Goal: Task Accomplishment & Management: Complete application form

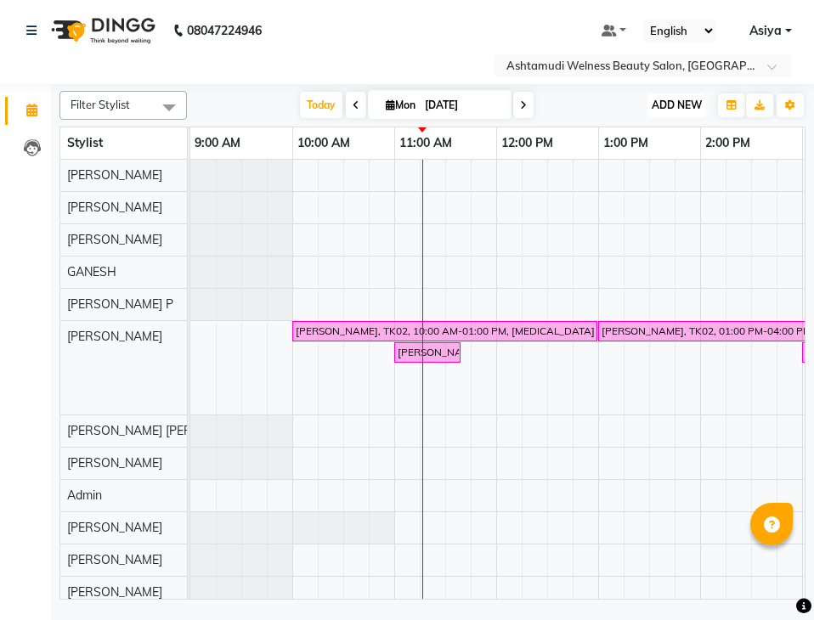
click at [664, 99] on span "ADD NEW" at bounding box center [676, 105] width 50 height 13
click at [657, 144] on button "Add Appointment" at bounding box center [638, 138] width 134 height 22
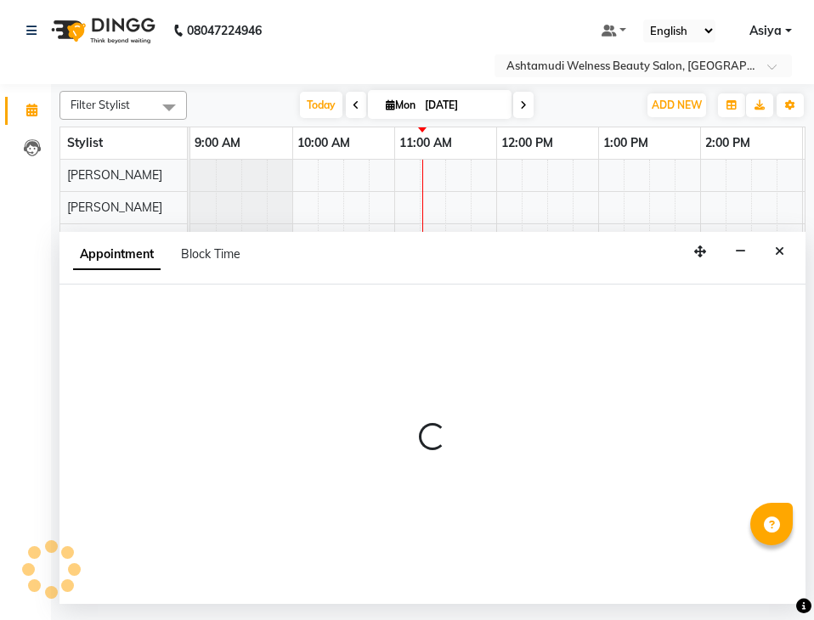
select select "600"
select select "tentative"
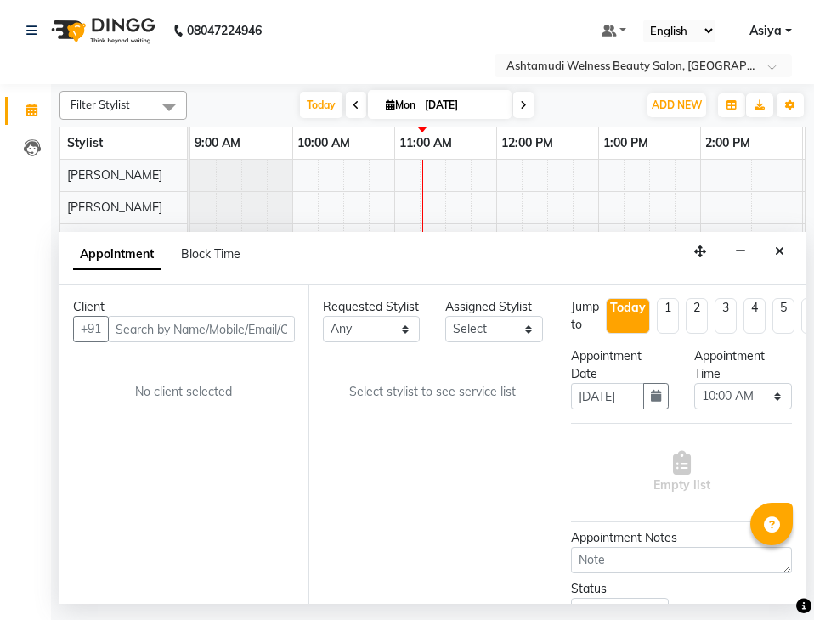
click at [153, 329] on input "text" at bounding box center [201, 329] width 187 height 26
click at [259, 314] on div "Client" at bounding box center [184, 307] width 222 height 18
click at [257, 325] on input "text" at bounding box center [201, 329] width 187 height 26
paste input "8848319467"
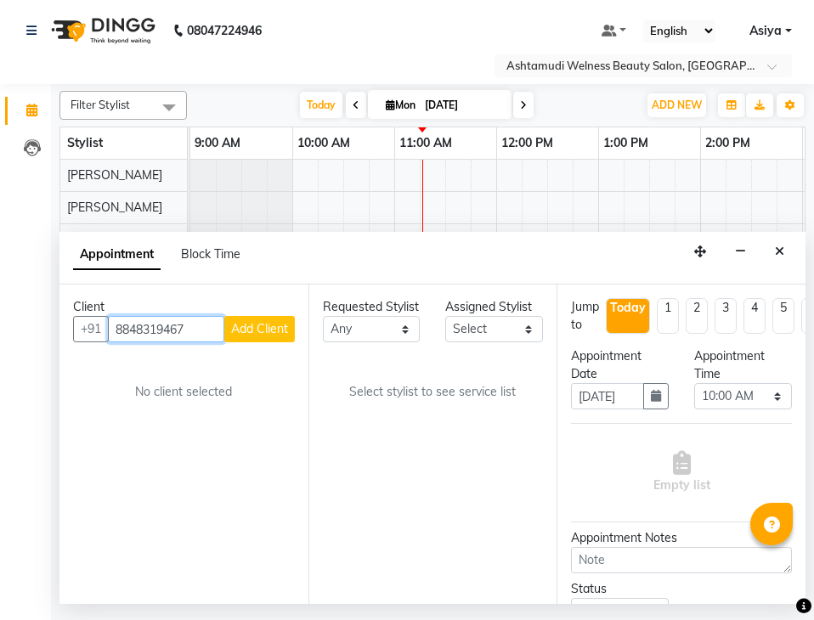
type input "8848319467"
click at [482, 324] on select "Select ADITHYA TAMANG Admin ALTHAF Anitha ATHIRA SANAL BETZA M BINU DEVIKA GANE…" at bounding box center [494, 329] width 98 height 26
click at [493, 343] on div "Requested Stylist Any ADITHYA TAMANG Admin ALTHAF Anitha ATHIRA SANAL BETZA M B…" at bounding box center [432, 444] width 249 height 319
click at [495, 329] on select "Select ADITHYA TAMANG Admin ALTHAF Anitha ATHIRA SANAL BETZA M BINU DEVIKA GANE…" at bounding box center [494, 329] width 98 height 26
click at [445, 316] on select "Select ADITHYA TAMANG Admin ALTHAF Anitha ATHIRA SANAL BETZA M BINU DEVIKA GANE…" at bounding box center [494, 329] width 98 height 26
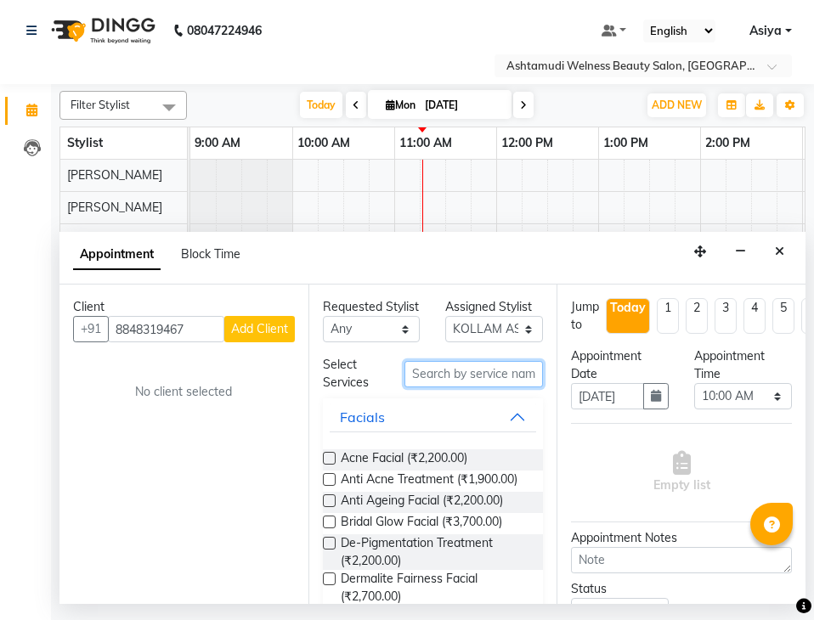
click at [464, 382] on input "text" at bounding box center [473, 374] width 138 height 26
click at [477, 323] on select "Select ADITHYA TAMANG Admin ALTHAF Anitha ATHIRA SANAL BETZA M BINU DEVIKA GANE…" at bounding box center [494, 329] width 98 height 26
select select "25976"
click at [445, 316] on select "Select ADITHYA TAMANG Admin ALTHAF Anitha ATHIRA SANAL BETZA M BINU DEVIKA GANE…" at bounding box center [494, 329] width 98 height 26
click at [435, 386] on input "text" at bounding box center [473, 374] width 138 height 26
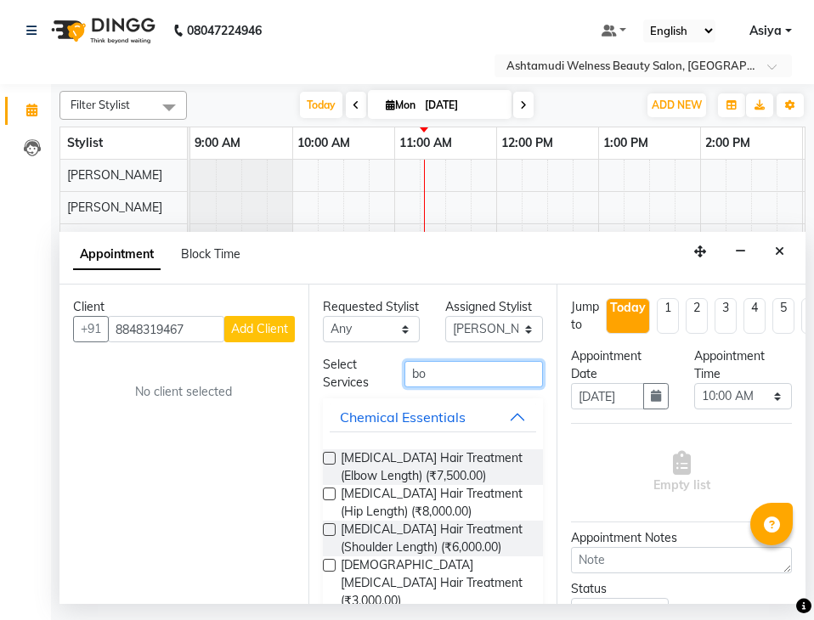
type input "b"
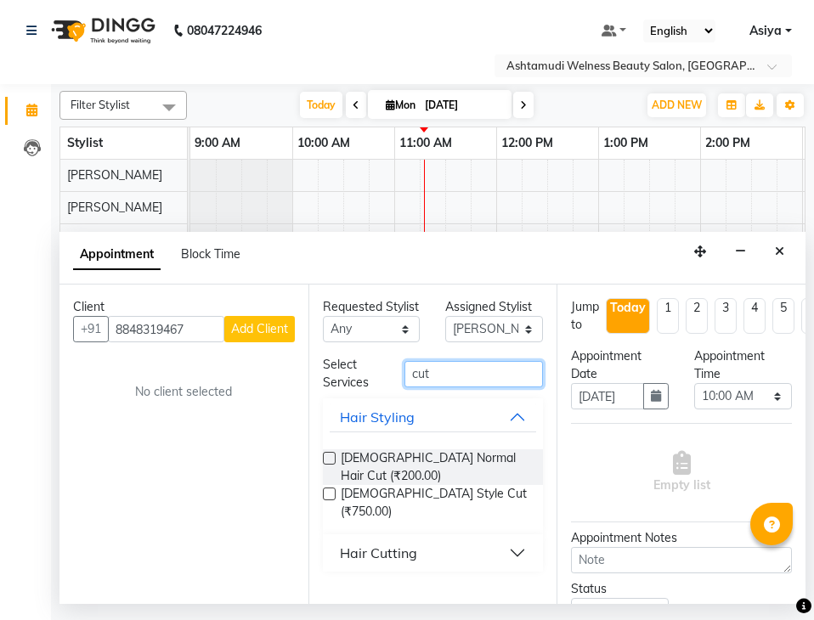
type input "cut"
click at [388, 543] on div "Hair Cutting" at bounding box center [378, 553] width 77 height 20
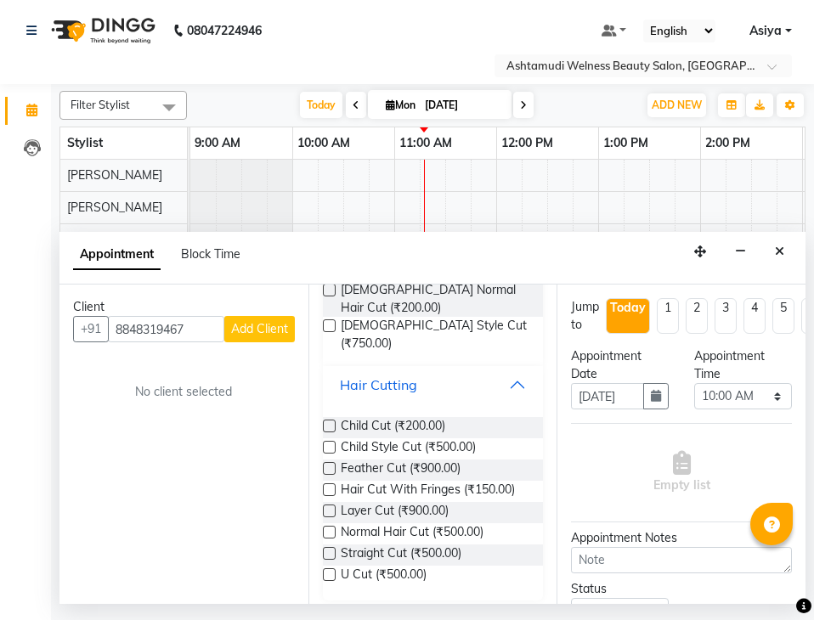
scroll to position [170, 0]
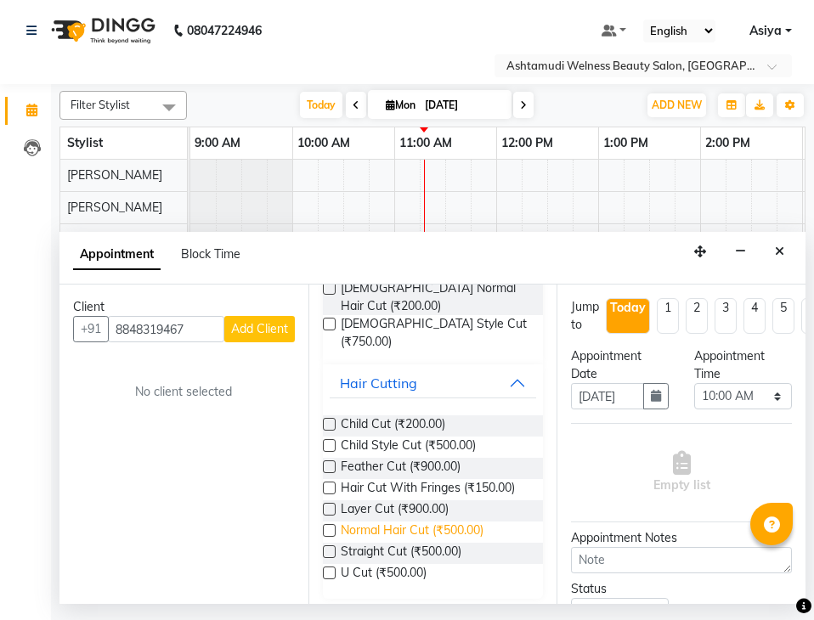
click at [381, 530] on span "Normal Hair Cut (₹500.00)" at bounding box center [412, 532] width 143 height 21
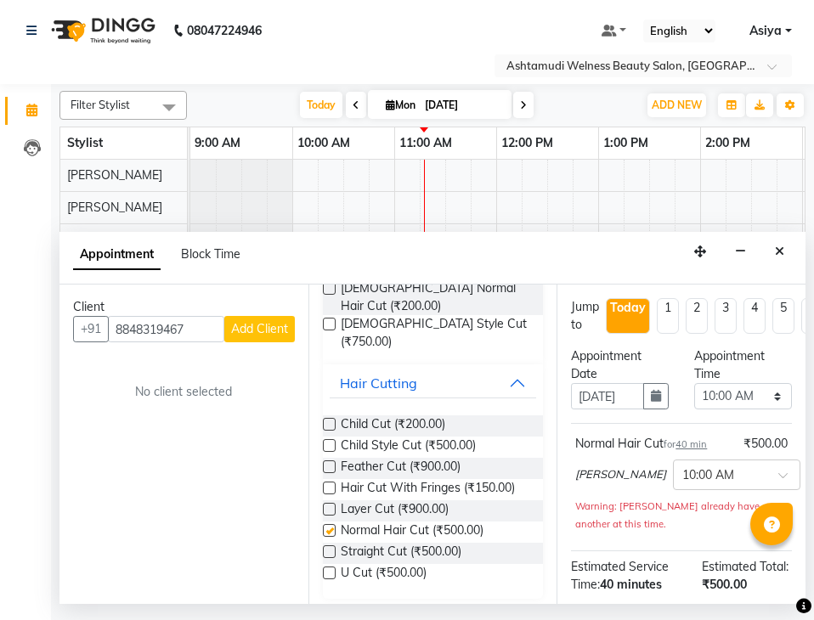
checkbox input "false"
click at [252, 337] on button "Add Client" at bounding box center [259, 329] width 70 height 26
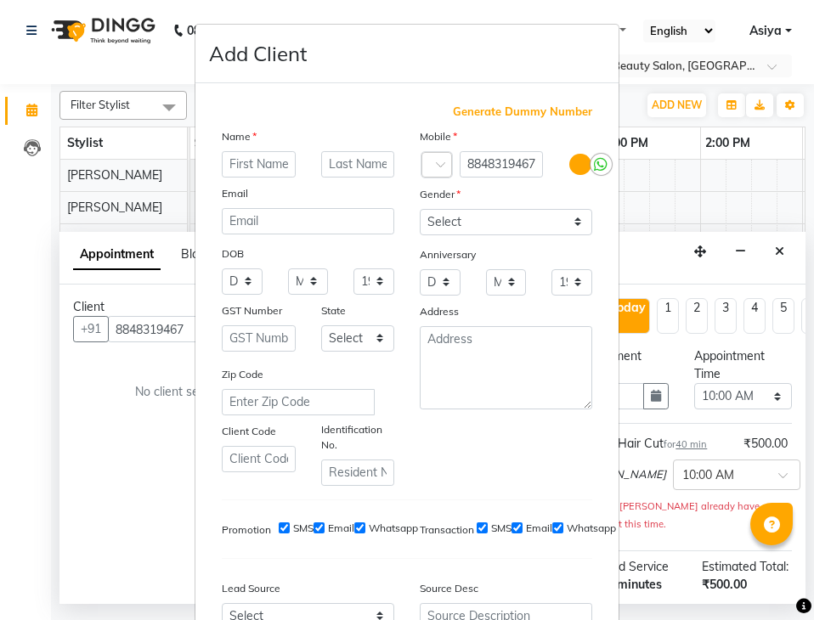
click at [270, 164] on input "text" at bounding box center [259, 164] width 74 height 26
type input "p"
type input "Padma"
click at [499, 232] on select "Select [DEMOGRAPHIC_DATA] [DEMOGRAPHIC_DATA] Other Prefer Not To Say" at bounding box center [506, 222] width 172 height 26
select select "[DEMOGRAPHIC_DATA]"
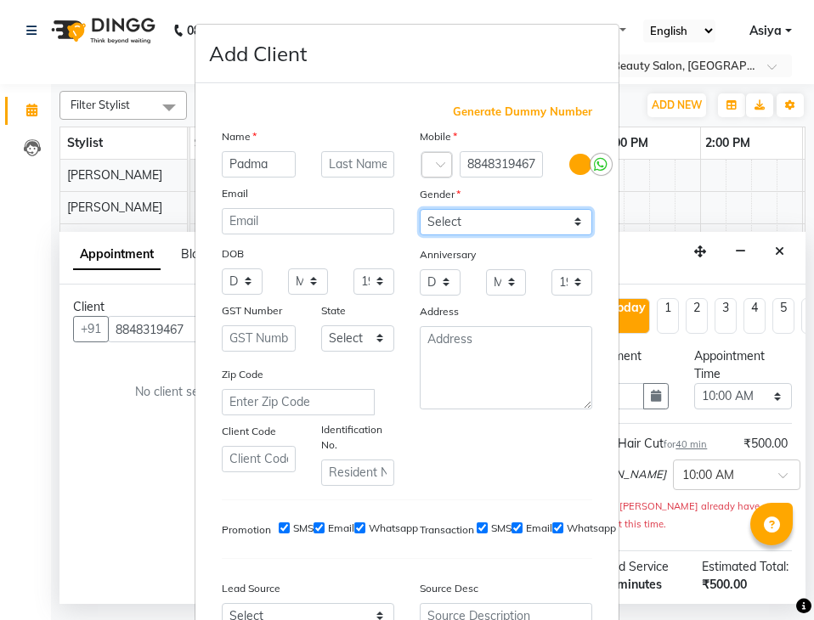
click at [420, 209] on select "Select [DEMOGRAPHIC_DATA] [DEMOGRAPHIC_DATA] Other Prefer Not To Say" at bounding box center [506, 222] width 172 height 26
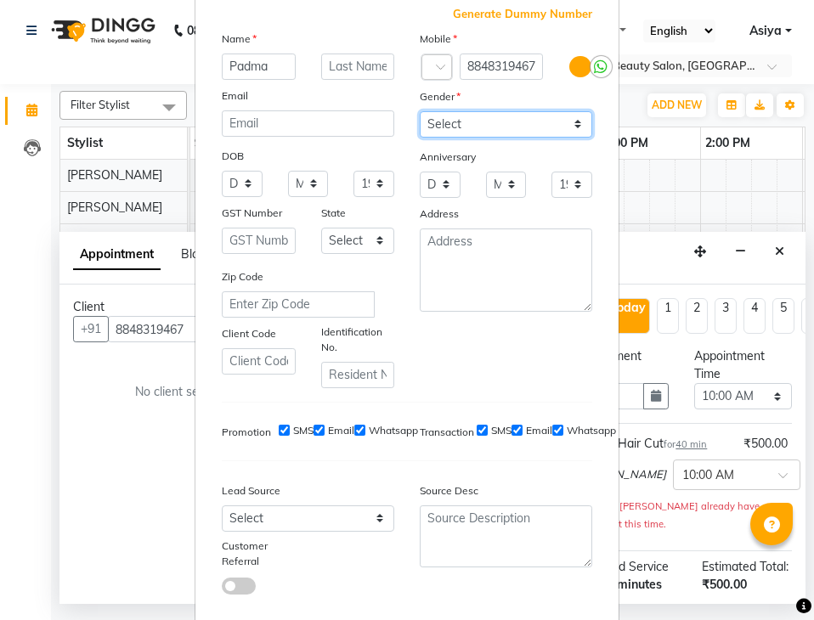
scroll to position [191, 0]
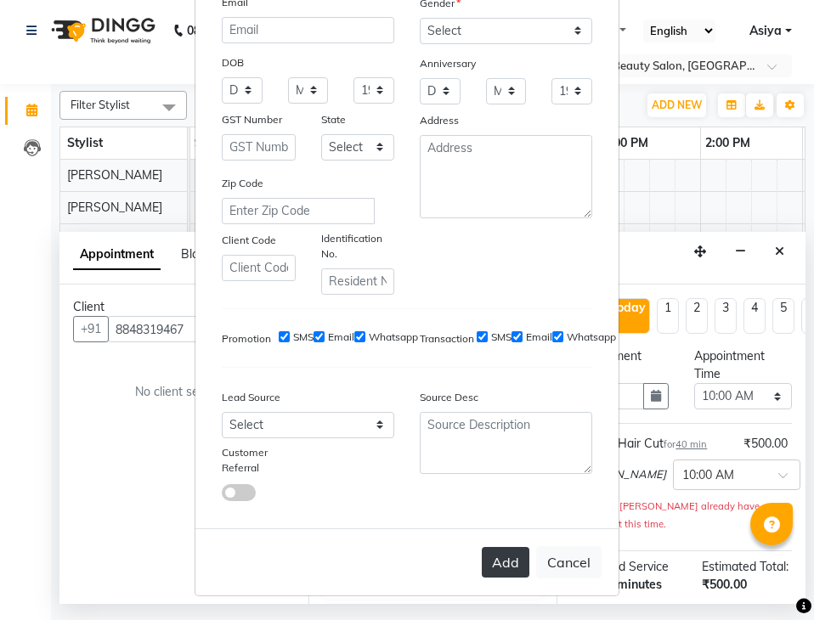
click at [487, 567] on button "Add" at bounding box center [506, 562] width 48 height 31
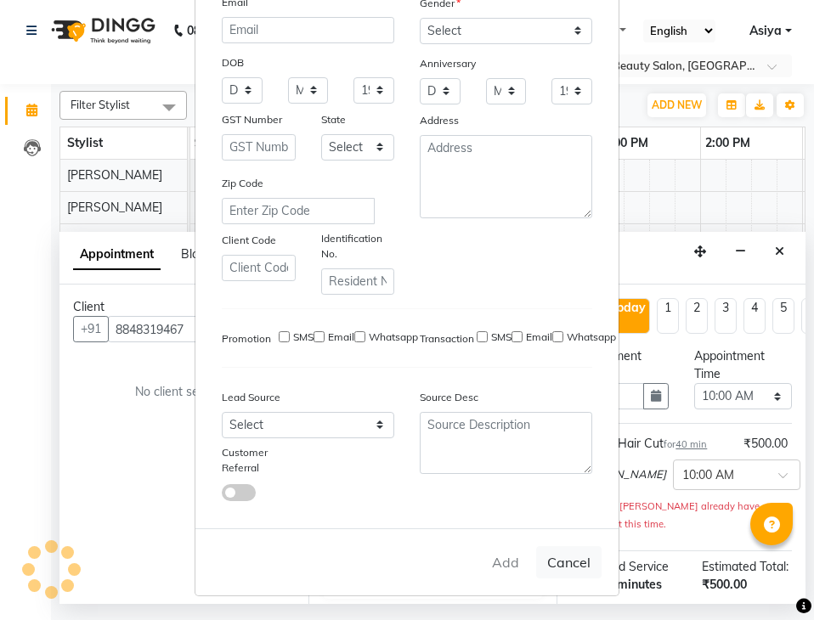
type input "88******67"
select select
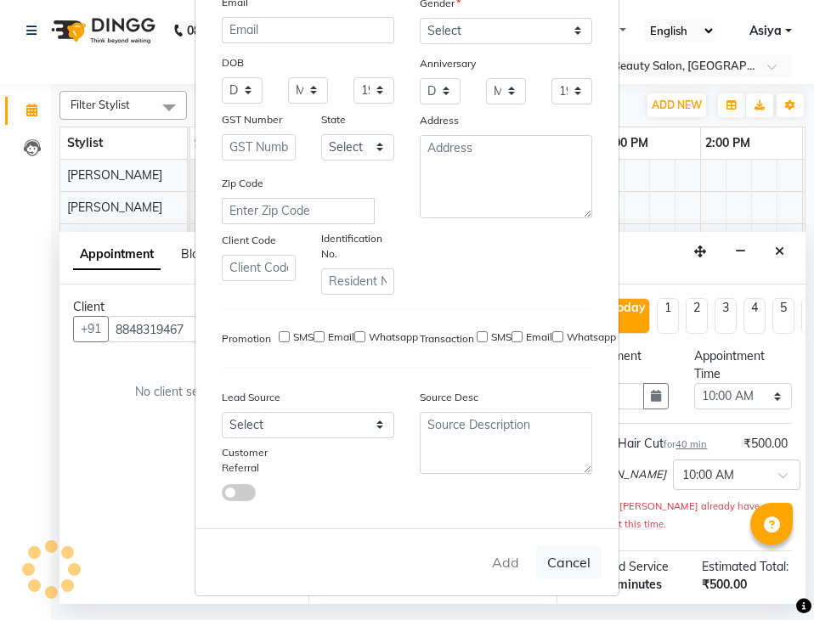
select select
checkbox input "false"
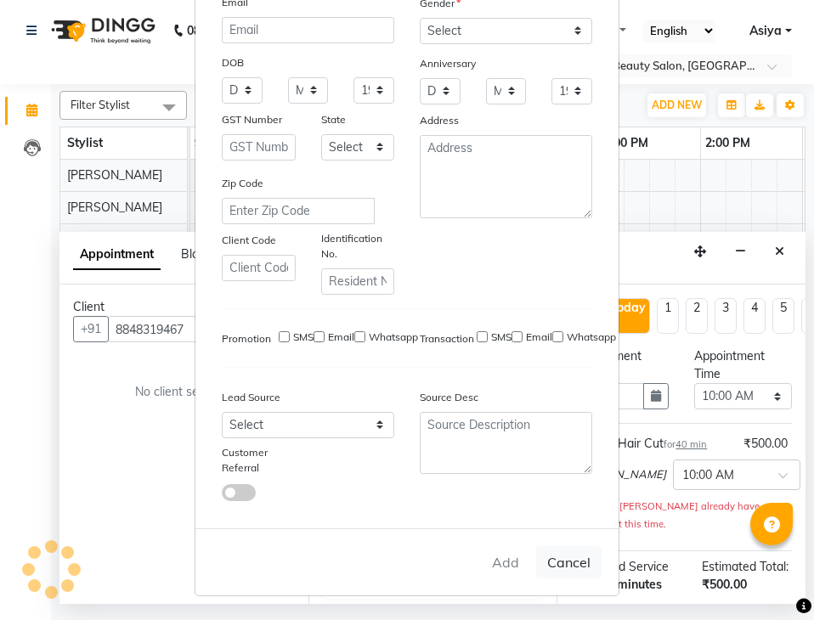
checkbox input "false"
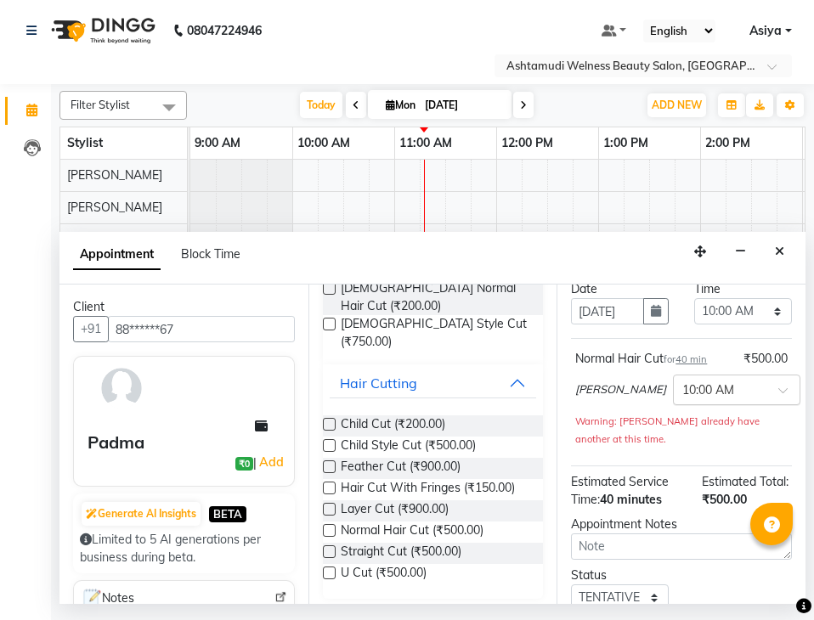
scroll to position [186, 0]
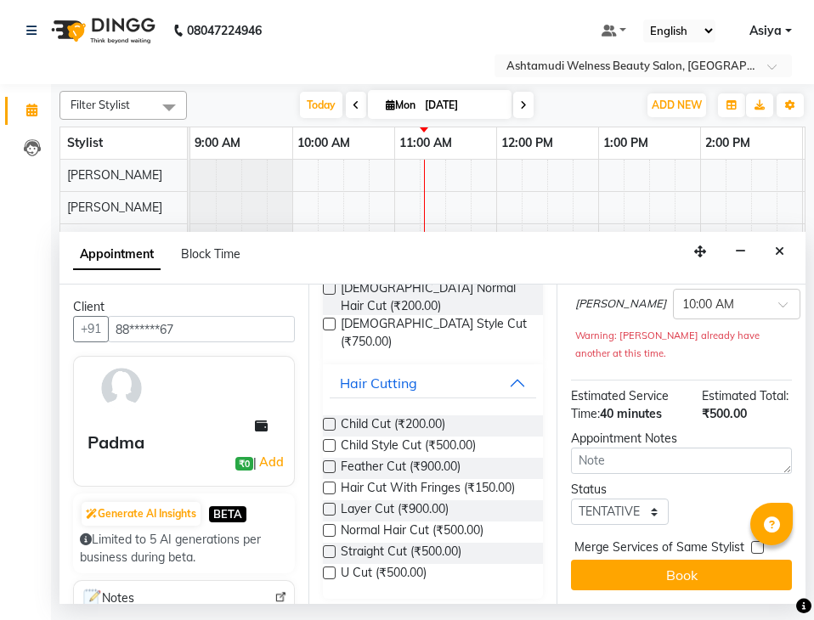
drag, startPoint x: 634, startPoint y: 480, endPoint x: 629, endPoint y: 505, distance: 26.0
click at [633, 488] on div "Status Select TENTATIVE CONFIRM CHECK-IN UPCOMING" at bounding box center [619, 503] width 123 height 44
click at [629, 505] on select "Select TENTATIVE CONFIRM CHECK-IN UPCOMING" at bounding box center [620, 512] width 98 height 26
select select "confirm booking"
click at [571, 499] on select "Select TENTATIVE CONFIRM CHECK-IN UPCOMING" at bounding box center [620, 512] width 98 height 26
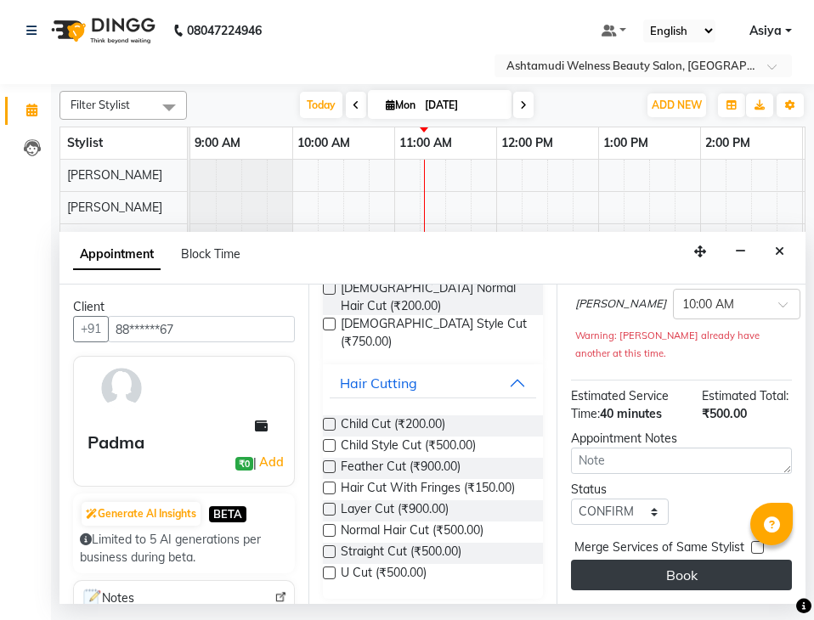
click at [618, 560] on button "Book" at bounding box center [681, 575] width 221 height 31
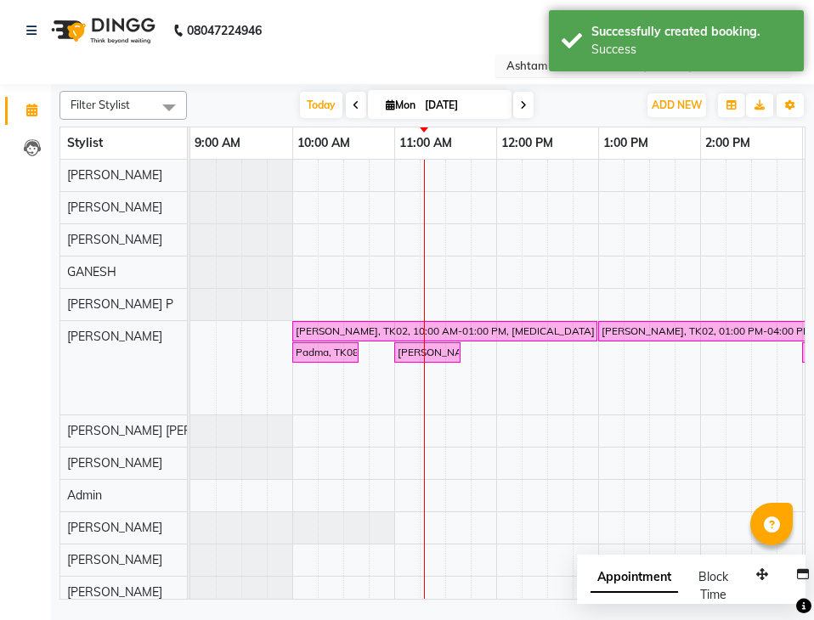
click at [542, 65] on input "text" at bounding box center [626, 67] width 246 height 17
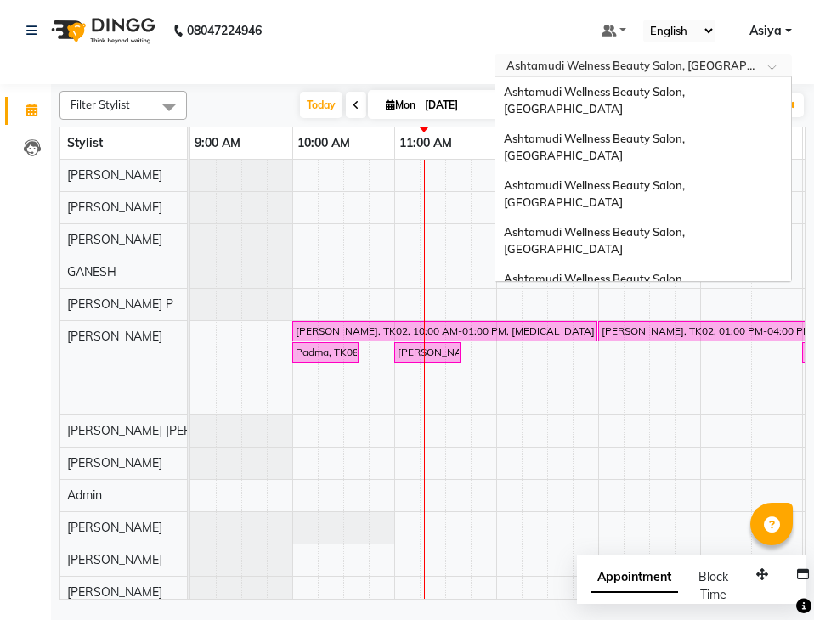
scroll to position [235, 0]
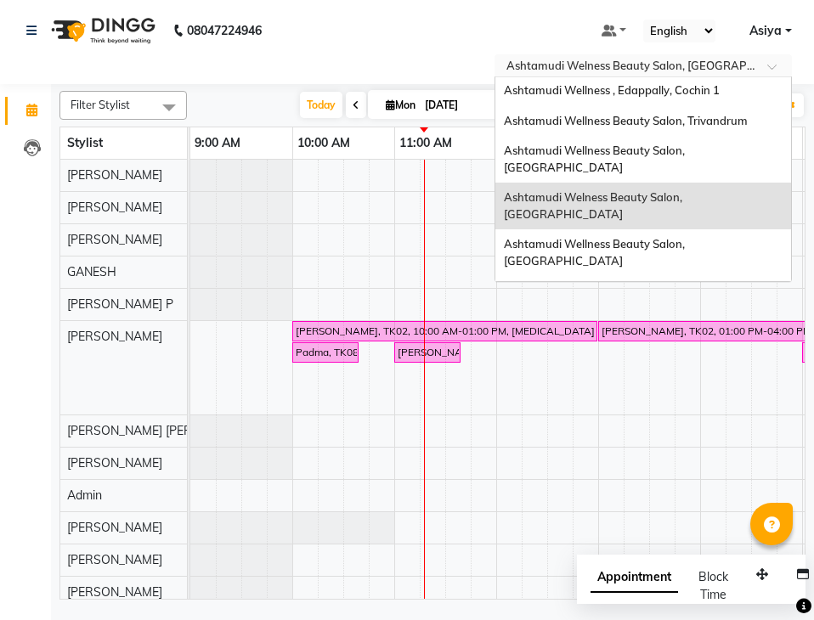
click at [571, 408] on span "Ashtamudi Unisex Salon, Dreams Mall, Dreams Mall Kottiyam" at bounding box center [638, 423] width 269 height 31
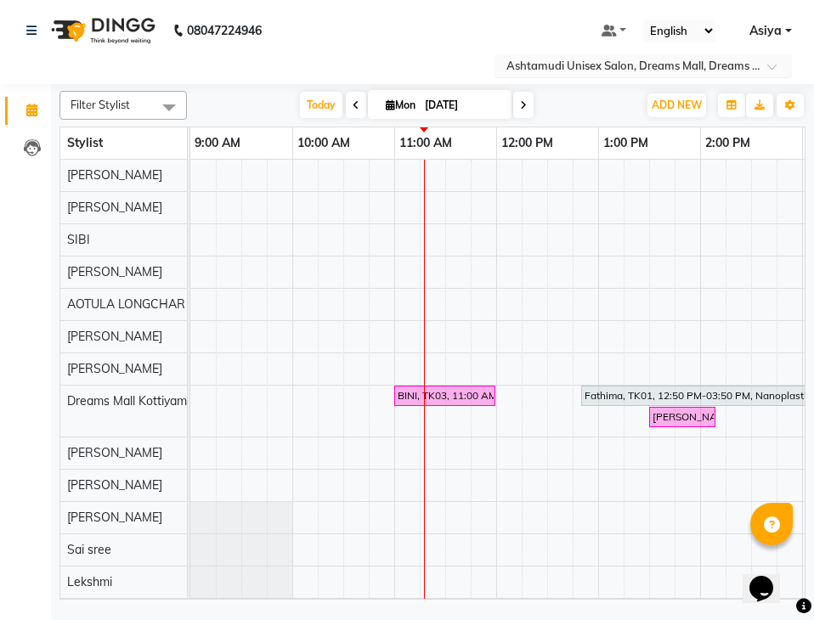
click at [662, 75] on input "text" at bounding box center [626, 67] width 246 height 17
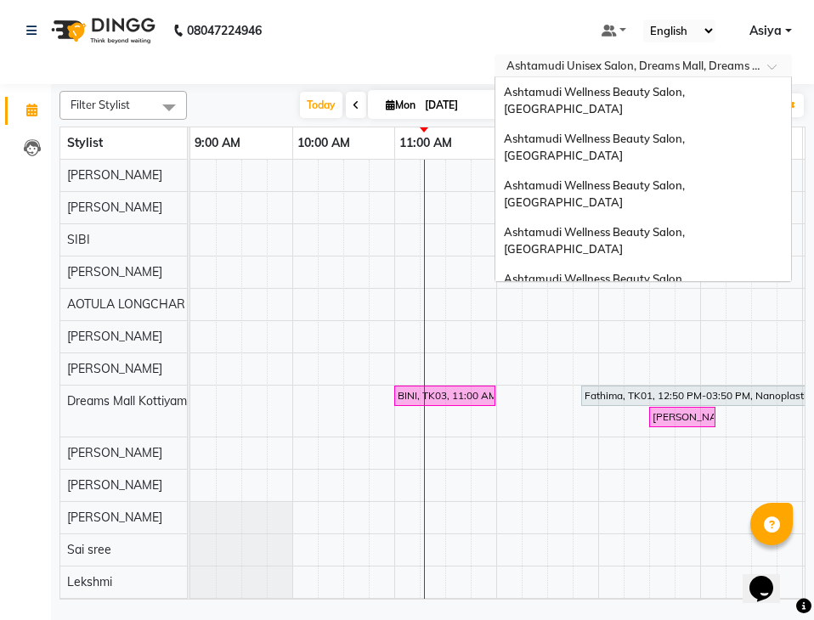
scroll to position [235, 0]
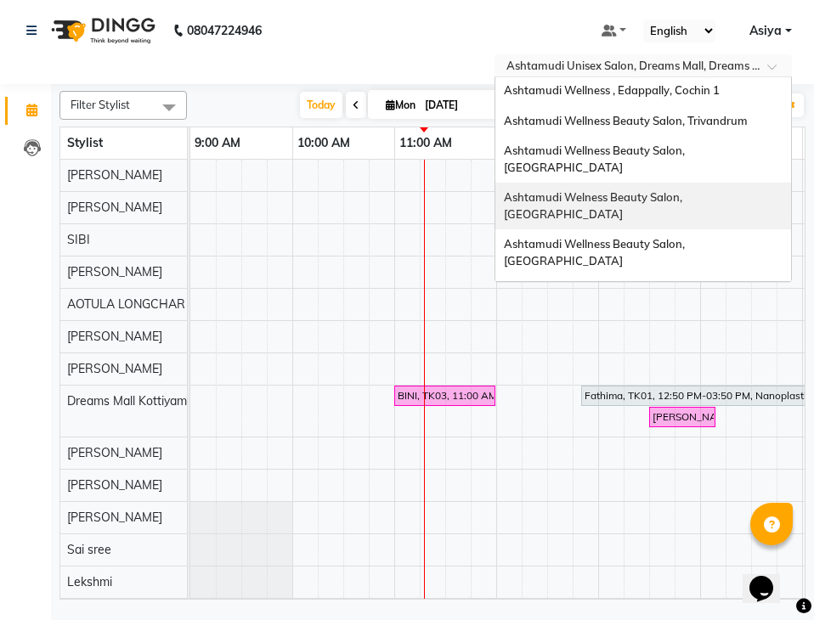
click at [681, 190] on span "Ashtamudi Welness Beauty Salon, [GEOGRAPHIC_DATA]" at bounding box center [594, 205] width 181 height 31
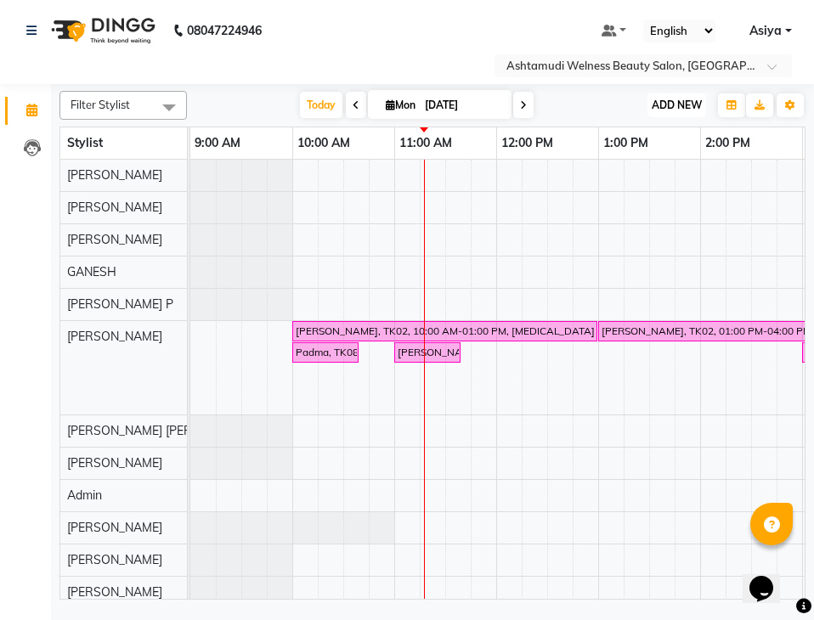
click at [691, 113] on button "ADD NEW Toggle Dropdown" at bounding box center [676, 105] width 59 height 24
click at [671, 148] on button "Add Appointment" at bounding box center [638, 138] width 134 height 22
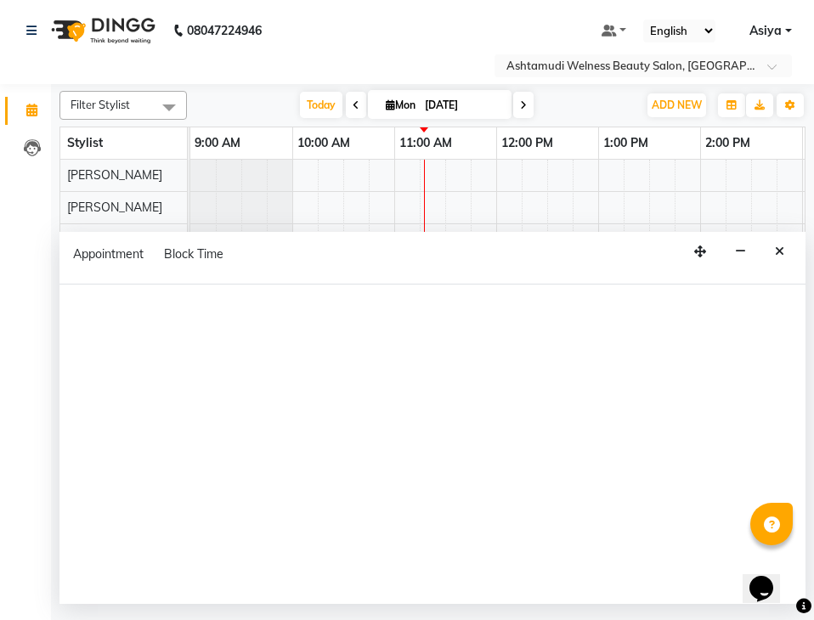
select select "tentative"
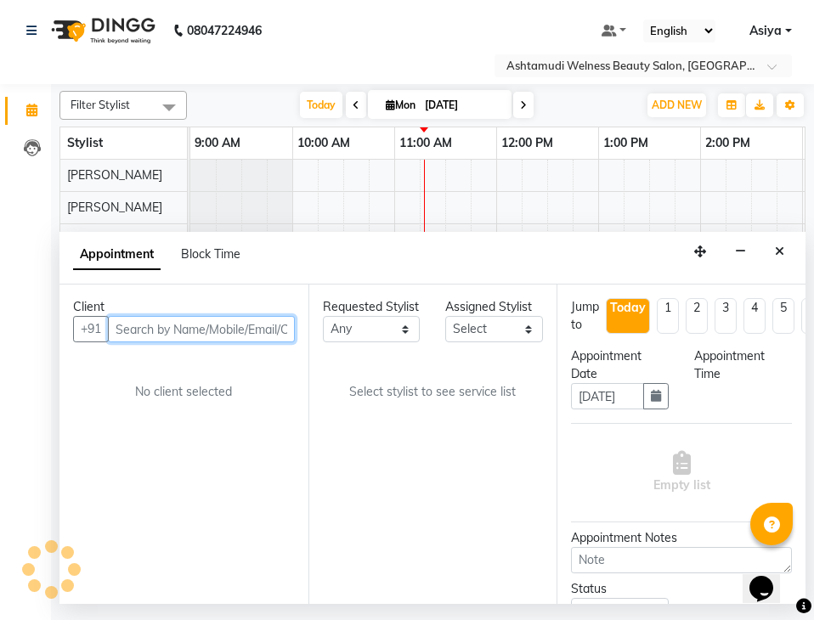
select select "600"
click at [293, 330] on input "text" at bounding box center [201, 329] width 187 height 26
click at [262, 331] on input "text" at bounding box center [201, 329] width 187 height 26
paste input "8275578389"
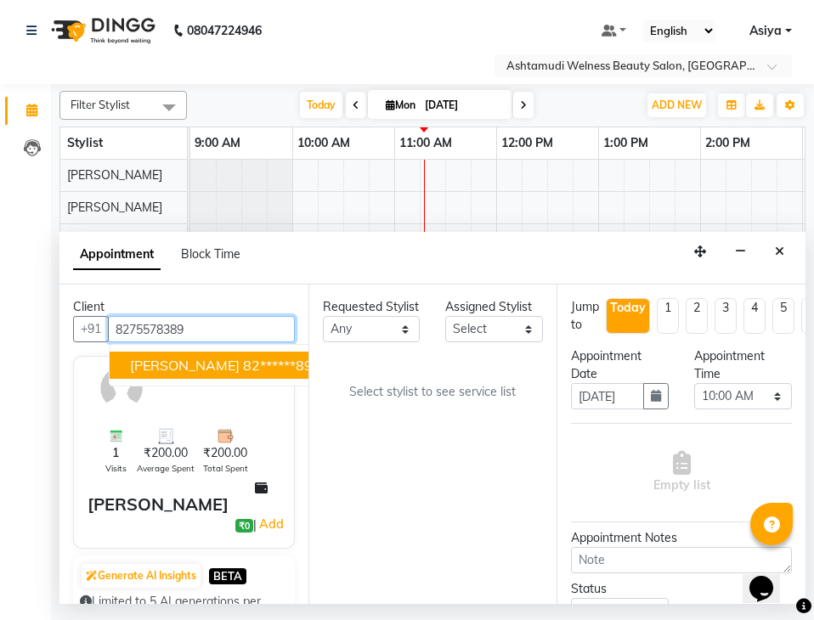
type input "8275578389"
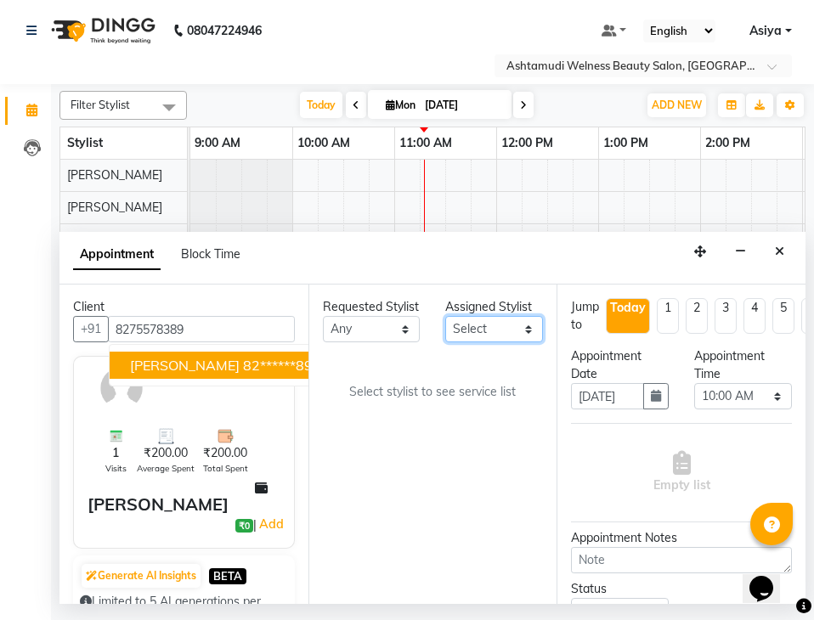
click at [485, 325] on select "Select ADITHYA TAMANG Admin ALTHAF Anitha ATHIRA SANAL BETZA M BINU DEVIKA GANE…" at bounding box center [494, 329] width 98 height 26
select select "25976"
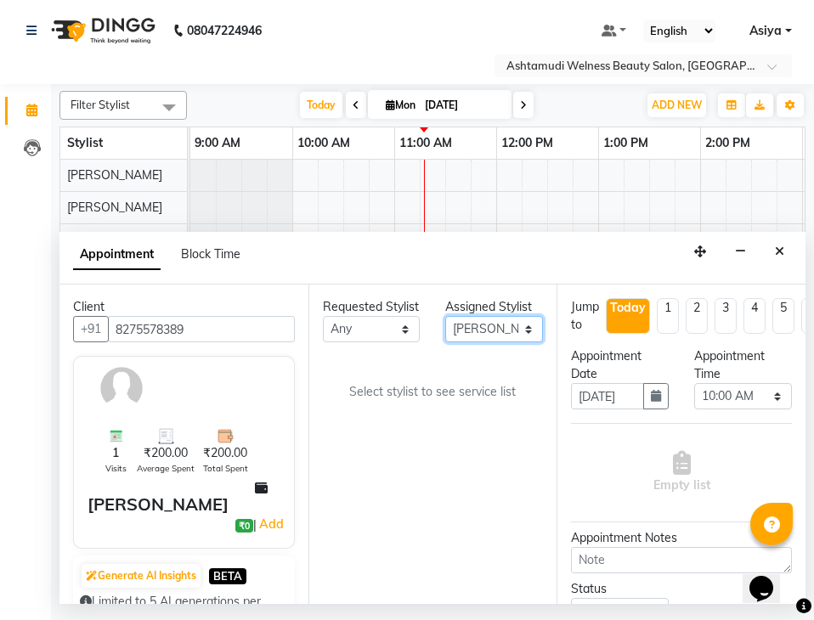
click at [445, 316] on select "Select ADITHYA TAMANG Admin ALTHAF Anitha ATHIRA SANAL BETZA M BINU DEVIKA GANE…" at bounding box center [494, 329] width 98 height 26
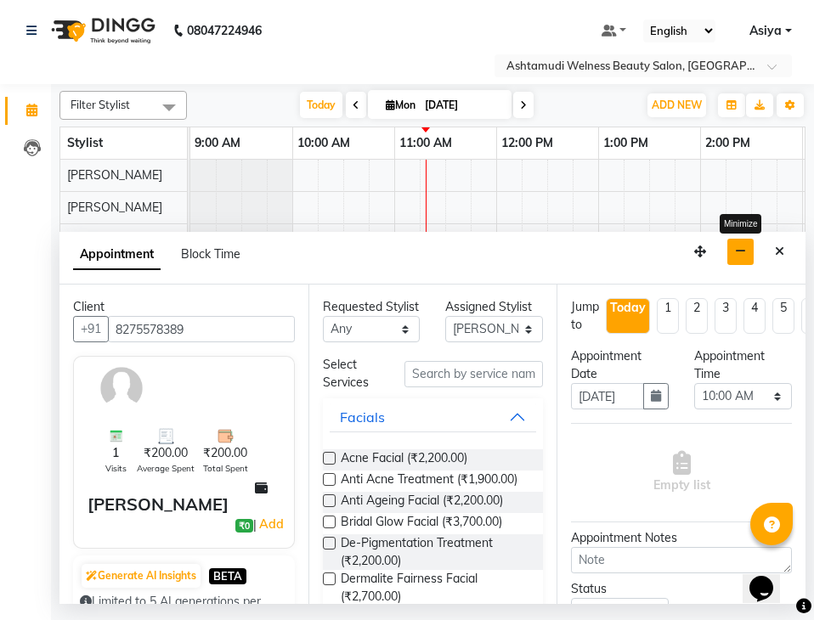
click at [746, 245] on icon "button" at bounding box center [740, 251] width 11 height 12
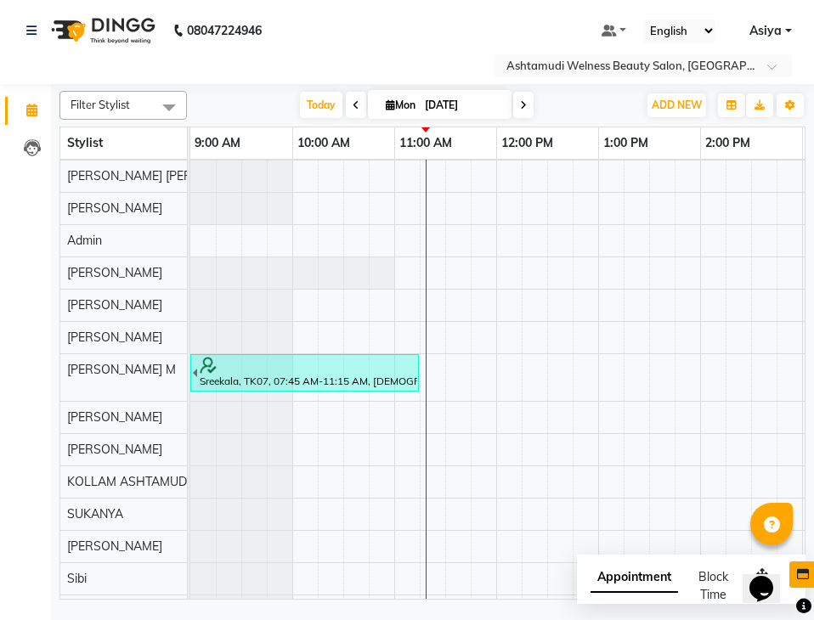
click at [431, 371] on div "UNNIMAYA, TK02, 10:00 AM-01:00 PM, Botox Any Length Offer UNNIMAYA, TK02, 01:00…" at bounding box center [801, 410] width 1223 height 1011
select select "30859"
select select "tentative"
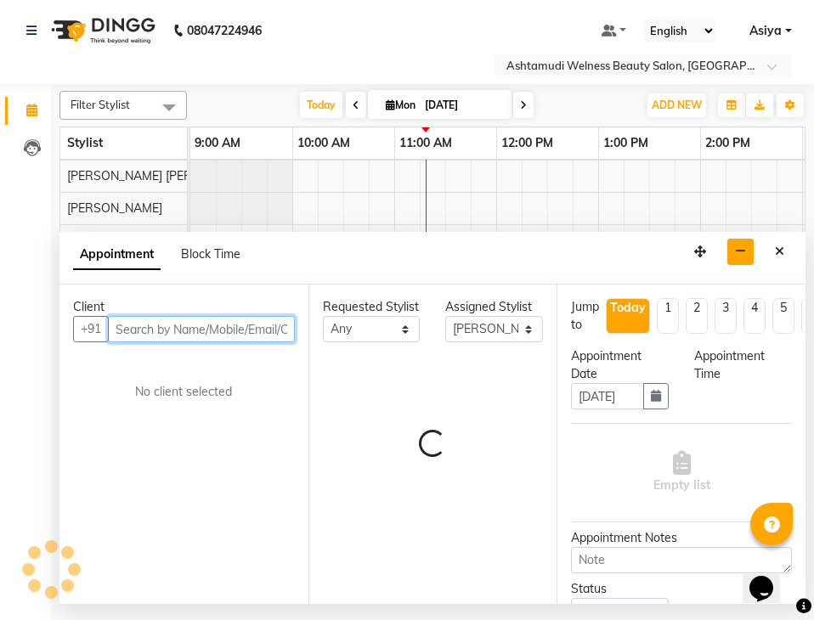
select select "675"
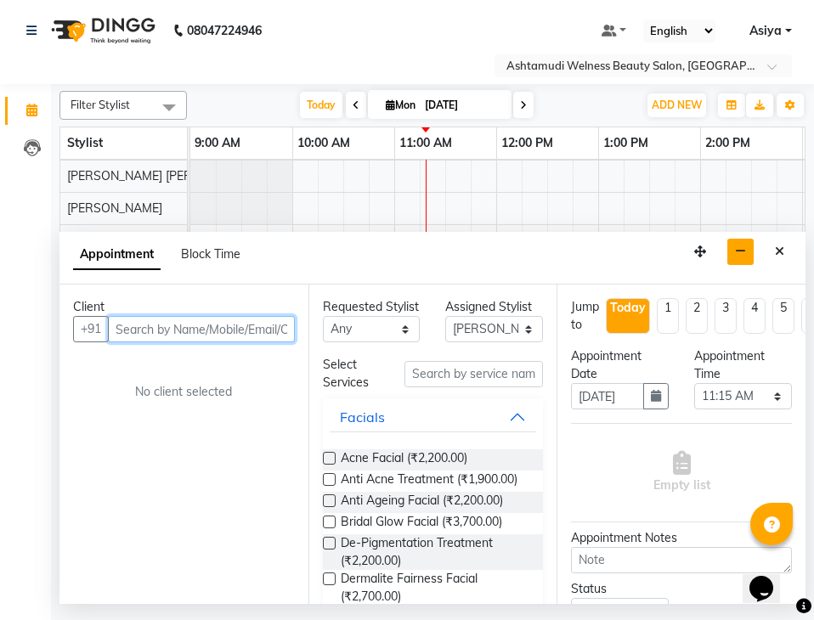
click at [265, 321] on input "text" at bounding box center [201, 329] width 187 height 26
paste input "8275578389"
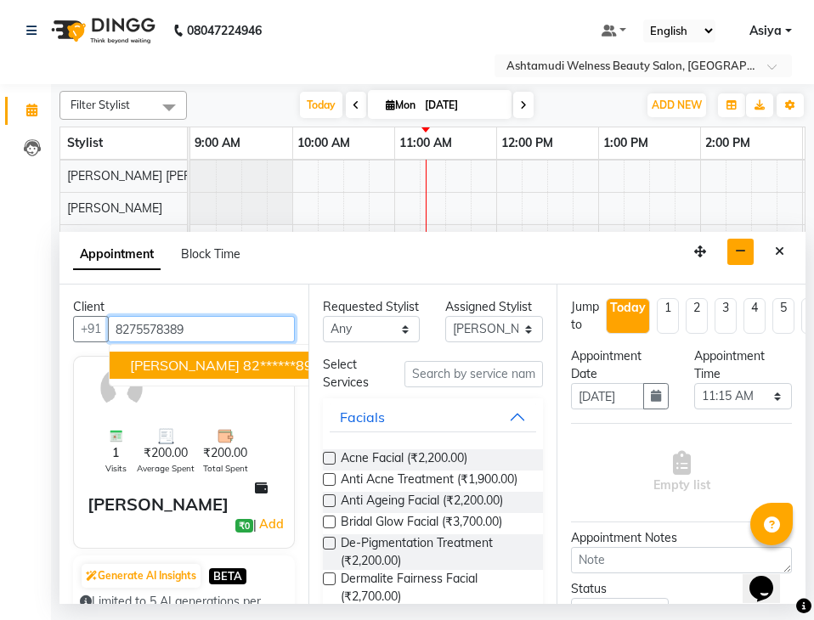
click at [243, 365] on ngb-highlight "82******89" at bounding box center [278, 365] width 70 height 17
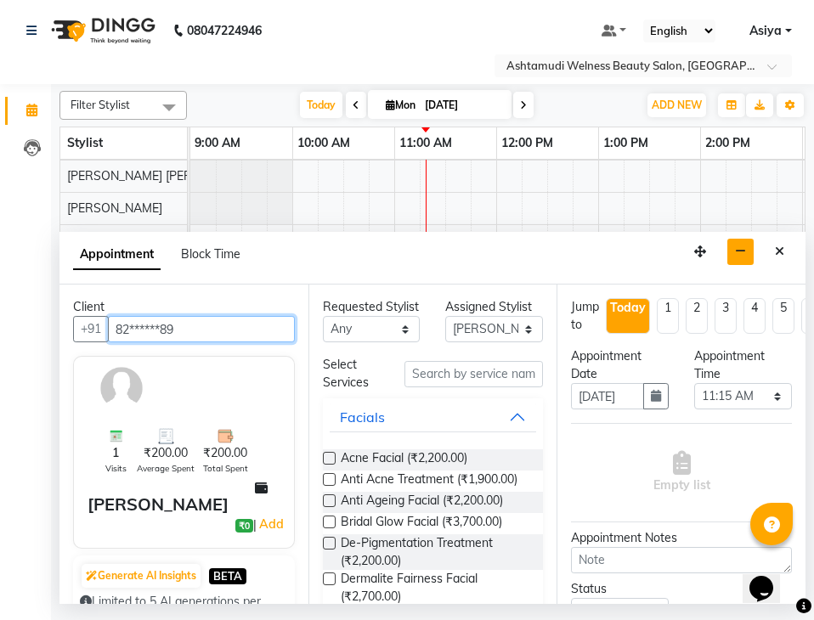
type input "82******89"
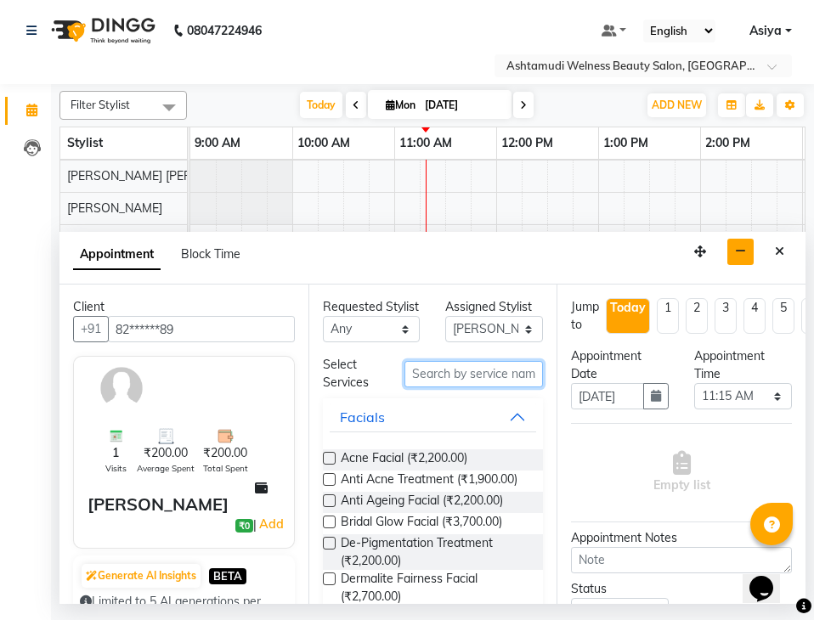
click at [426, 387] on input "text" at bounding box center [473, 374] width 138 height 26
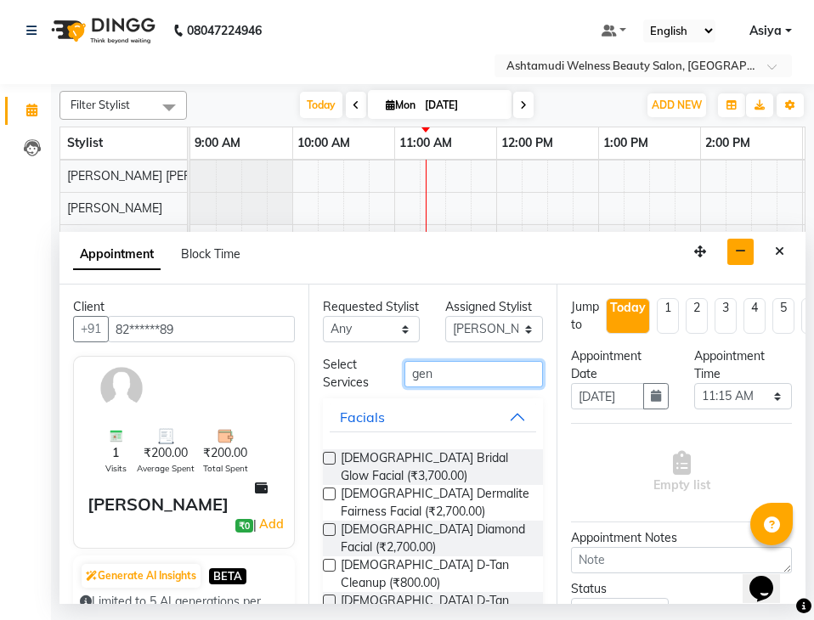
type input "gent"
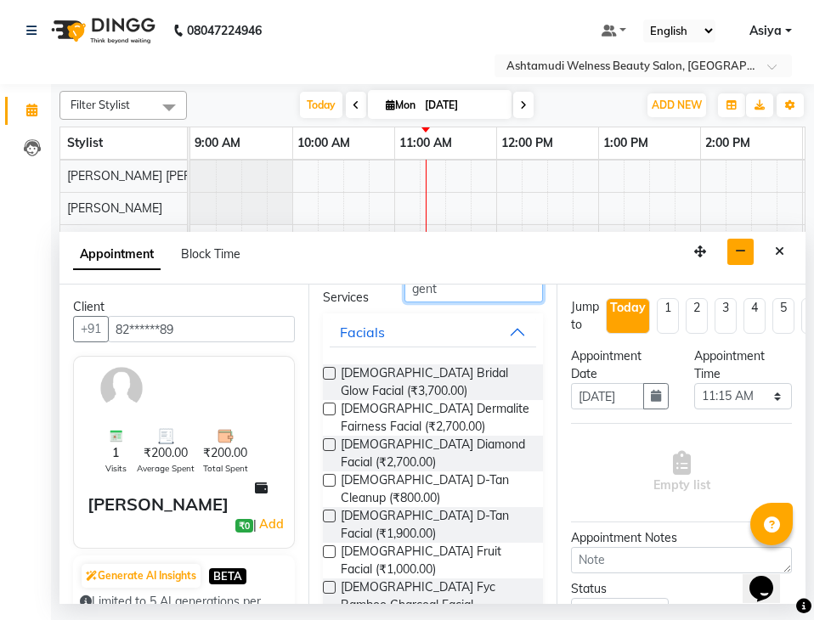
drag, startPoint x: 437, startPoint y: 313, endPoint x: 382, endPoint y: 274, distance: 66.9
click at [367, 307] on div "Select Services gent" at bounding box center [433, 289] width 246 height 36
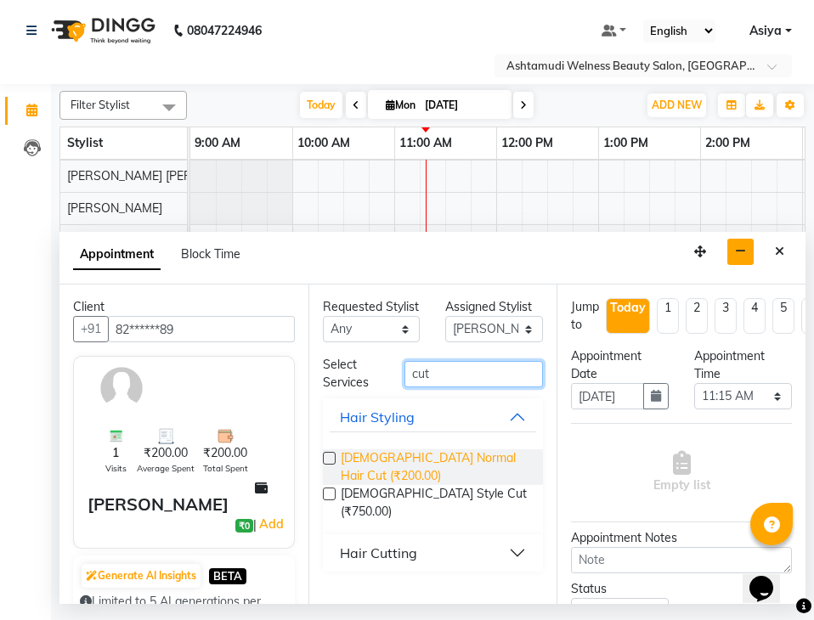
type input "cut"
click at [371, 465] on span "Gents Normal Hair Cut (₹200.00)" at bounding box center [435, 467] width 189 height 36
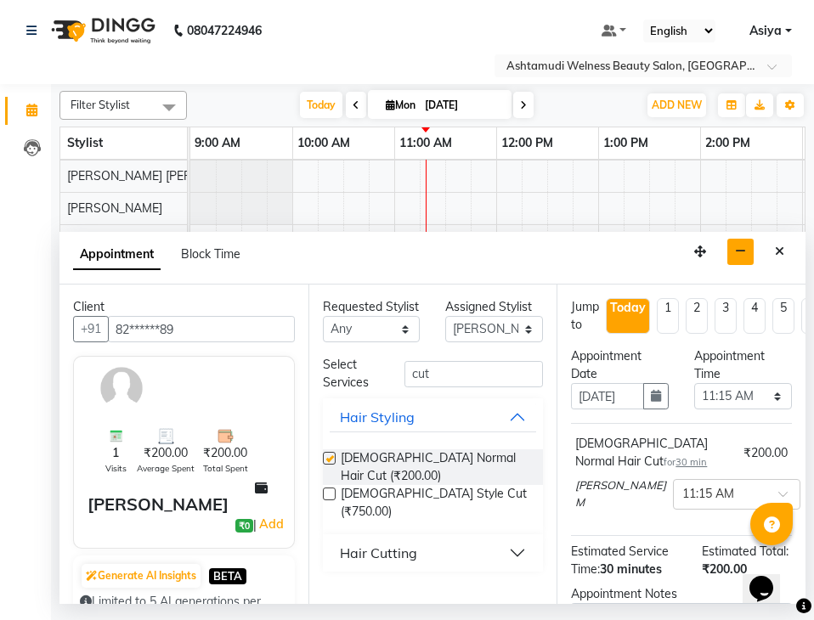
checkbox input "false"
click at [733, 393] on select "Select 10:00 AM 10:15 AM 10:30 AM 10:45 AM 11:00 AM 11:15 AM 11:30 AM 11:45 AM …" at bounding box center [743, 396] width 98 height 26
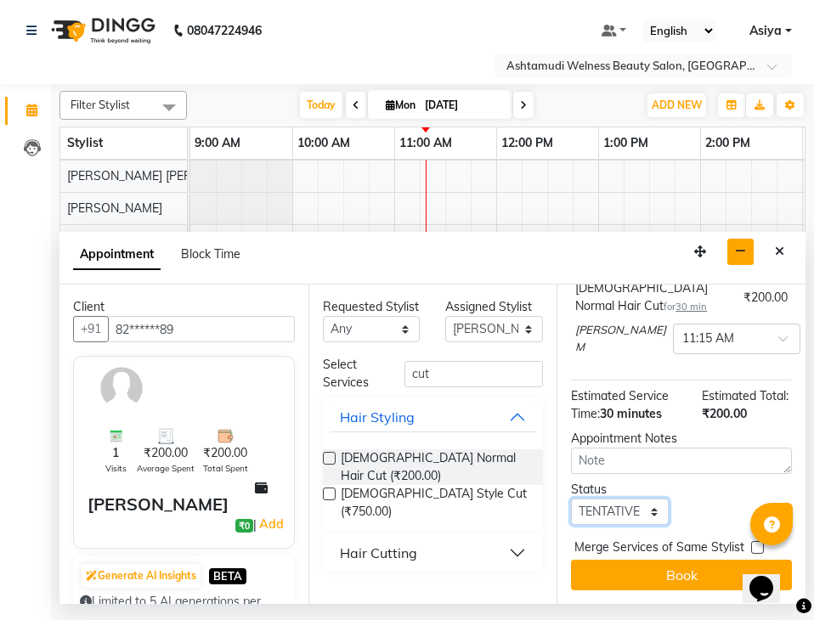
click at [621, 499] on select "Select TENTATIVE CONFIRM CHECK-IN UPCOMING" at bounding box center [620, 512] width 98 height 26
select select "confirm booking"
click at [571, 499] on select "Select TENTATIVE CONFIRM CHECK-IN UPCOMING" at bounding box center [620, 512] width 98 height 26
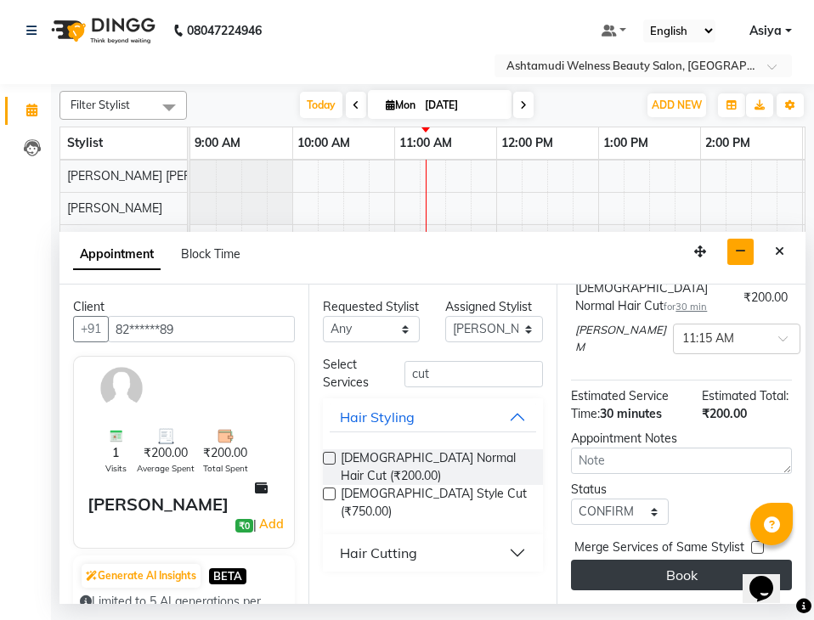
click at [635, 560] on button "Book" at bounding box center [681, 575] width 221 height 31
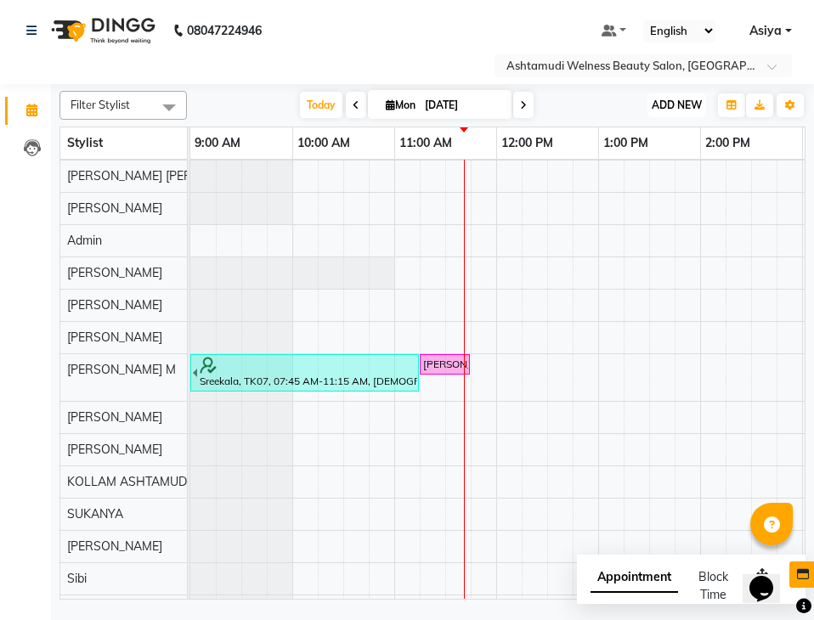
click at [687, 110] on span "ADD NEW" at bounding box center [676, 105] width 50 height 13
click at [652, 132] on button "Add Appointment" at bounding box center [638, 138] width 134 height 22
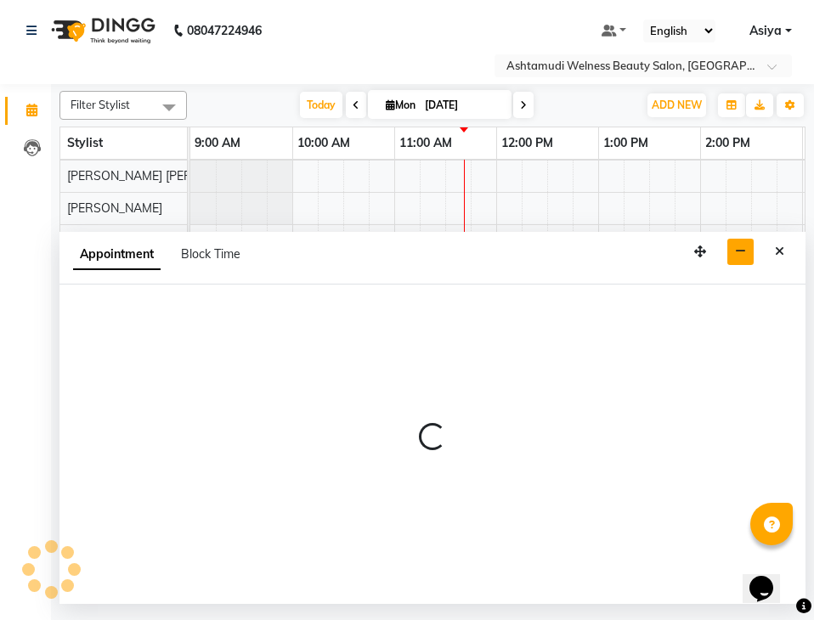
select select "600"
select select "tentative"
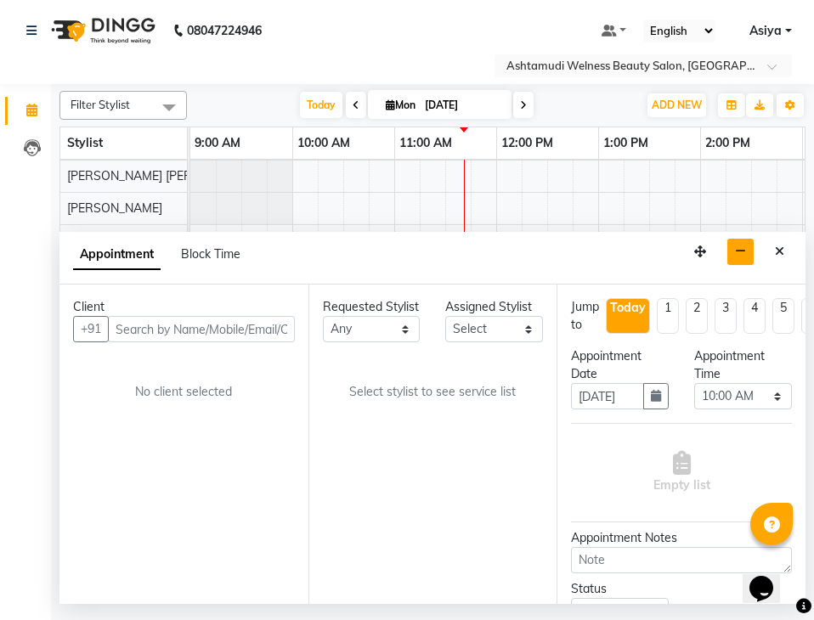
click at [200, 328] on input "text" at bounding box center [201, 329] width 187 height 26
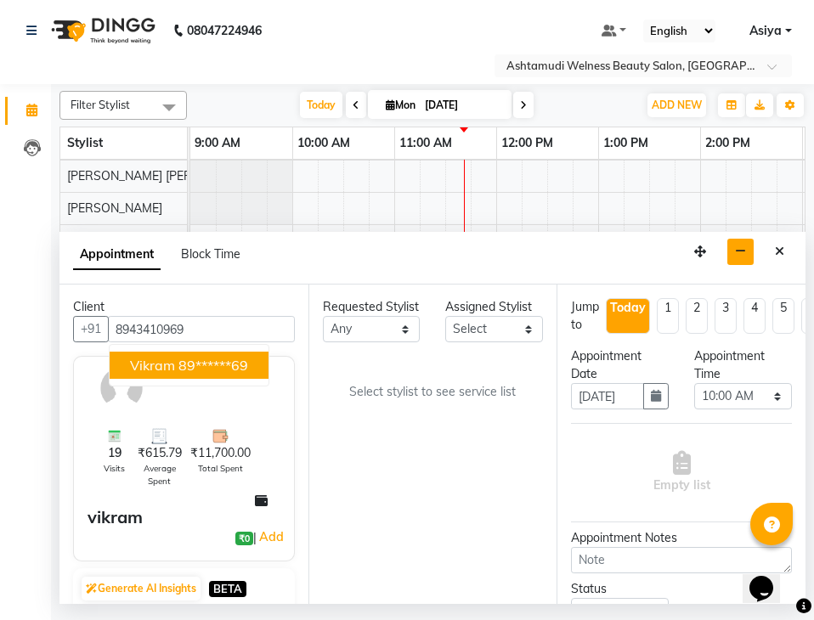
click at [188, 362] on ngb-highlight "89******69" at bounding box center [213, 365] width 70 height 17
type input "89******69"
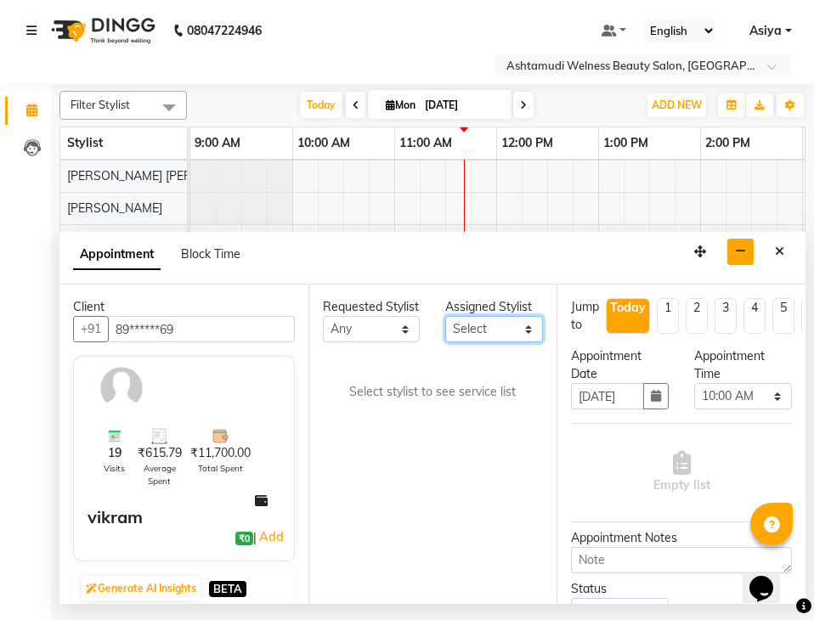
click at [485, 338] on select "Select ADITHYA TAMANG Admin ALTHAF Anitha ATHIRA SANAL BETZA M BINU DEVIKA GANE…" at bounding box center [494, 329] width 98 height 26
select select "25976"
click at [445, 316] on select "Select ADITHYA TAMANG Admin ALTHAF Anitha ATHIRA SANAL BETZA M BINU DEVIKA GANE…" at bounding box center [494, 329] width 98 height 26
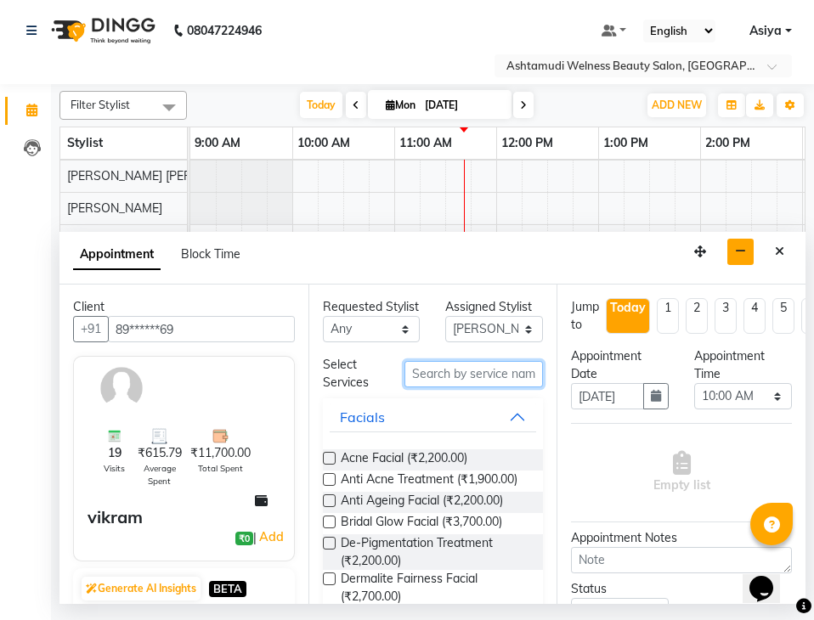
click at [424, 387] on input "text" at bounding box center [473, 374] width 138 height 26
click at [432, 387] on input "text" at bounding box center [473, 374] width 138 height 26
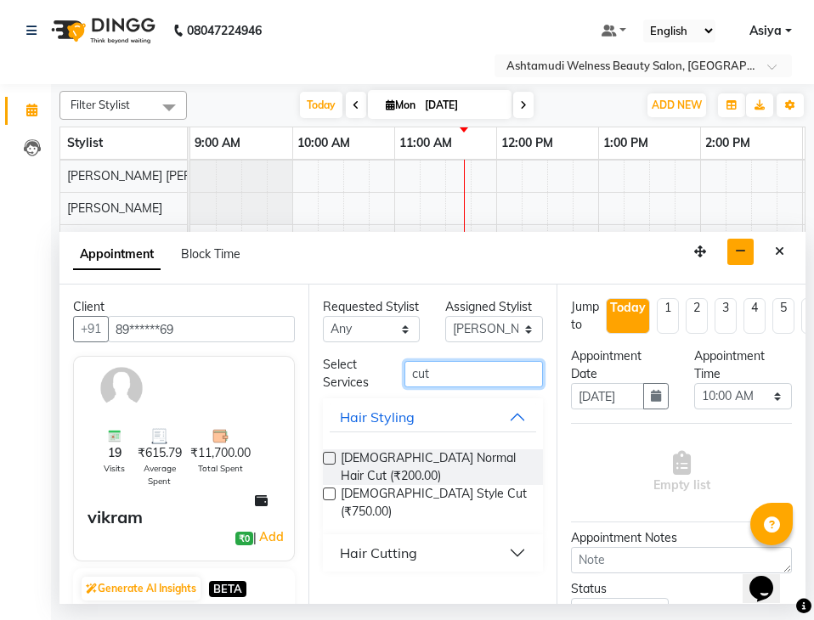
type input "cut"
click at [436, 538] on button "Hair Cutting" at bounding box center [433, 553] width 207 height 31
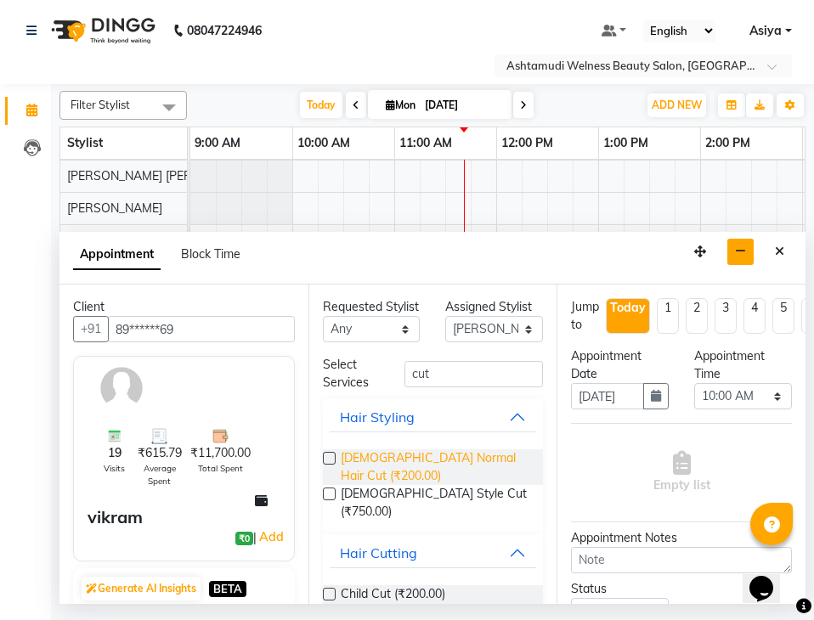
click at [409, 479] on span "Gents Normal Hair Cut (₹200.00)" at bounding box center [435, 467] width 189 height 36
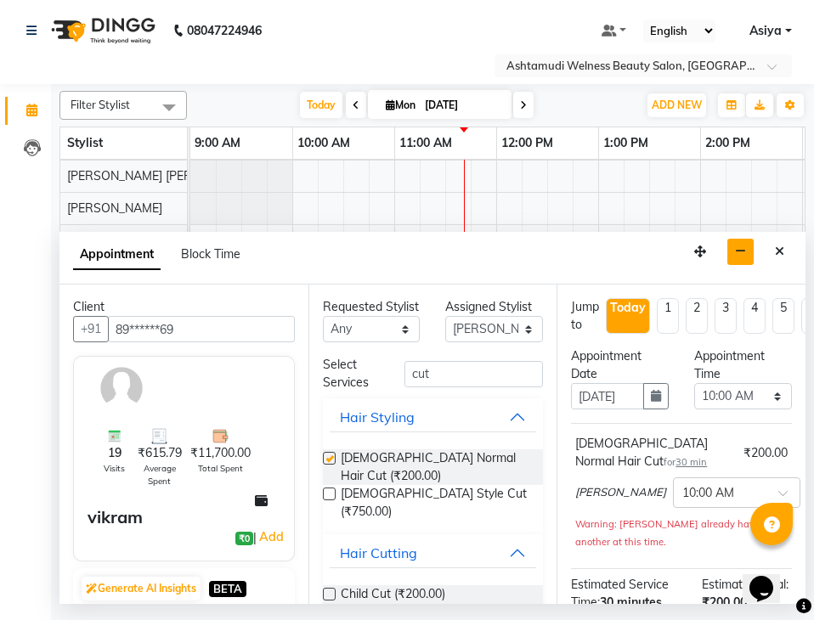
checkbox input "false"
click at [708, 399] on select "Select 10:00 AM 10:15 AM 10:30 AM 10:45 AM 11:00 AM 11:15 AM 11:30 AM 11:45 AM …" at bounding box center [743, 396] width 98 height 26
select select "690"
click at [694, 383] on select "Select 10:00 AM 10:15 AM 10:30 AM 10:45 AM 11:00 AM 11:15 AM 11:30 AM 11:45 AM …" at bounding box center [743, 396] width 98 height 26
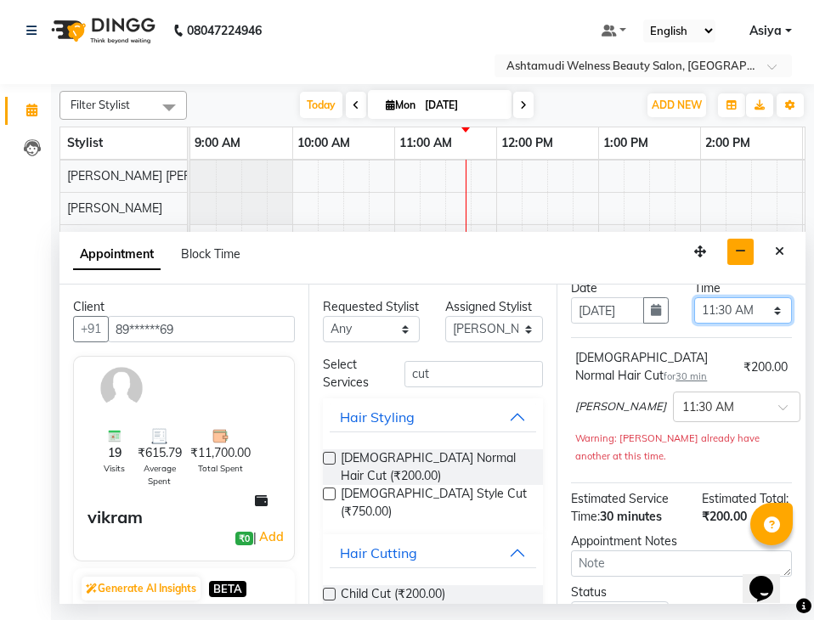
scroll to position [204, 0]
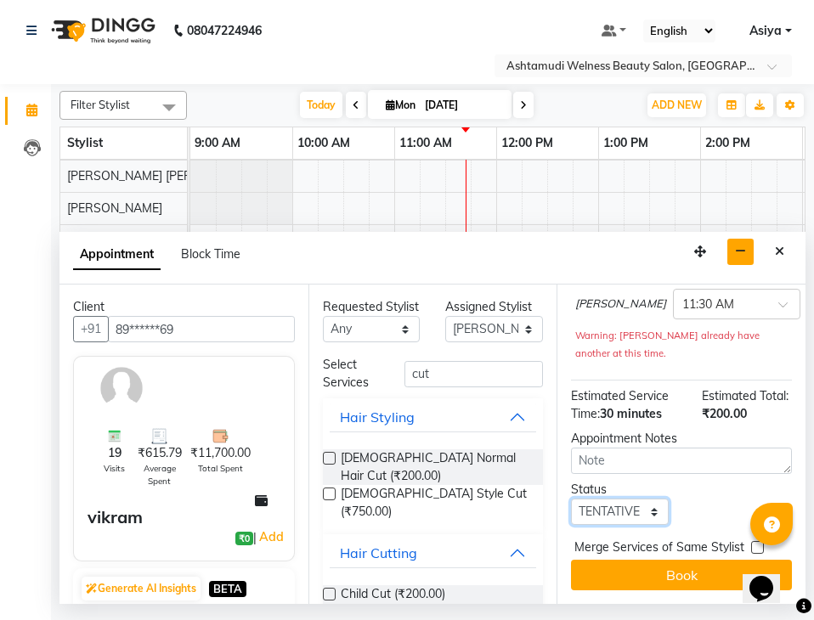
click at [635, 499] on select "Select TENTATIVE CONFIRM CHECK-IN UPCOMING" at bounding box center [620, 512] width 98 height 26
select select "confirm booking"
click at [571, 499] on select "Select TENTATIVE CONFIRM CHECK-IN UPCOMING" at bounding box center [620, 512] width 98 height 26
click at [621, 542] on span "Merge Services of Same Stylist" at bounding box center [659, 549] width 170 height 21
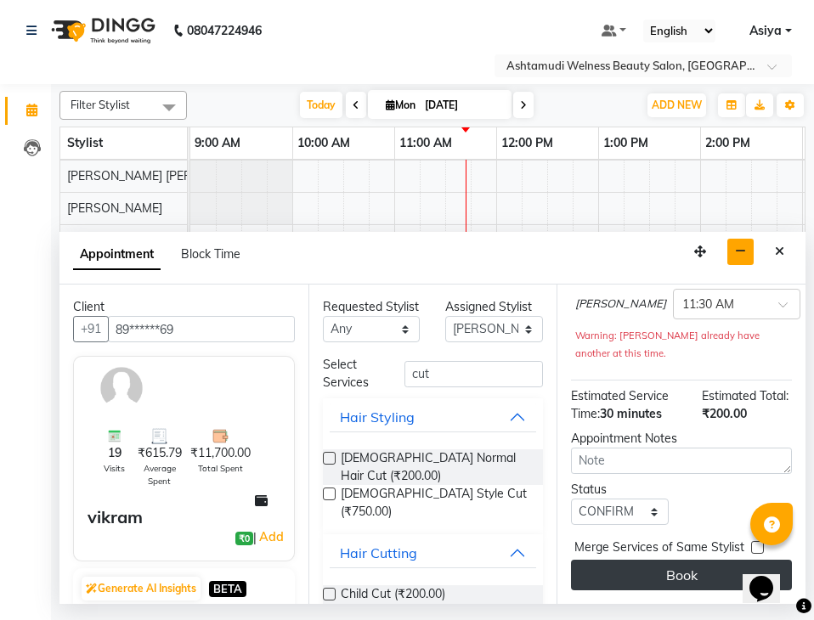
click at [626, 572] on button "Book" at bounding box center [681, 575] width 221 height 31
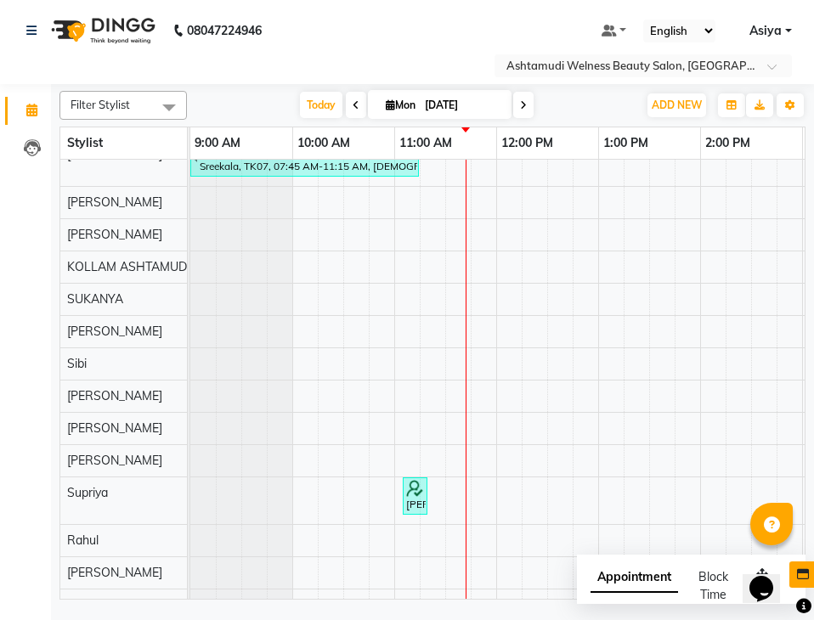
scroll to position [555, 0]
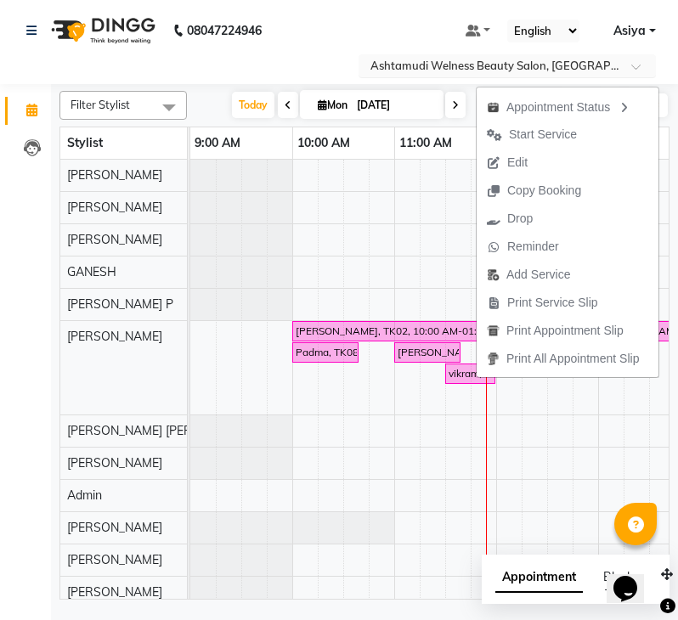
click at [567, 68] on input "text" at bounding box center [490, 67] width 246 height 17
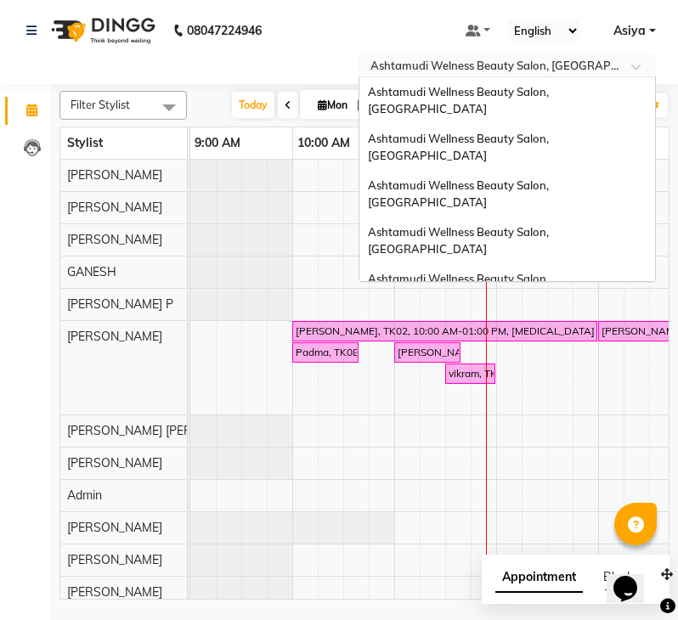
scroll to position [235, 0]
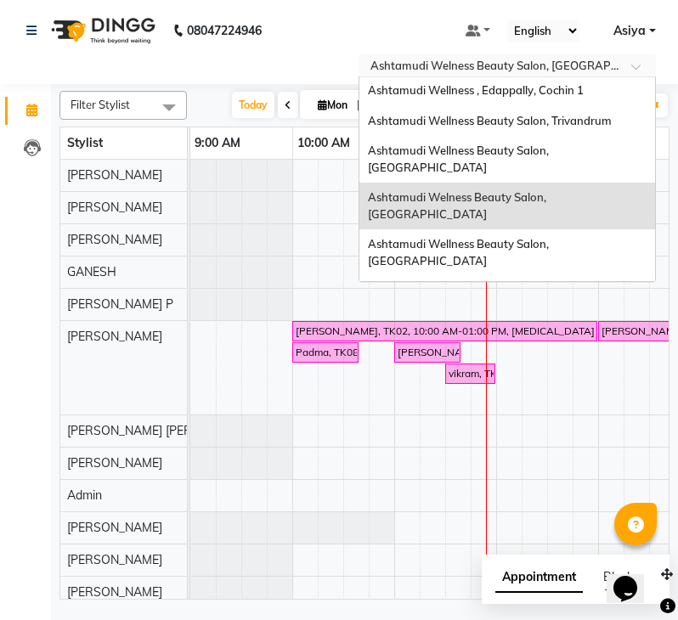
click at [533, 408] on span "Ashtamudi Unisex Salon, Dreams Mall, Dreams Mall Kottiyam" at bounding box center [502, 423] width 269 height 31
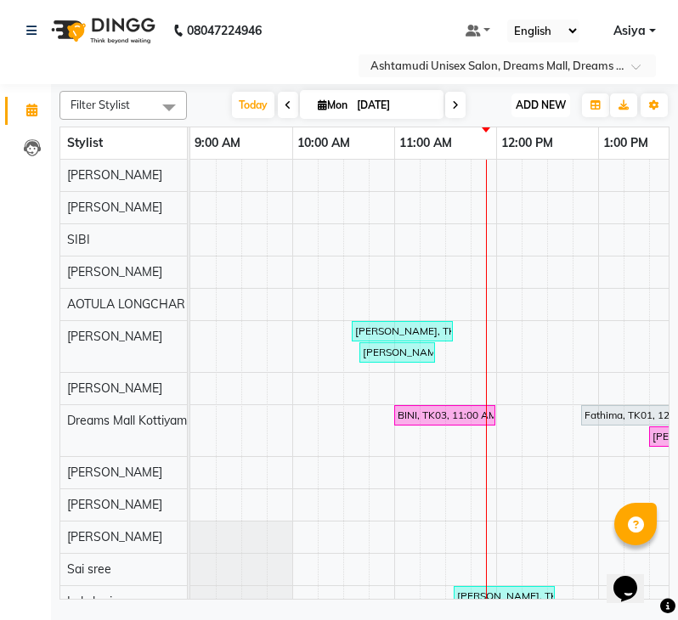
click at [533, 97] on button "ADD NEW Toggle Dropdown" at bounding box center [540, 105] width 59 height 24
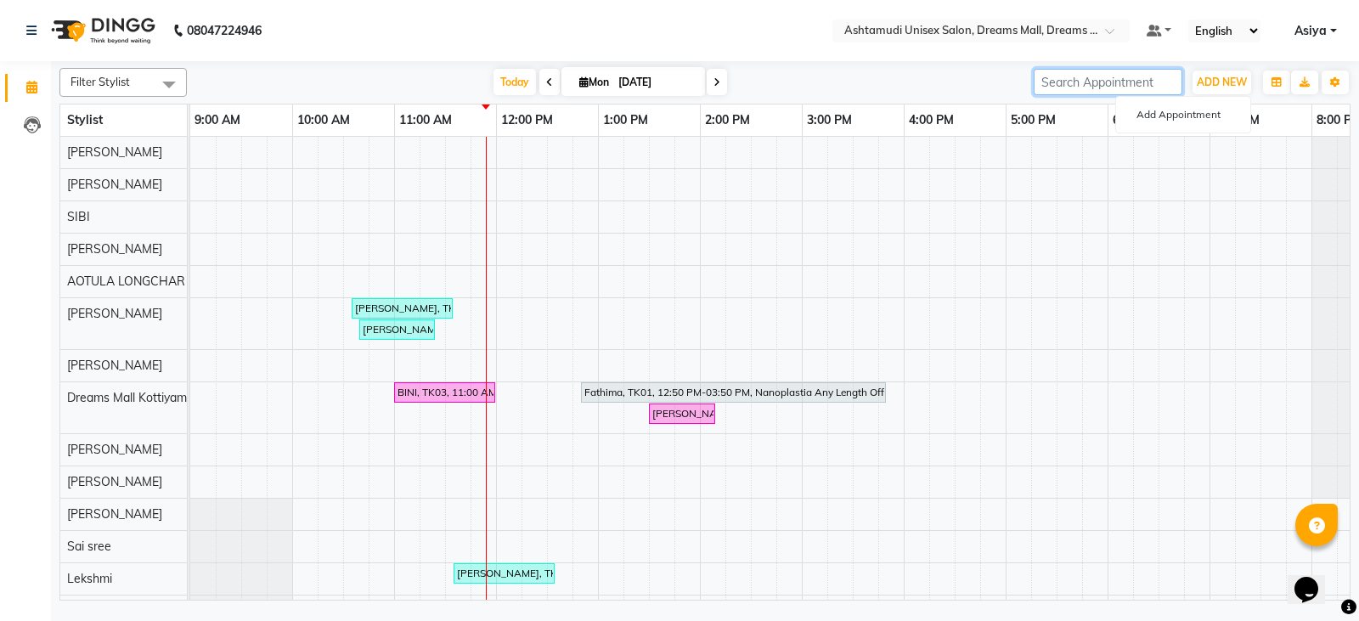
click at [677, 75] on input "search" at bounding box center [1108, 82] width 149 height 26
paste input "9544712371"
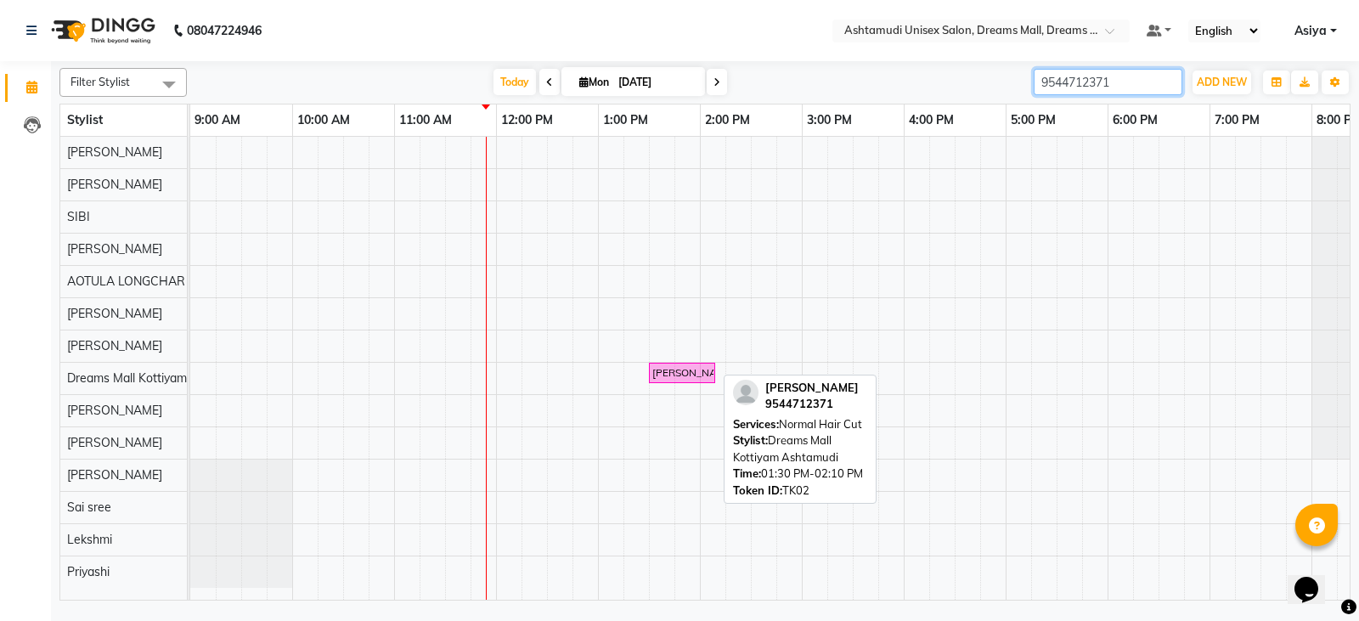
click at [677, 376] on div "SANIA, TK02, 01:30 PM-02:10 PM, Normal Hair Cut" at bounding box center [682, 372] width 63 height 15
type input "9544712371"
select select "6"
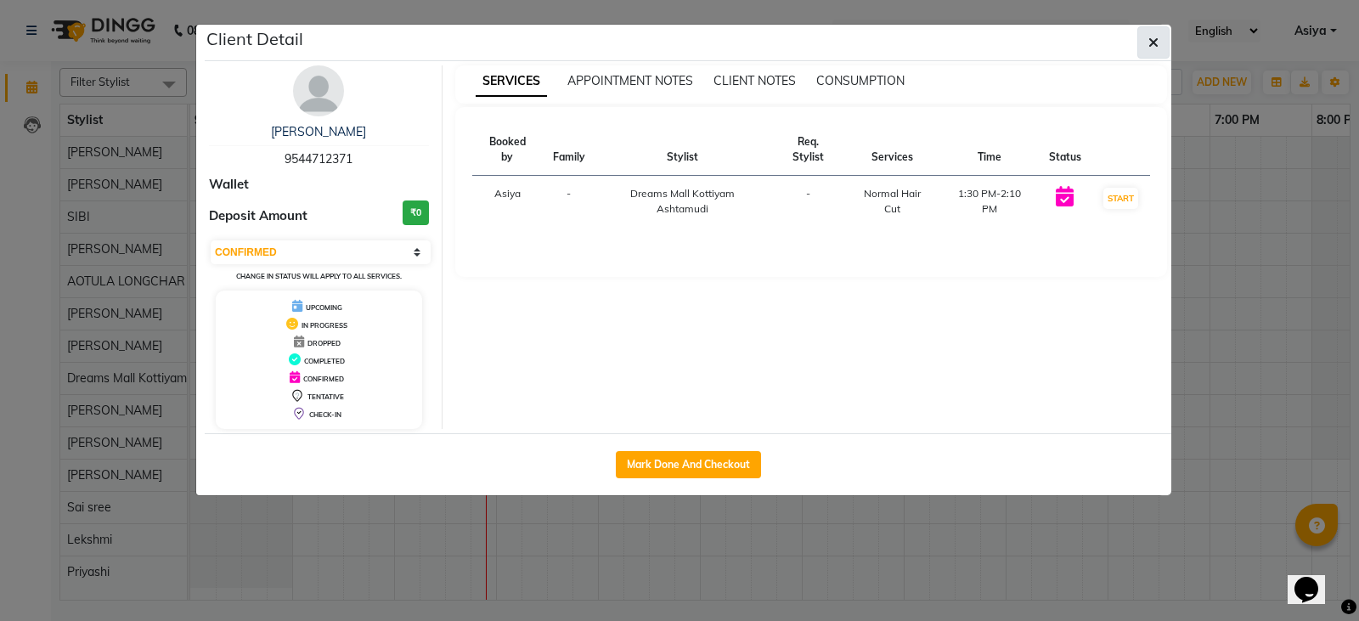
click at [677, 38] on icon "button" at bounding box center [1153, 43] width 10 height 14
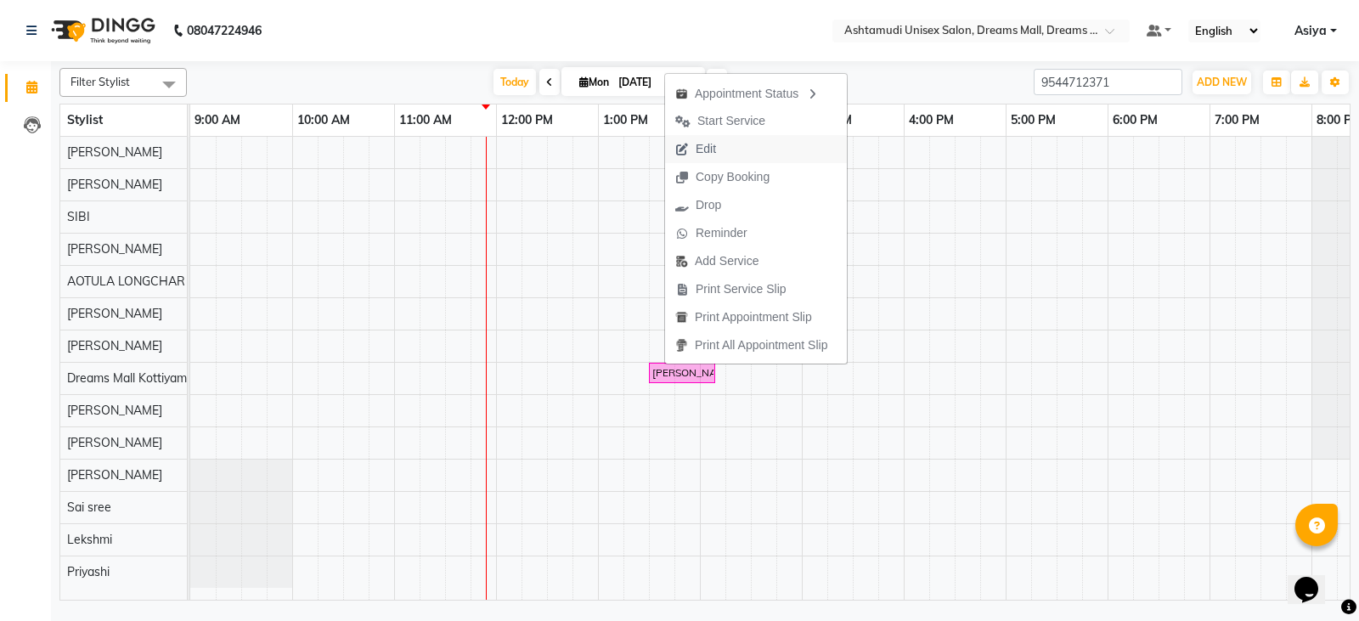
click at [677, 156] on button "Edit" at bounding box center [756, 149] width 182 height 28
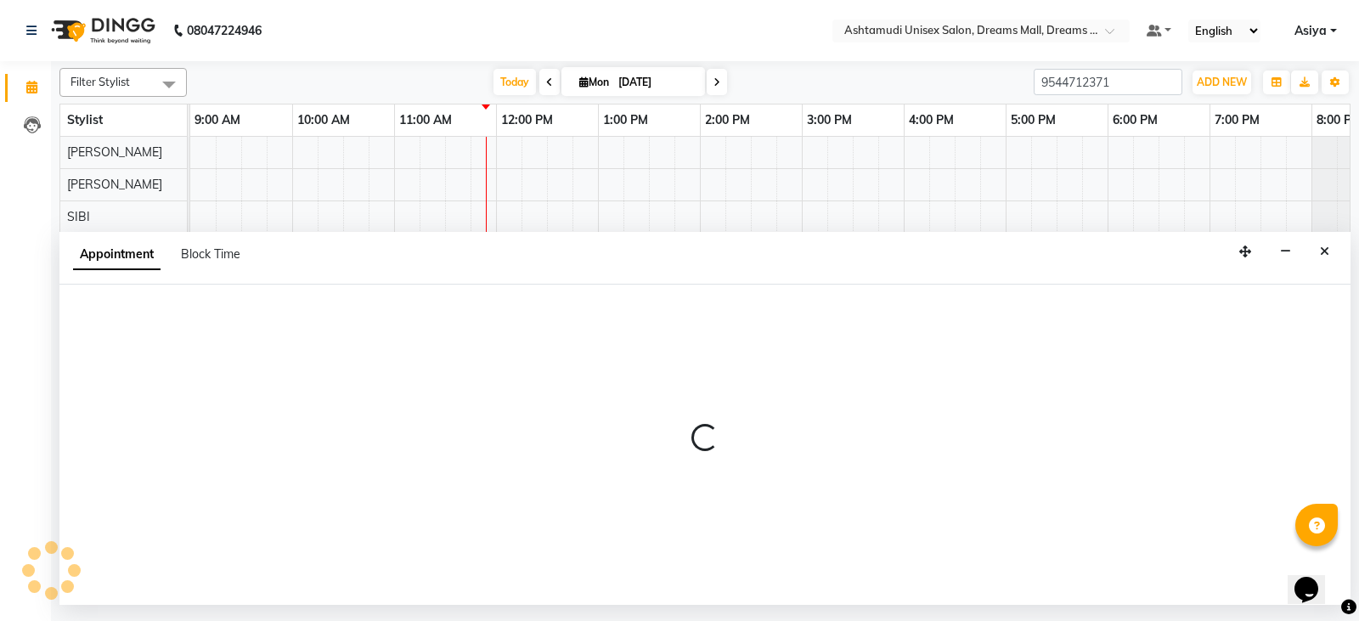
select select "810"
select select "confirm booking"
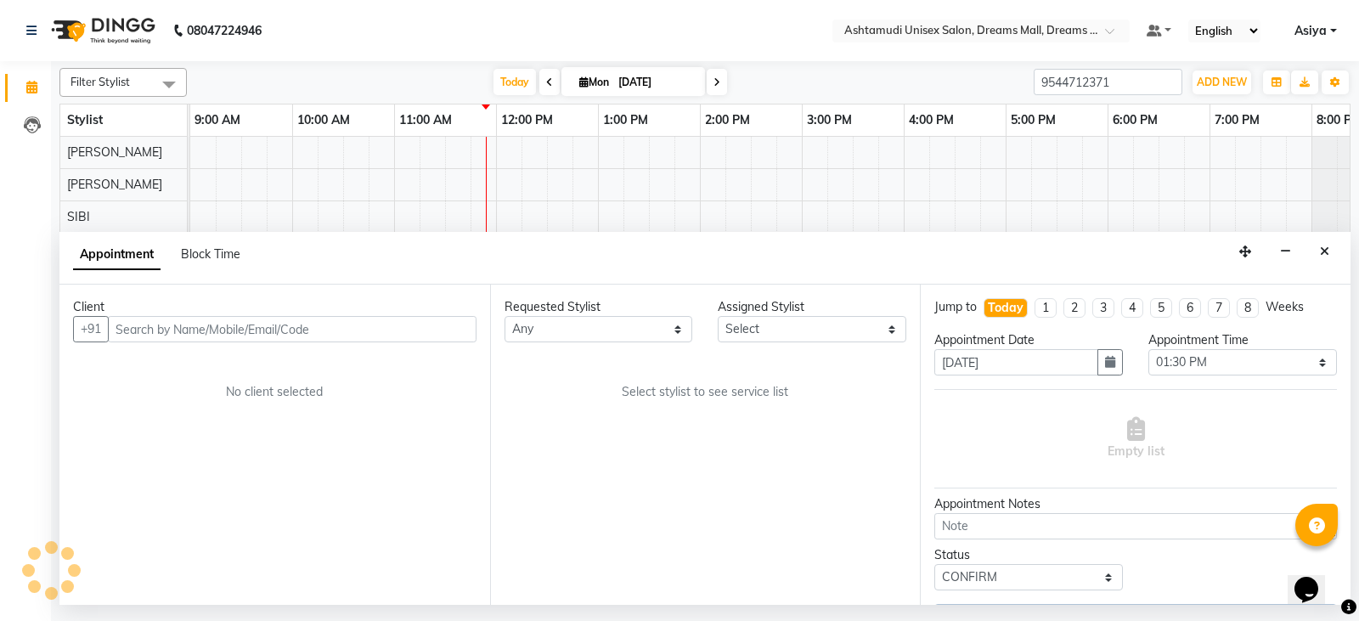
select select "63210"
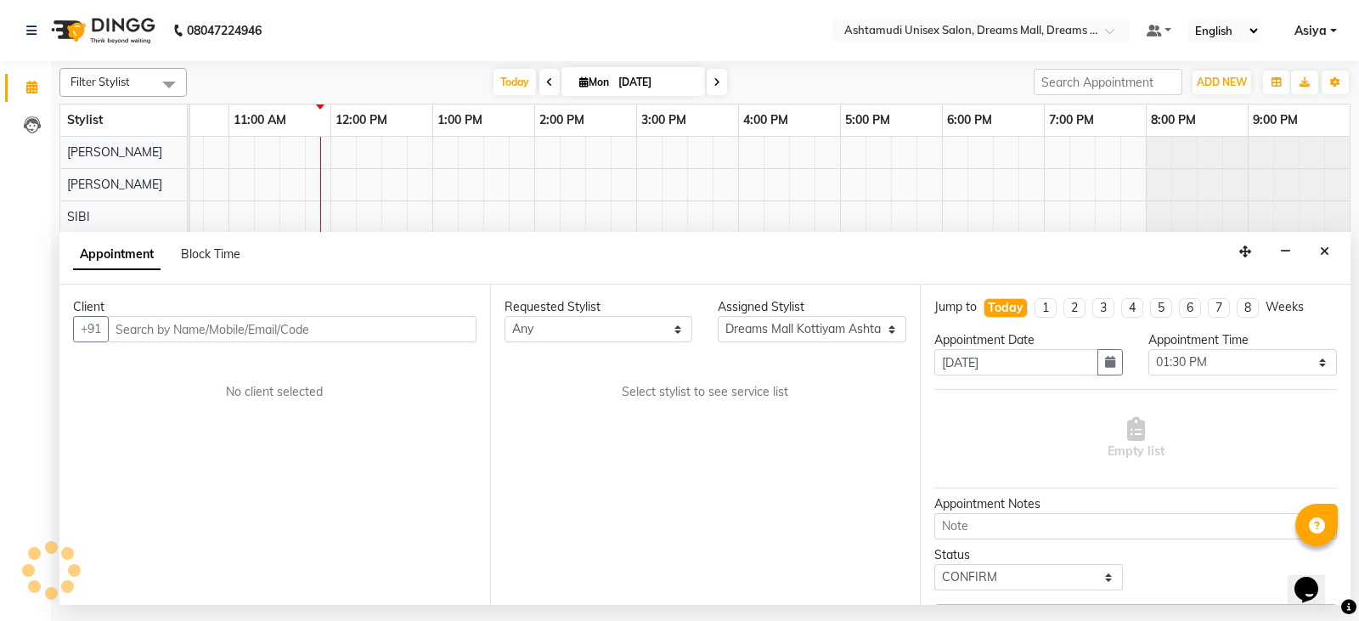
select select "3640"
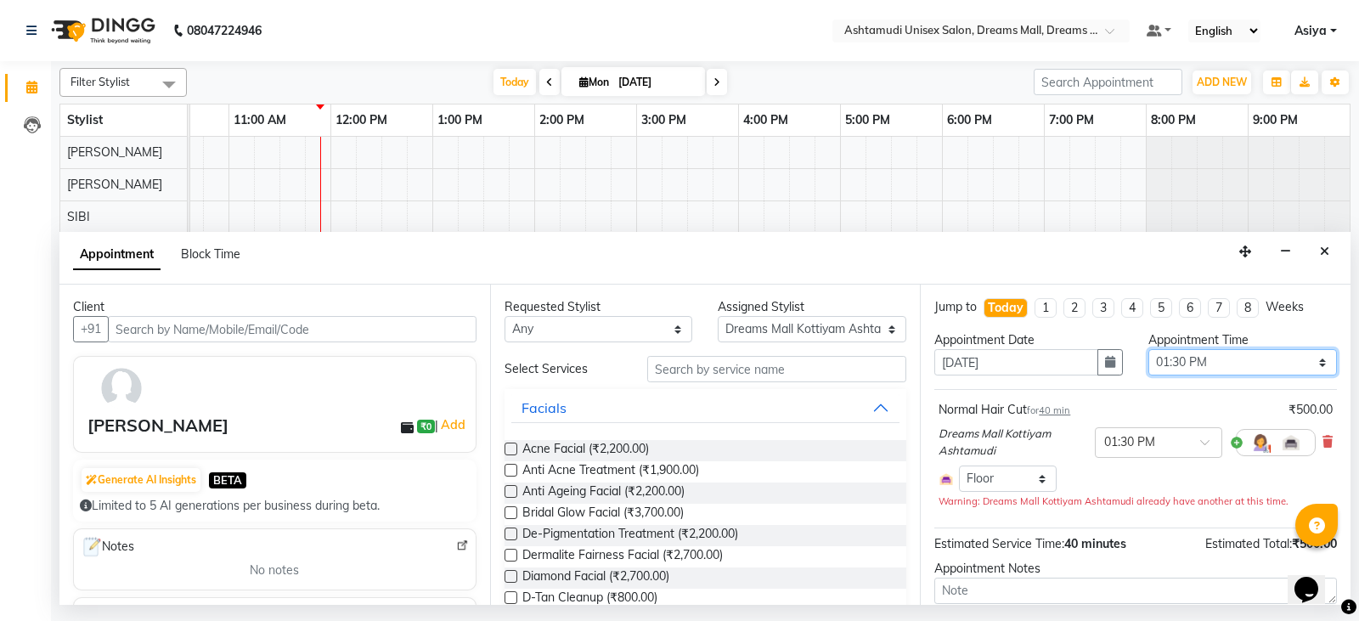
click at [677, 356] on select "Select 10:00 AM 10:15 AM 10:30 AM 10:45 AM 11:00 AM 11:15 AM 11:30 AM 11:45 AM …" at bounding box center [1242, 362] width 189 height 26
select select "645"
click at [677, 349] on select "Select 10:00 AM 10:15 AM 10:30 AM 10:45 AM 11:00 AM 11:15 AM 11:30 AM 11:45 AM …" at bounding box center [1242, 362] width 189 height 26
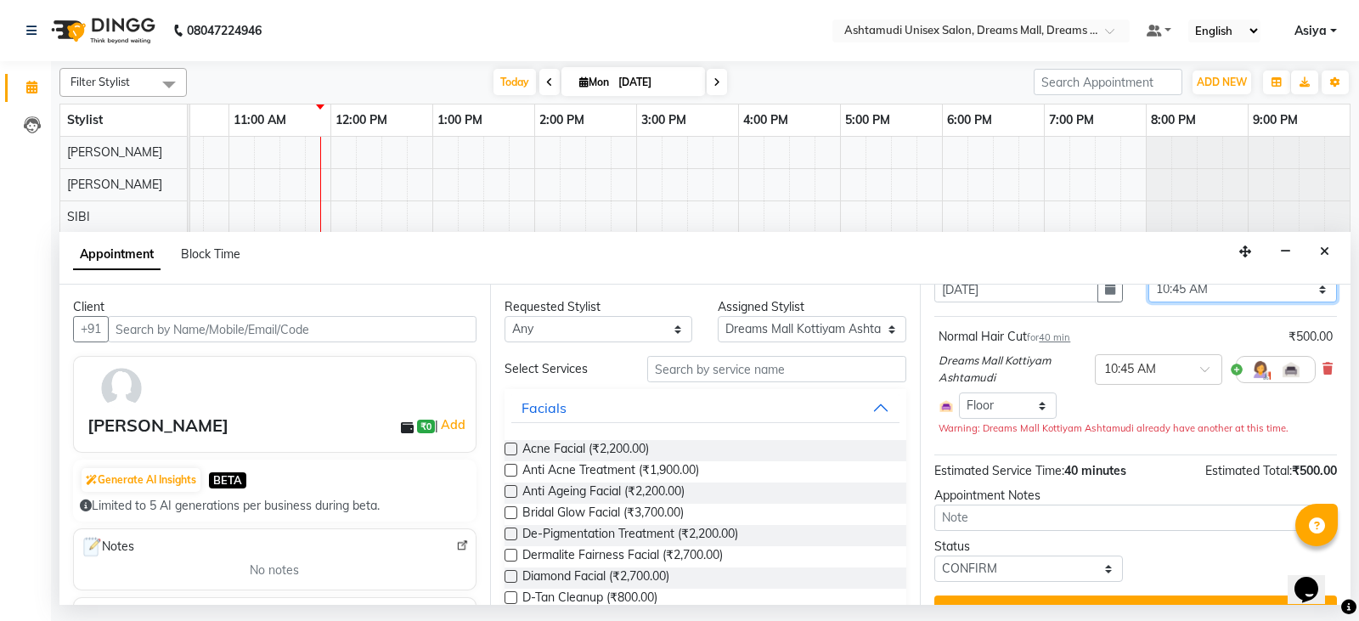
scroll to position [108, 0]
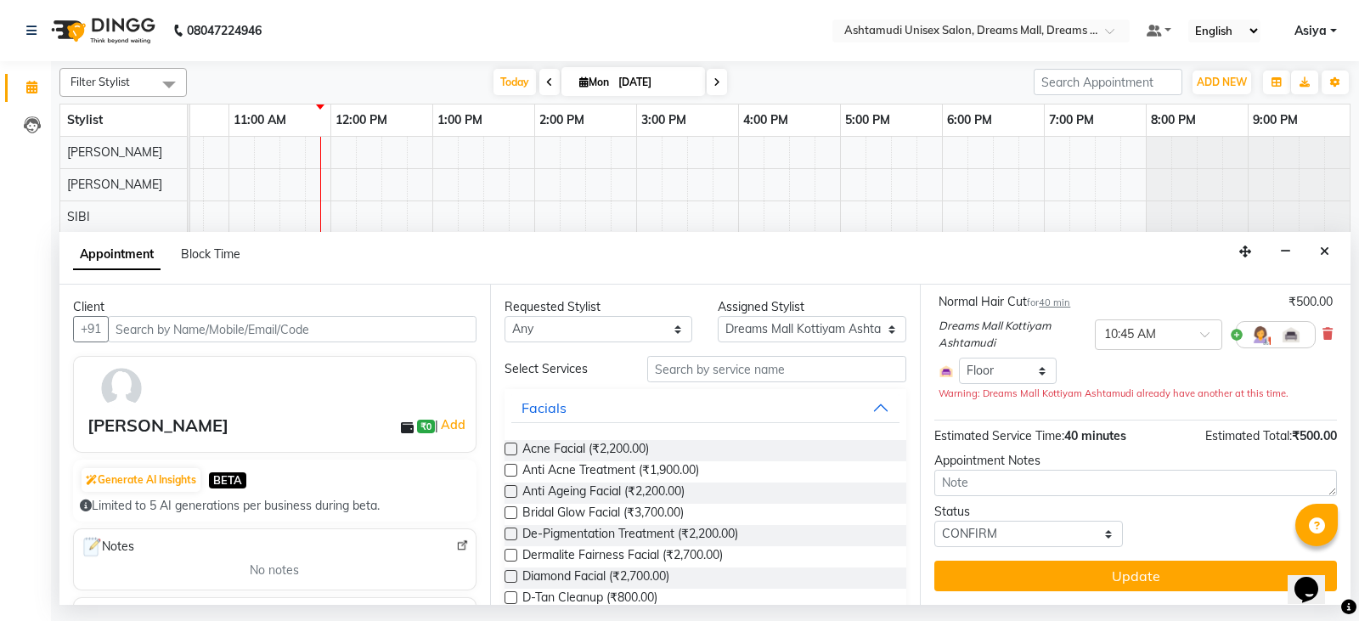
drag, startPoint x: 1022, startPoint y: 574, endPoint x: 1059, endPoint y: 312, distance: 265.1
click at [677, 575] on button "Update" at bounding box center [1135, 576] width 403 height 31
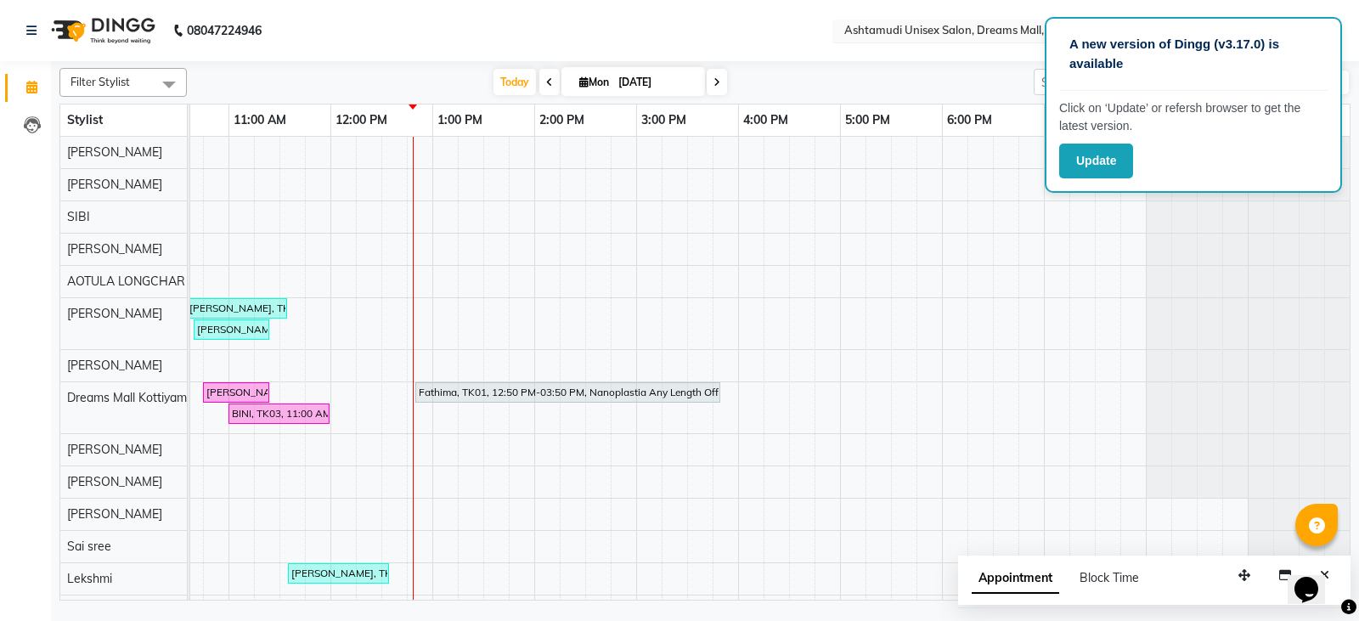
click at [677, 31] on input "text" at bounding box center [964, 32] width 246 height 17
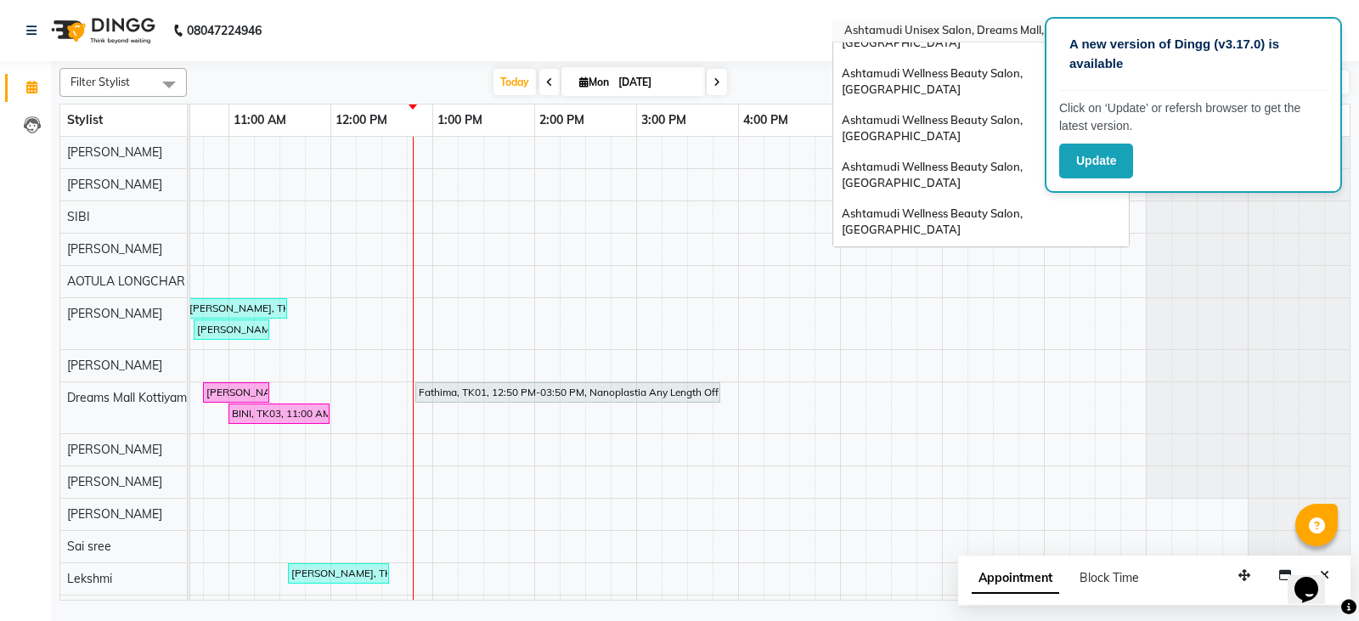
scroll to position [0, 0]
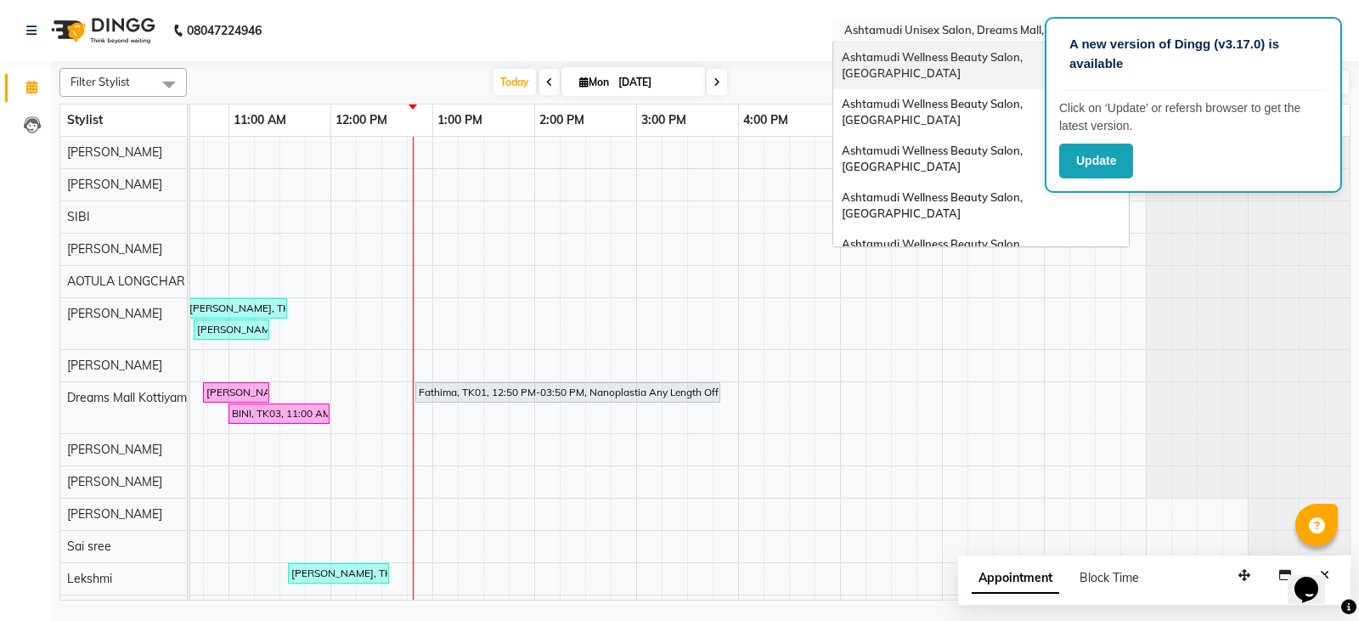
click at [677, 65] on div "Ashtamudi Wellness Beauty Salon, Kowdiar" at bounding box center [981, 65] width 296 height 47
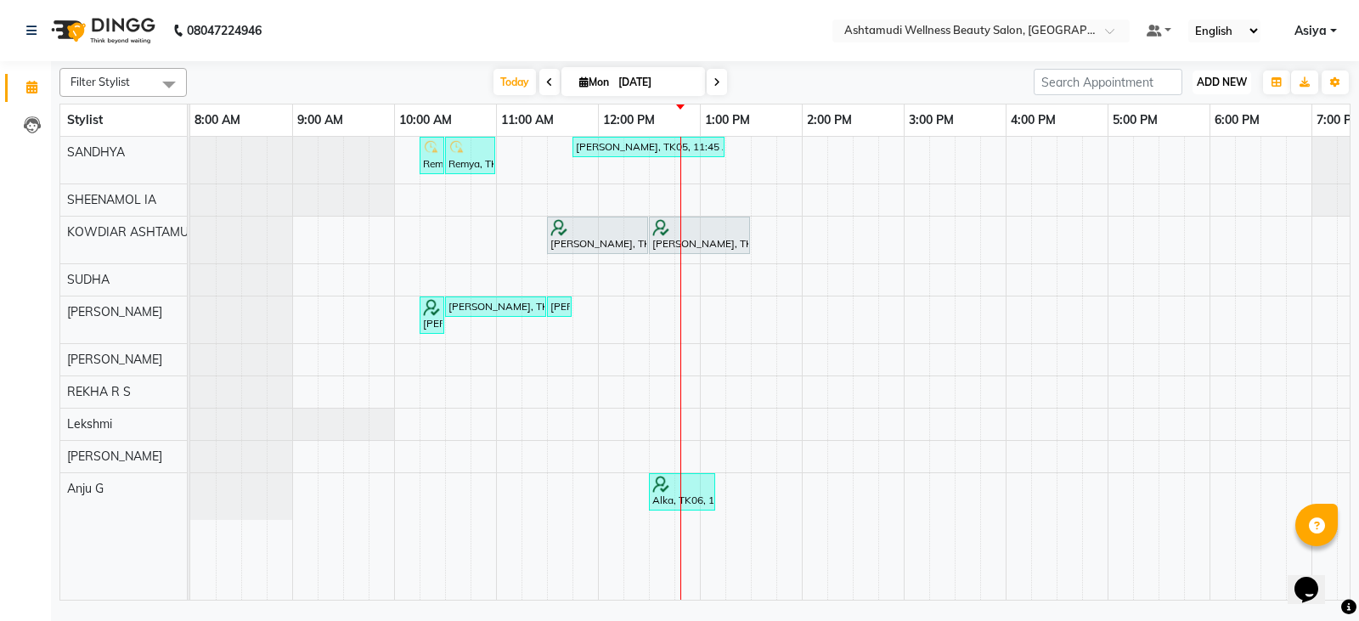
click at [1228, 76] on span "ADD NEW" at bounding box center [1222, 82] width 50 height 13
click at [1198, 117] on button "Add Appointment" at bounding box center [1183, 115] width 134 height 22
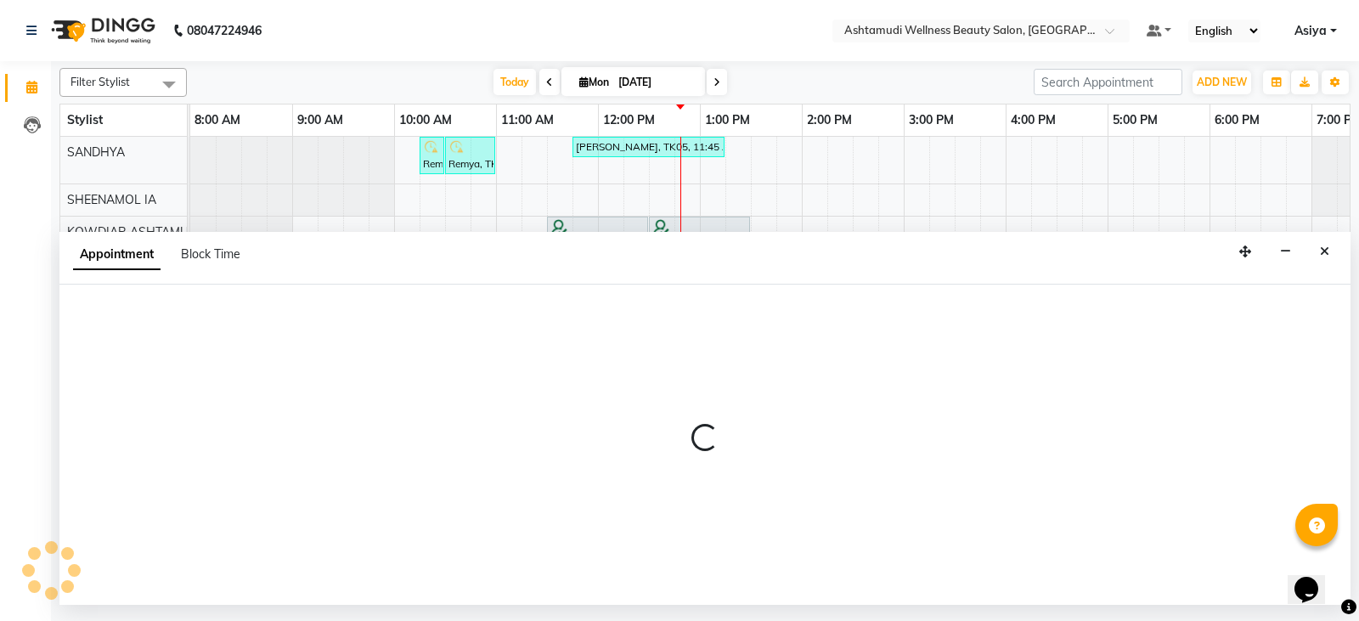
select select "tentative"
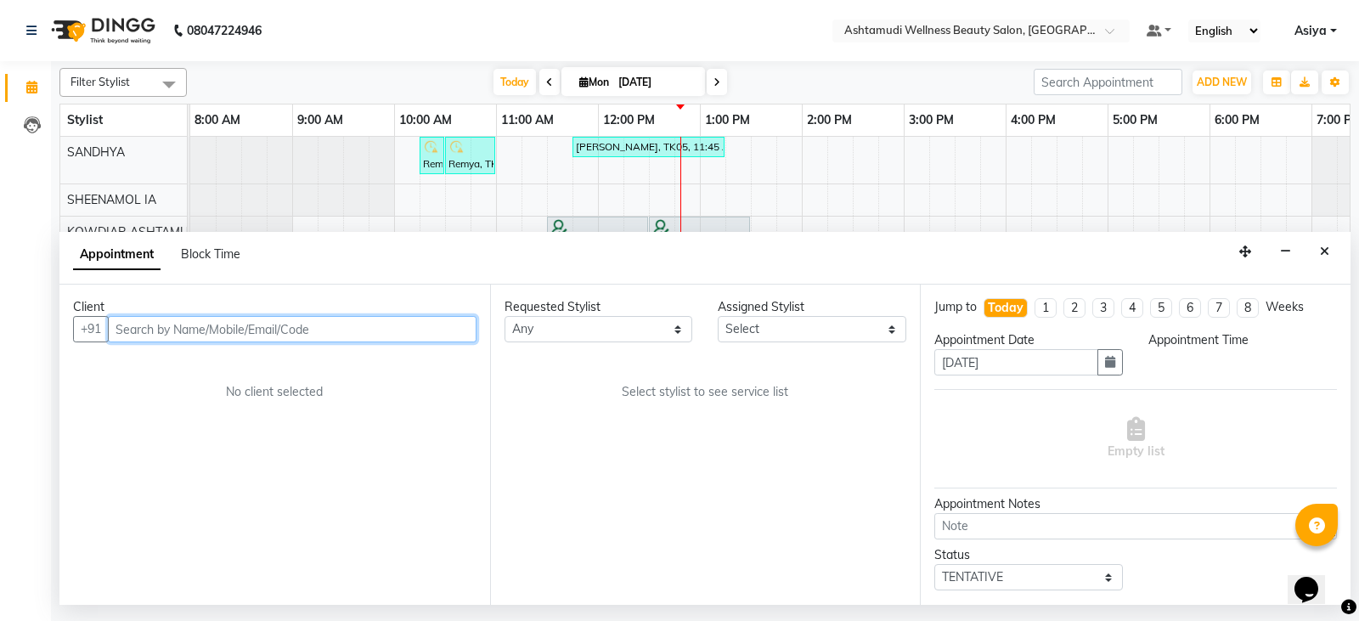
select select "540"
click at [175, 327] on input "text" at bounding box center [292, 329] width 369 height 26
paste input "9539254013"
type input "9539254013"
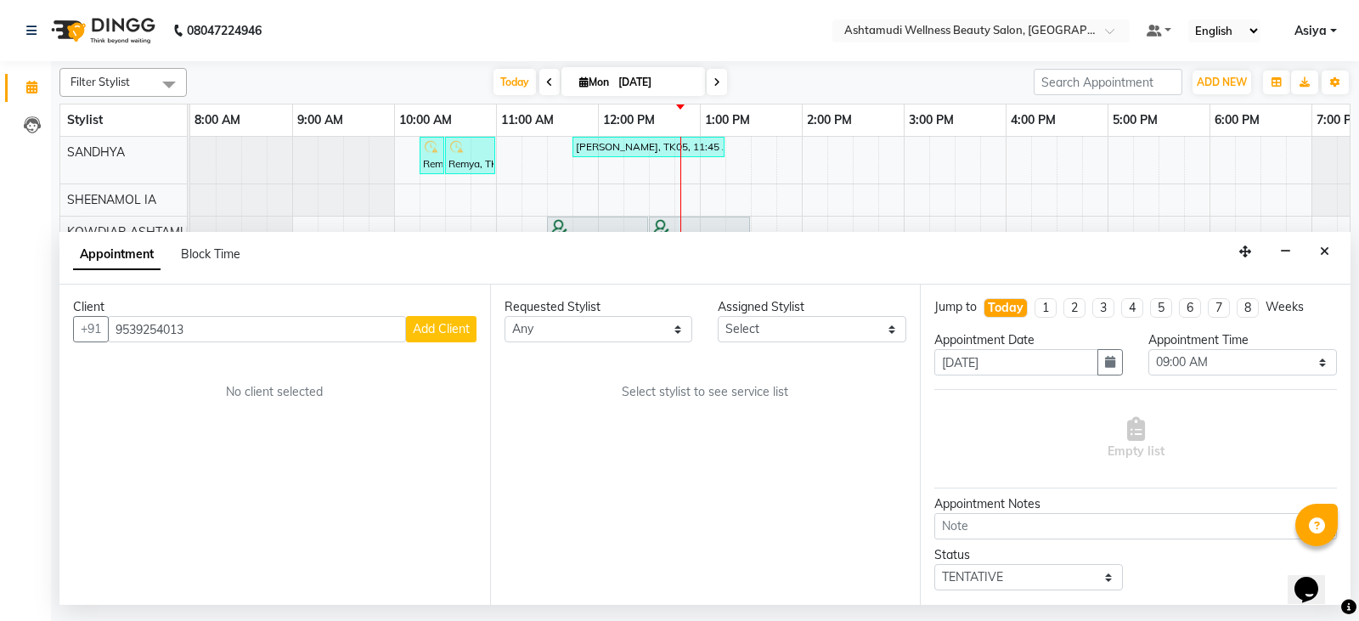
click at [455, 330] on span "Add Client" at bounding box center [441, 328] width 57 height 15
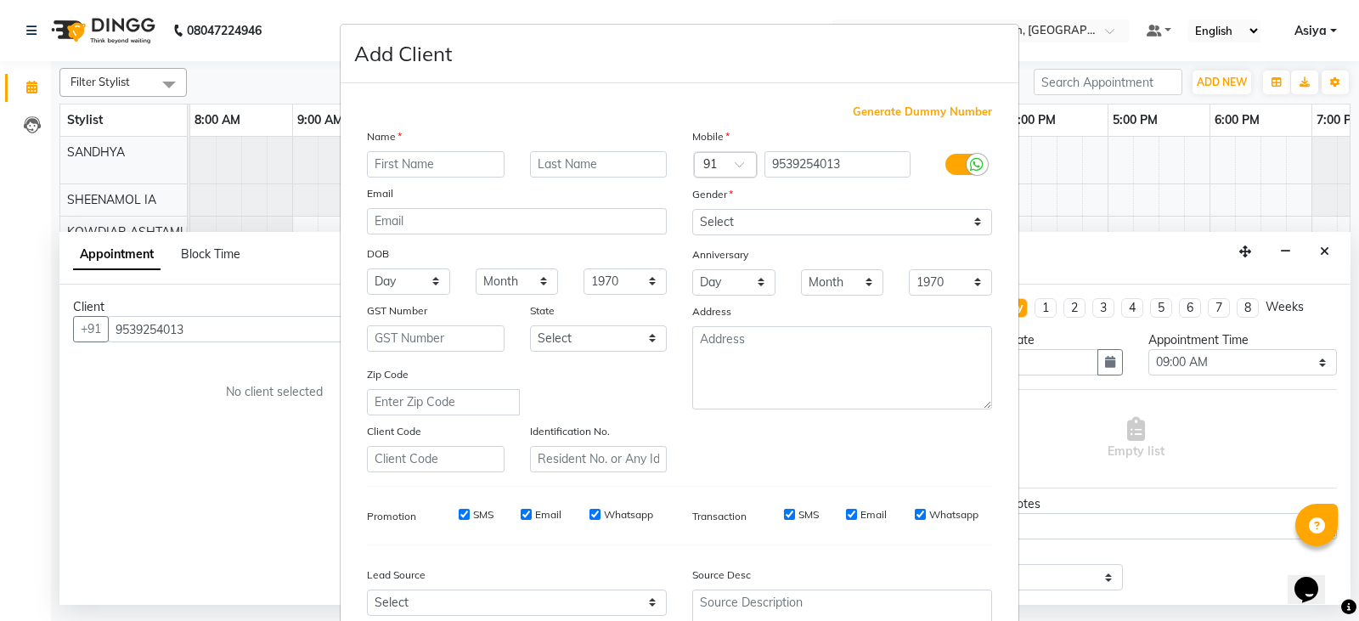
click at [425, 175] on input "text" at bounding box center [436, 164] width 138 height 26
click at [426, 161] on input "text" at bounding box center [436, 164] width 138 height 26
type input "RONCY"
click at [727, 223] on select "Select [DEMOGRAPHIC_DATA] [DEMOGRAPHIC_DATA] Other Prefer Not To Say" at bounding box center [842, 222] width 300 height 26
select select "[DEMOGRAPHIC_DATA]"
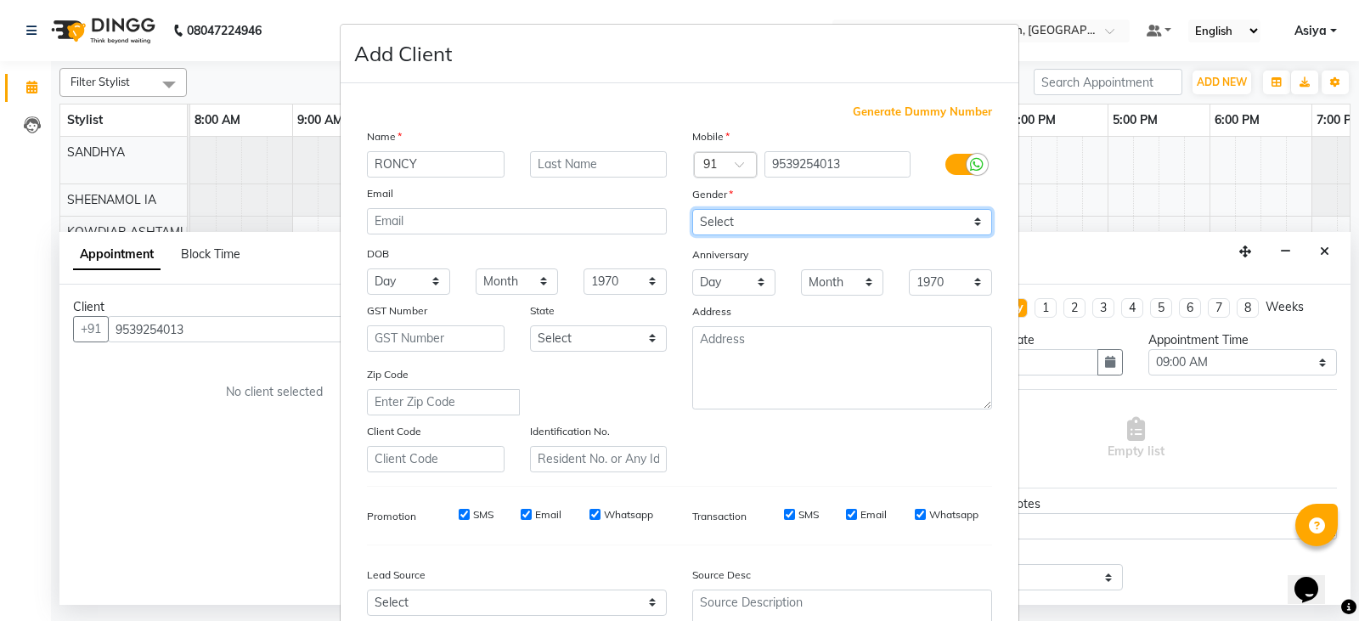
click at [692, 209] on select "Select [DEMOGRAPHIC_DATA] [DEMOGRAPHIC_DATA] Other Prefer Not To Say" at bounding box center [842, 222] width 300 height 26
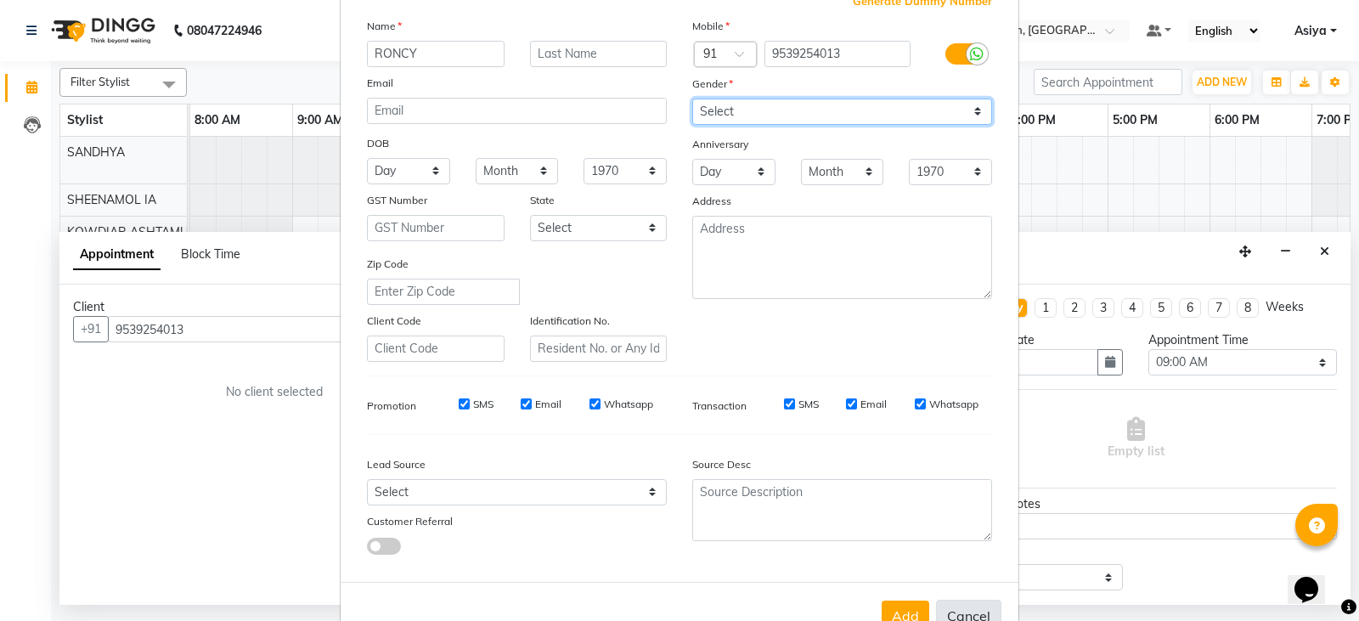
scroll to position [163, 0]
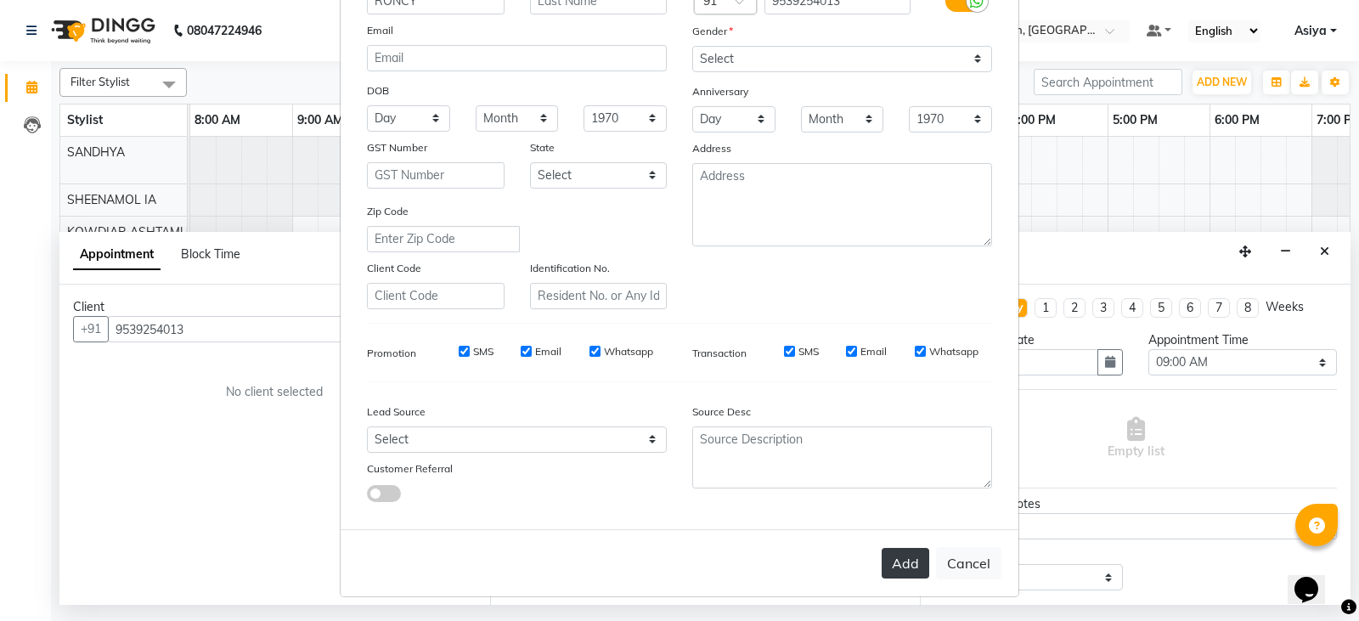
click at [916, 567] on button "Add" at bounding box center [906, 563] width 48 height 31
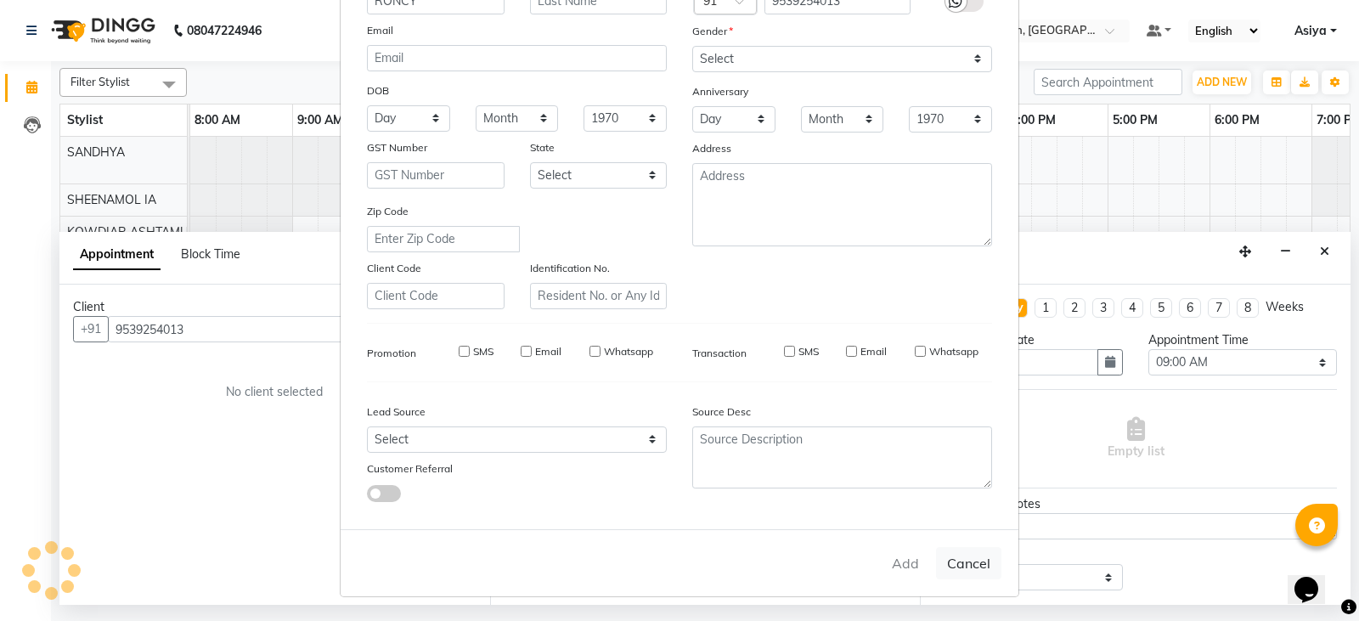
type input "95******13"
select select
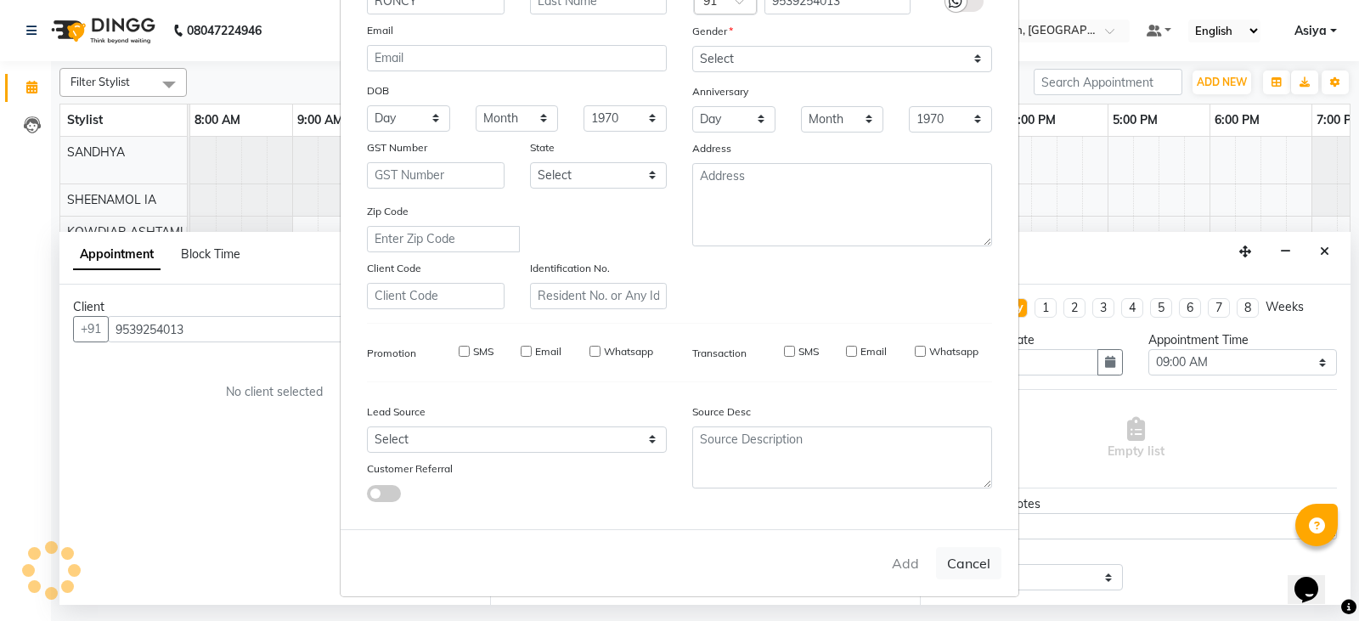
select select
checkbox input "false"
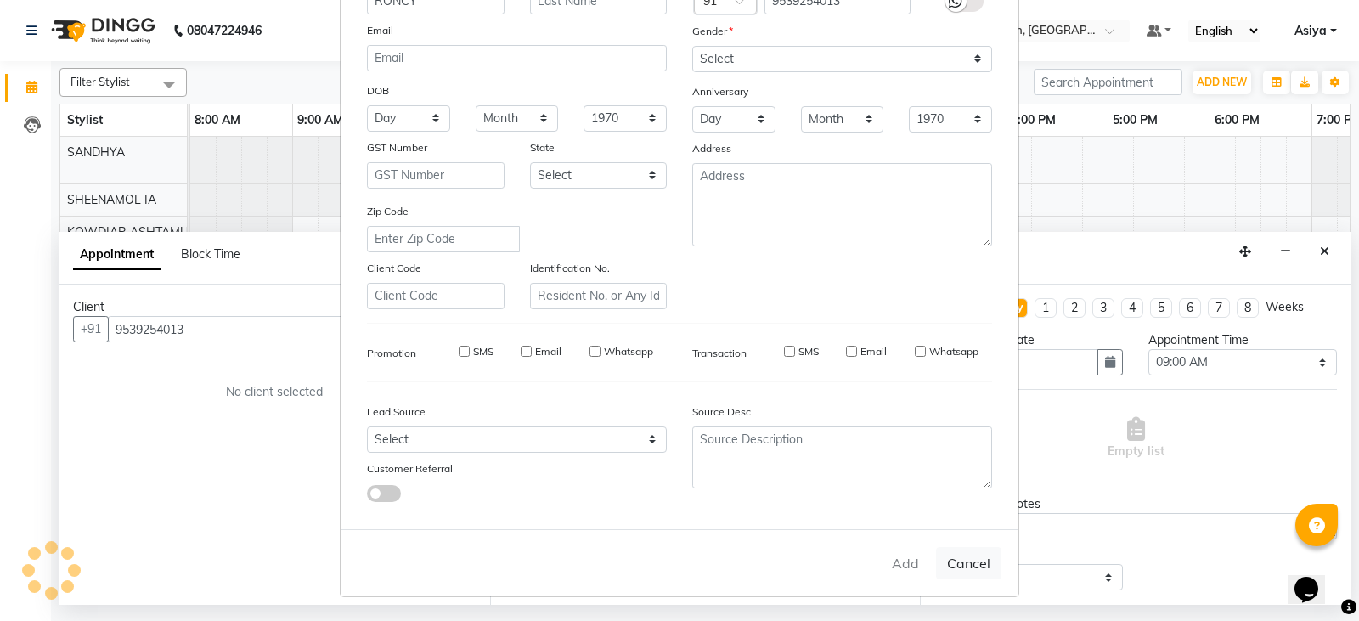
checkbox input "false"
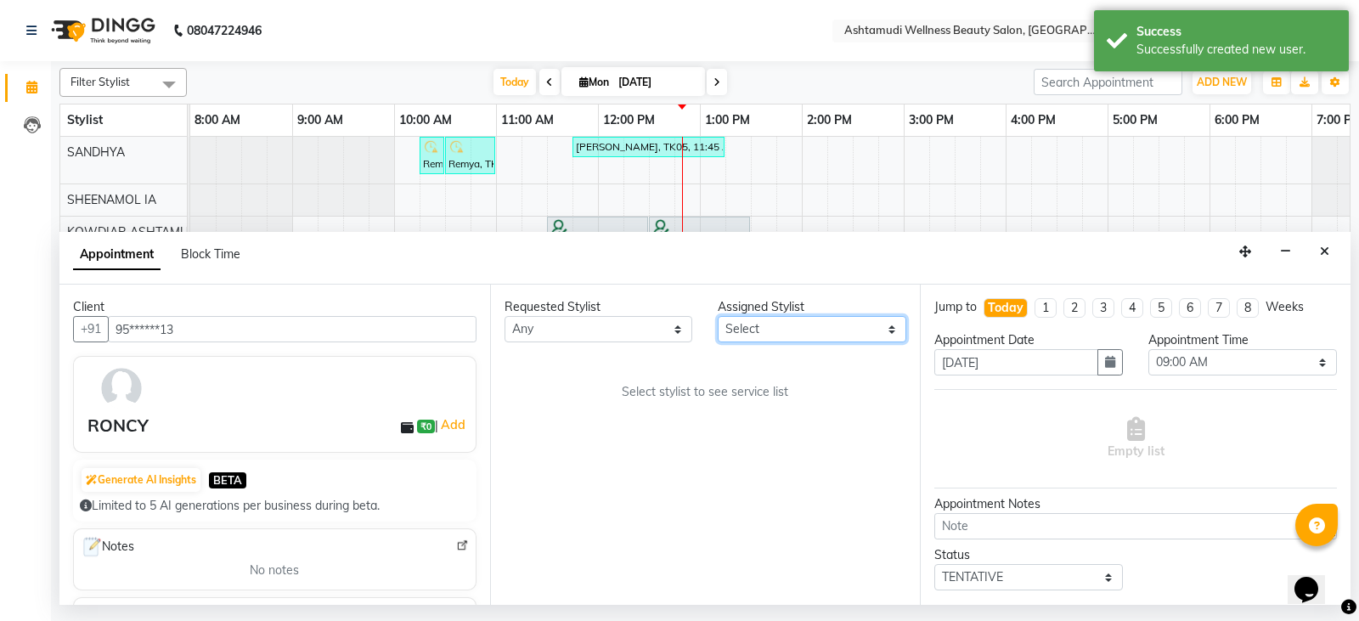
click at [770, 325] on select "Select [PERSON_NAME] Anju G KOWDIAR ASHTAMUDI [PERSON_NAME] R S [PERSON_NAME] […" at bounding box center [812, 329] width 189 height 26
select select "27461"
click at [718, 316] on select "Select [PERSON_NAME] Anju G KOWDIAR ASHTAMUDI [PERSON_NAME] R S [PERSON_NAME] […" at bounding box center [812, 329] width 189 height 26
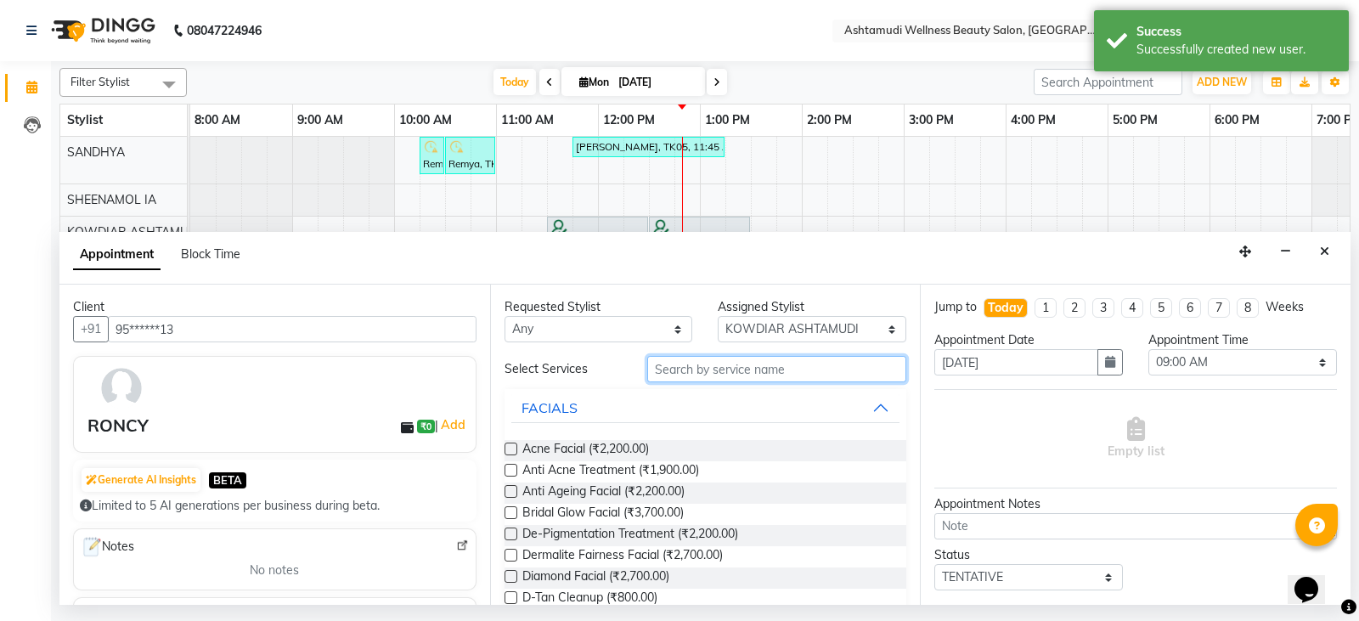
click at [704, 373] on input "text" at bounding box center [777, 369] width 260 height 26
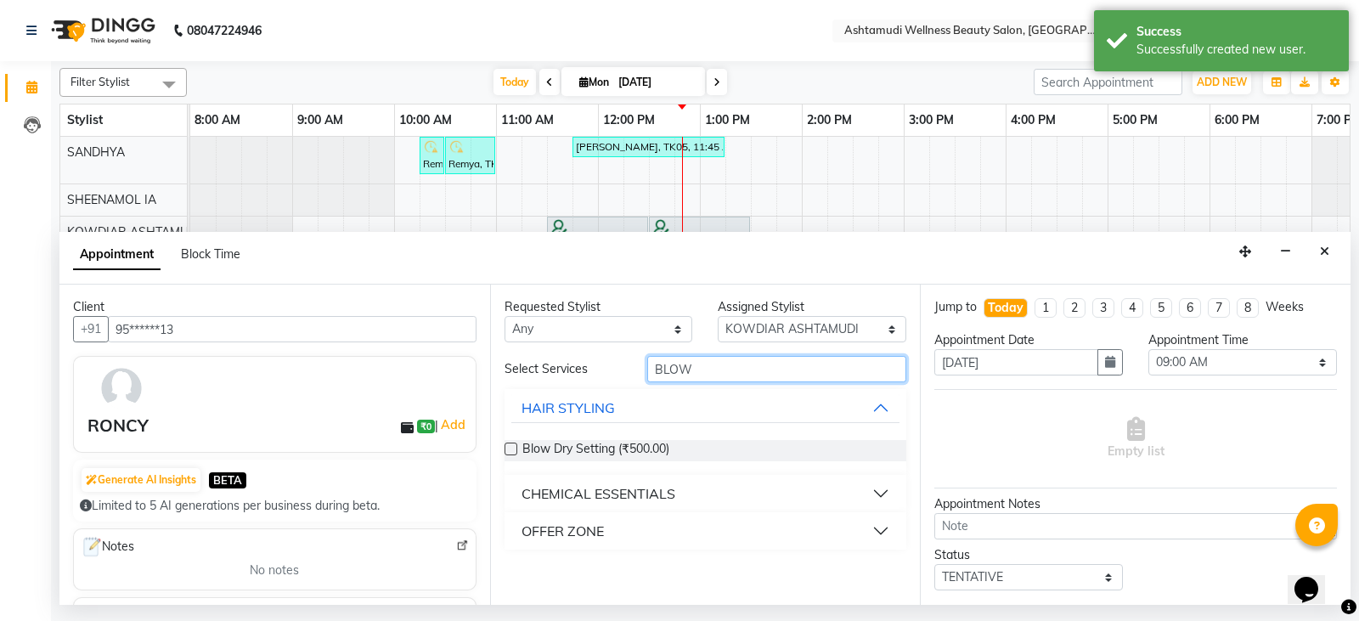
type input "BLOW"
click at [715, 510] on div "CHEMICAL ESSENTIALS" at bounding box center [706, 493] width 403 height 37
click at [713, 528] on button "OFFER ZONE" at bounding box center [705, 531] width 389 height 31
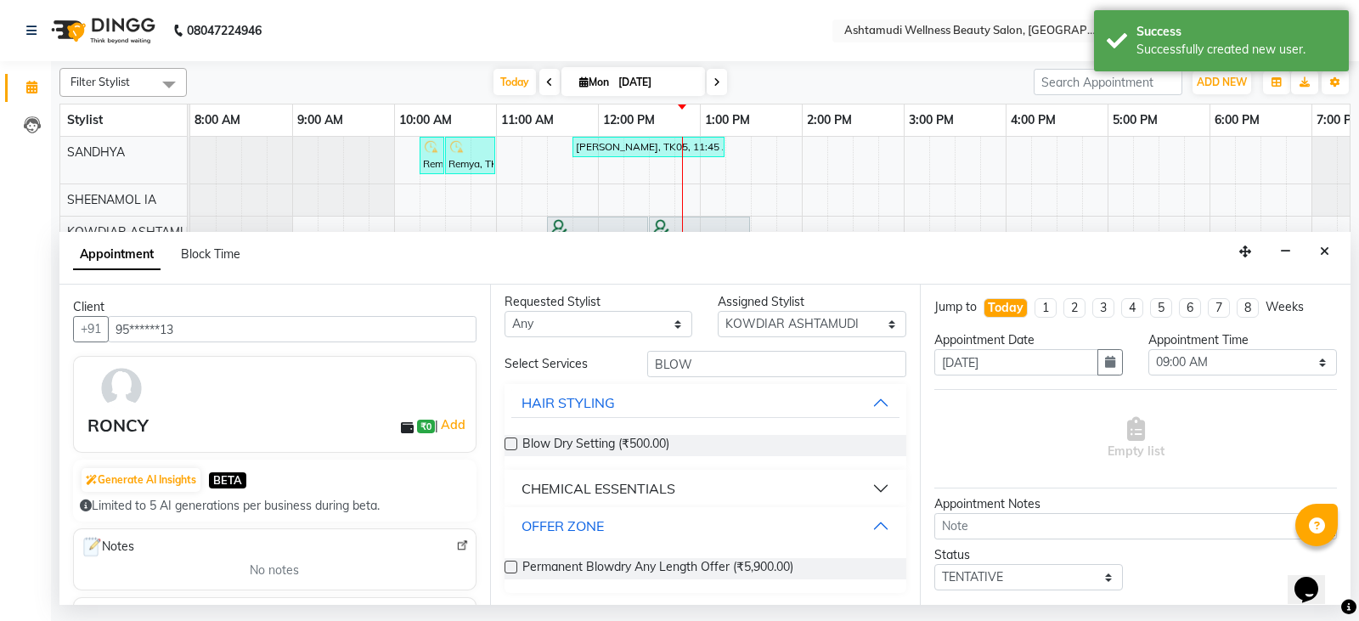
scroll to position [7, 0]
click at [699, 569] on span "Permanent Blowdry Any Length Offer (₹5,900.00)" at bounding box center [657, 566] width 271 height 21
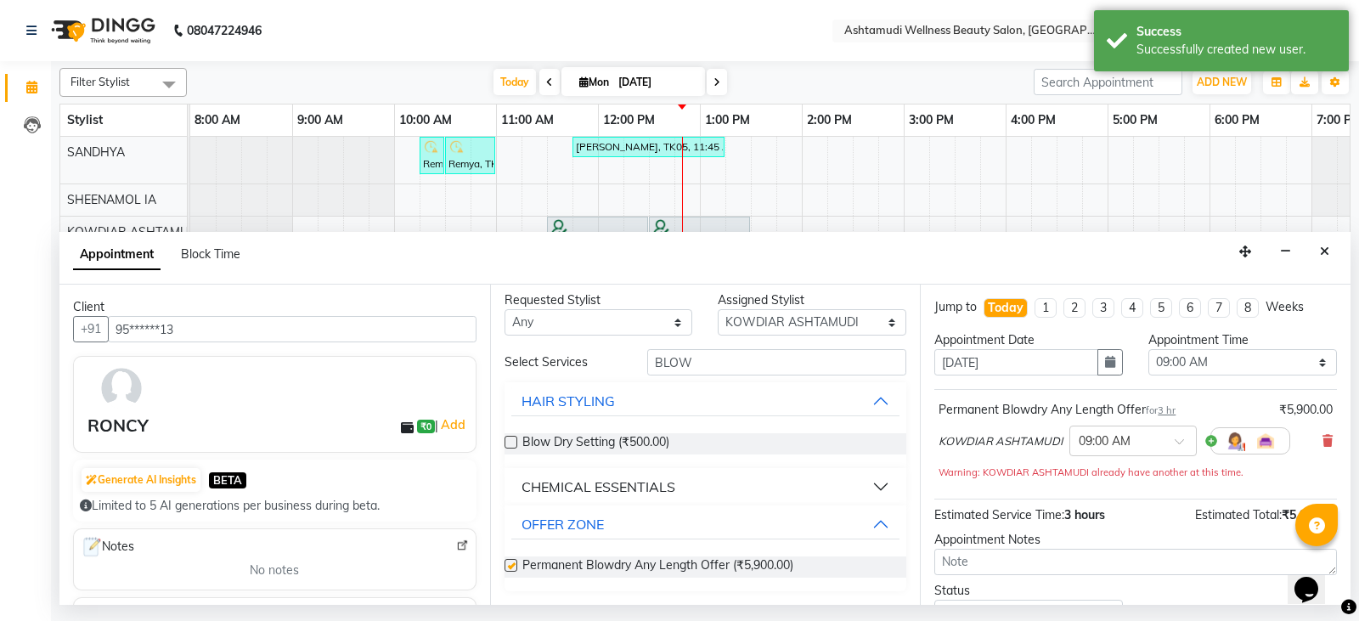
checkbox input "false"
click at [1100, 370] on button "button" at bounding box center [1109, 362] width 25 height 26
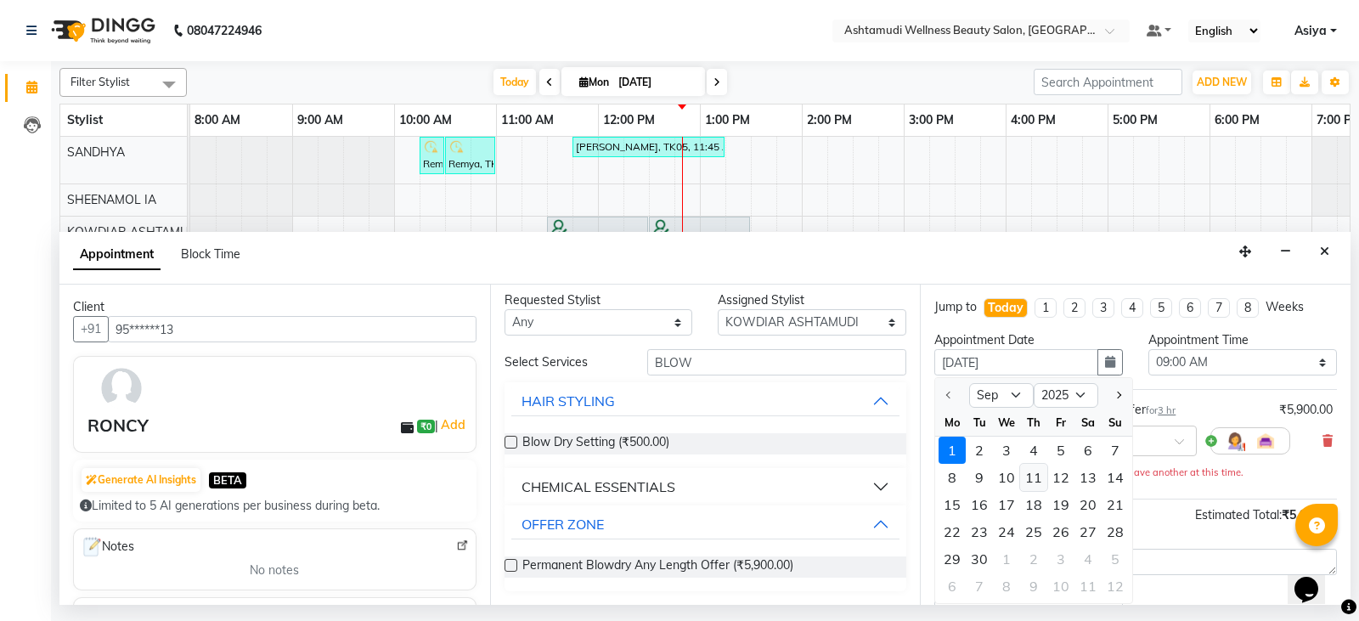
click at [1033, 472] on div "11" at bounding box center [1033, 477] width 27 height 27
type input "[DATE]"
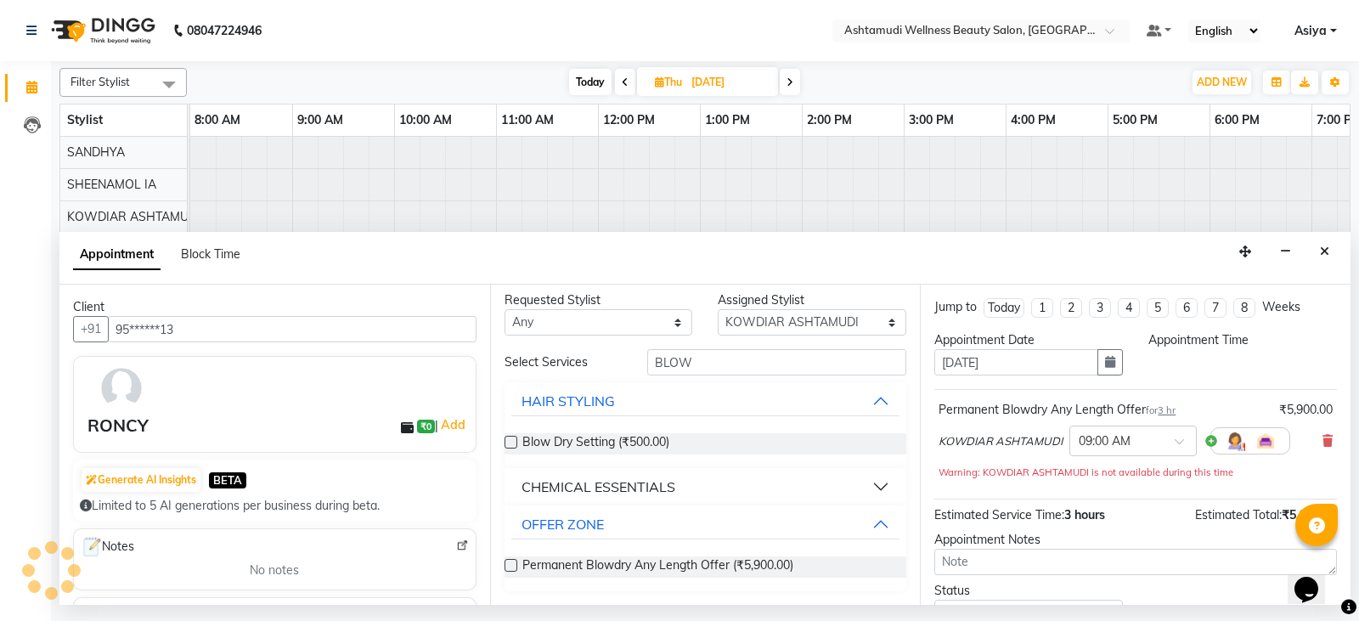
scroll to position [0, 166]
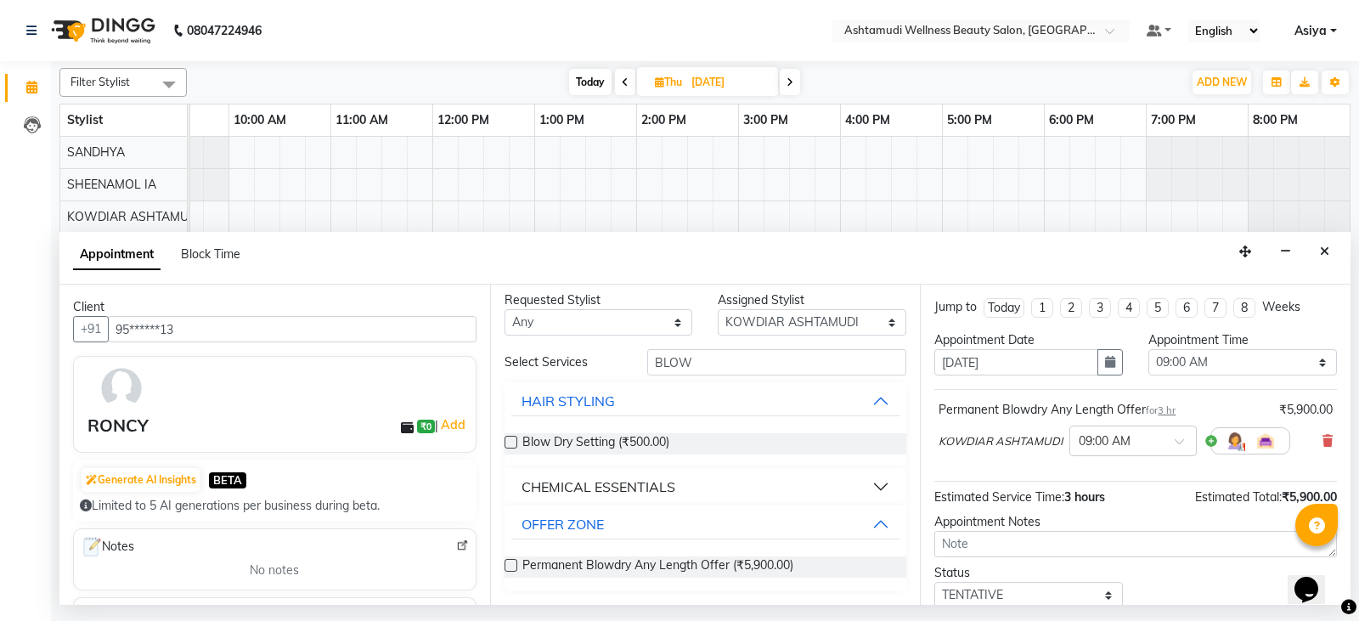
click at [1159, 376] on div "Appointment Time Select 09:00 AM 09:15 AM 09:30 AM 09:45 AM 10:00 AM 10:15 AM 1…" at bounding box center [1243, 360] width 214 height 58
click at [1181, 367] on select "Select 09:00 AM 09:15 AM 09:30 AM 09:45 AM 10:00 AM 10:15 AM 10:30 AM 10:45 AM …" at bounding box center [1242, 362] width 189 height 26
select select "630"
click at [1148, 349] on select "Select 09:00 AM 09:15 AM 09:30 AM 09:45 AM 10:00 AM 10:15 AM 10:30 AM 10:45 AM …" at bounding box center [1242, 362] width 189 height 26
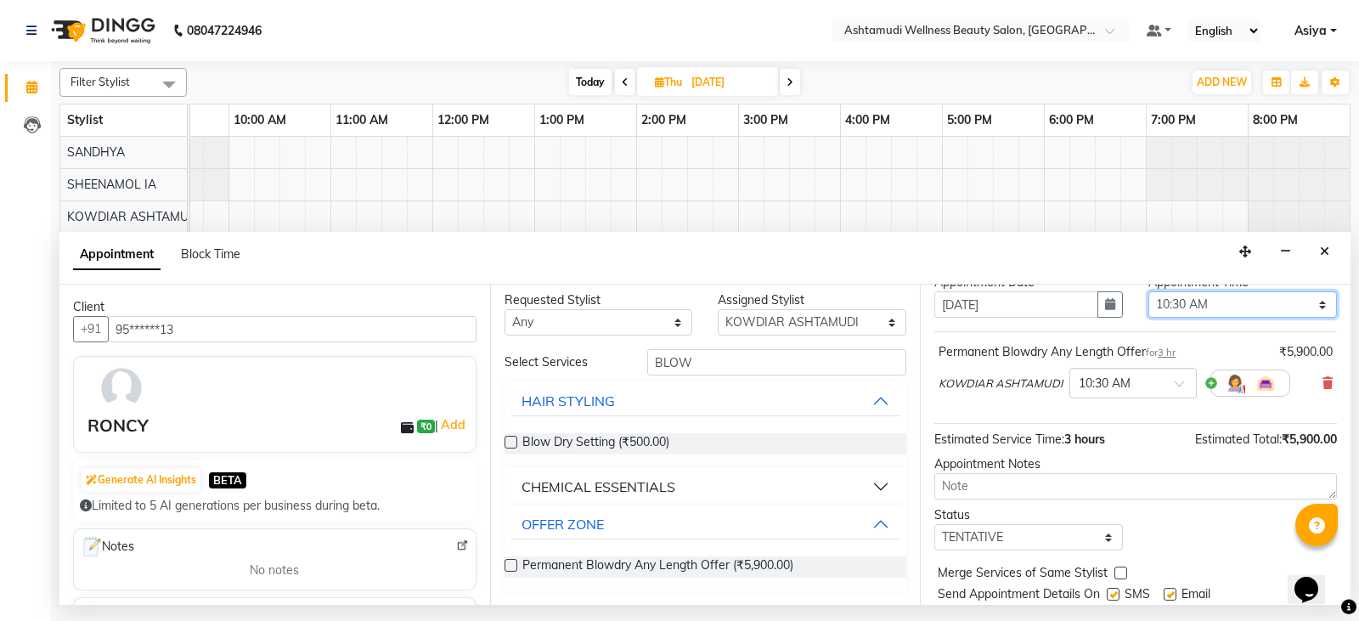
scroll to position [110, 0]
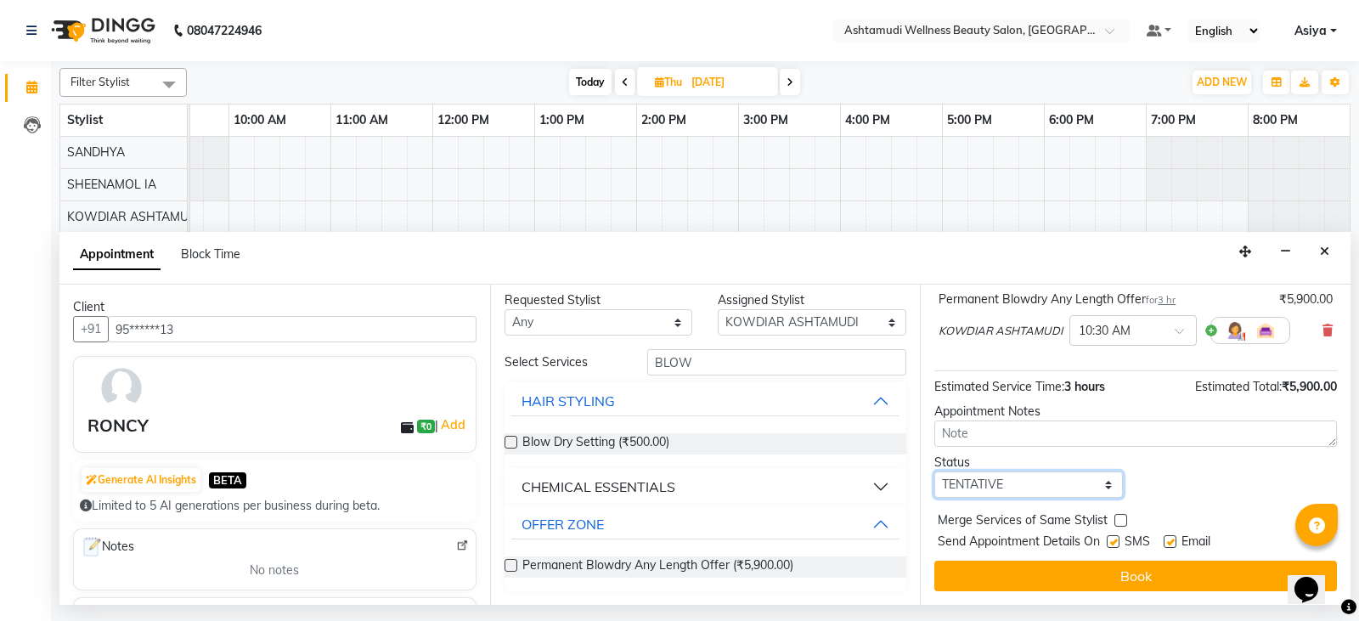
click at [1029, 488] on select "Select TENTATIVE CONFIRM UPCOMING" at bounding box center [1028, 484] width 189 height 26
select select "confirm booking"
click at [934, 471] on select "Select TENTATIVE CONFIRM UPCOMING" at bounding box center [1028, 484] width 189 height 26
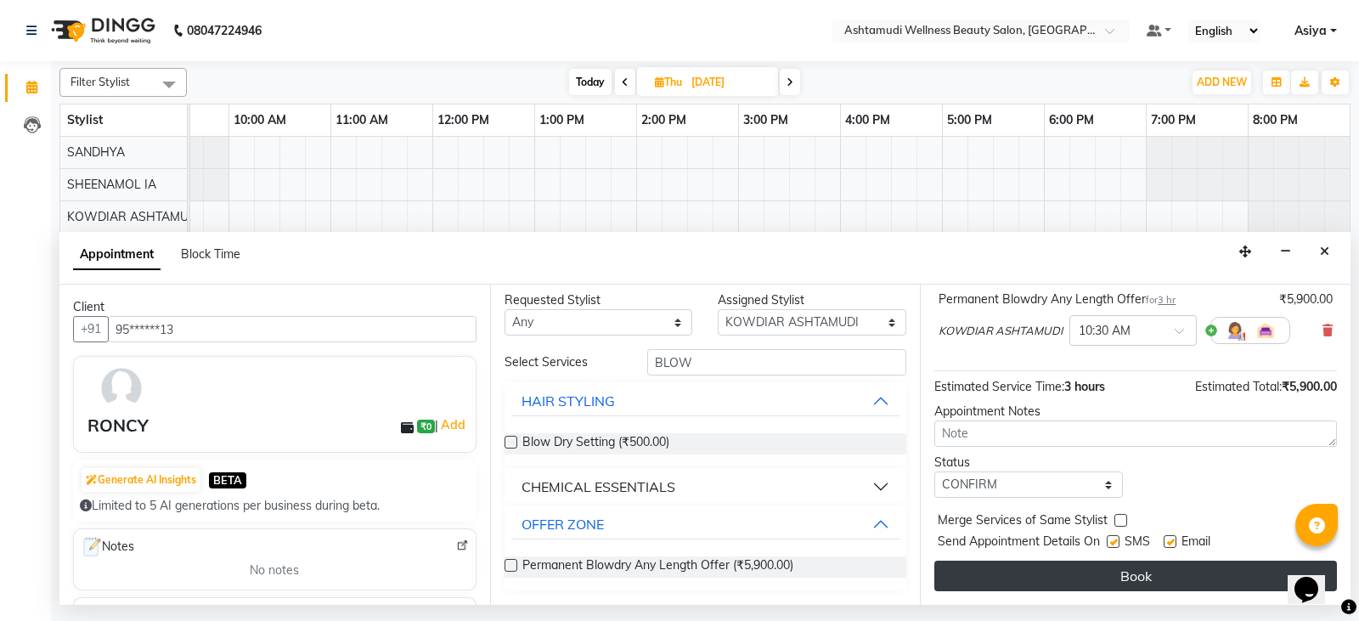
click at [979, 570] on button "Book" at bounding box center [1135, 576] width 403 height 31
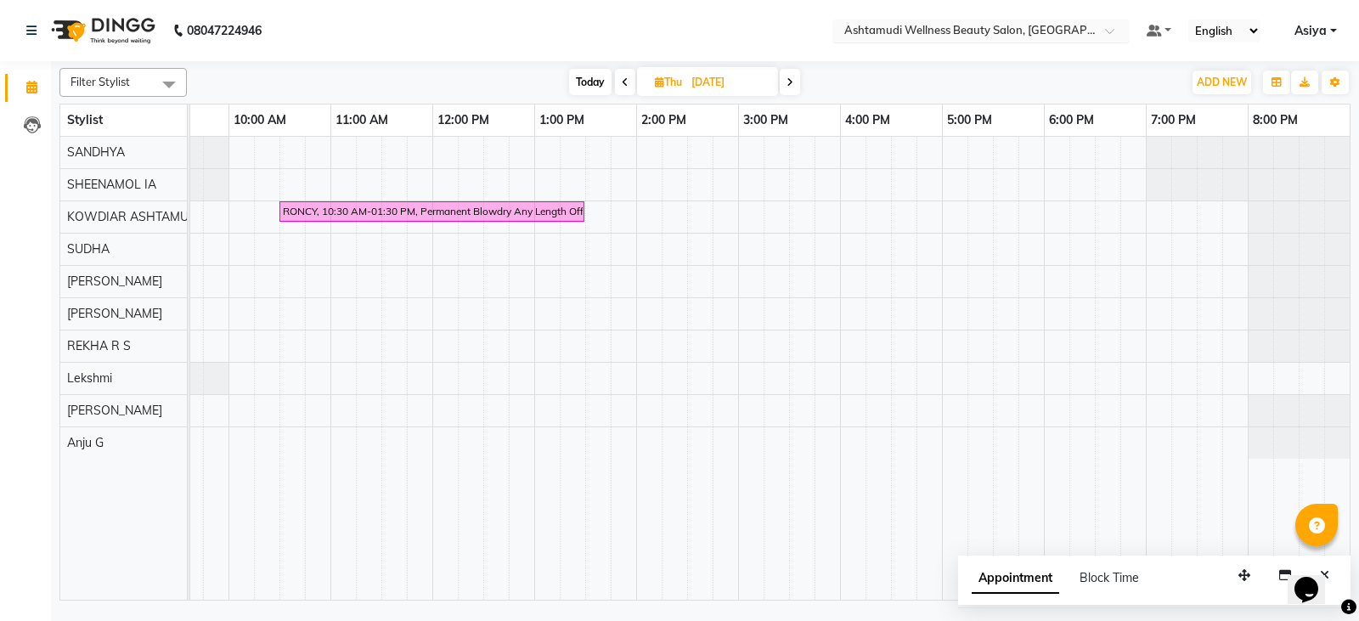
click at [1061, 22] on div "× Ashtamudi Wellness Beauty Salon, Kowdiar" at bounding box center [972, 30] width 256 height 17
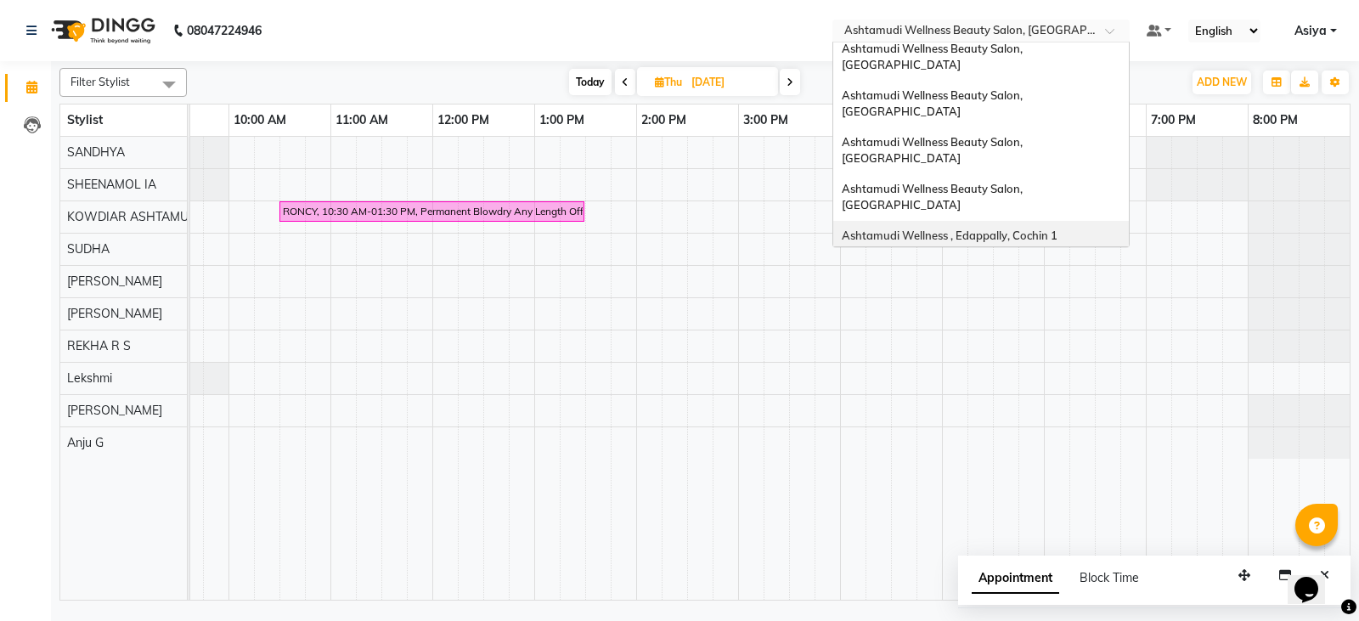
scroll to position [85, 0]
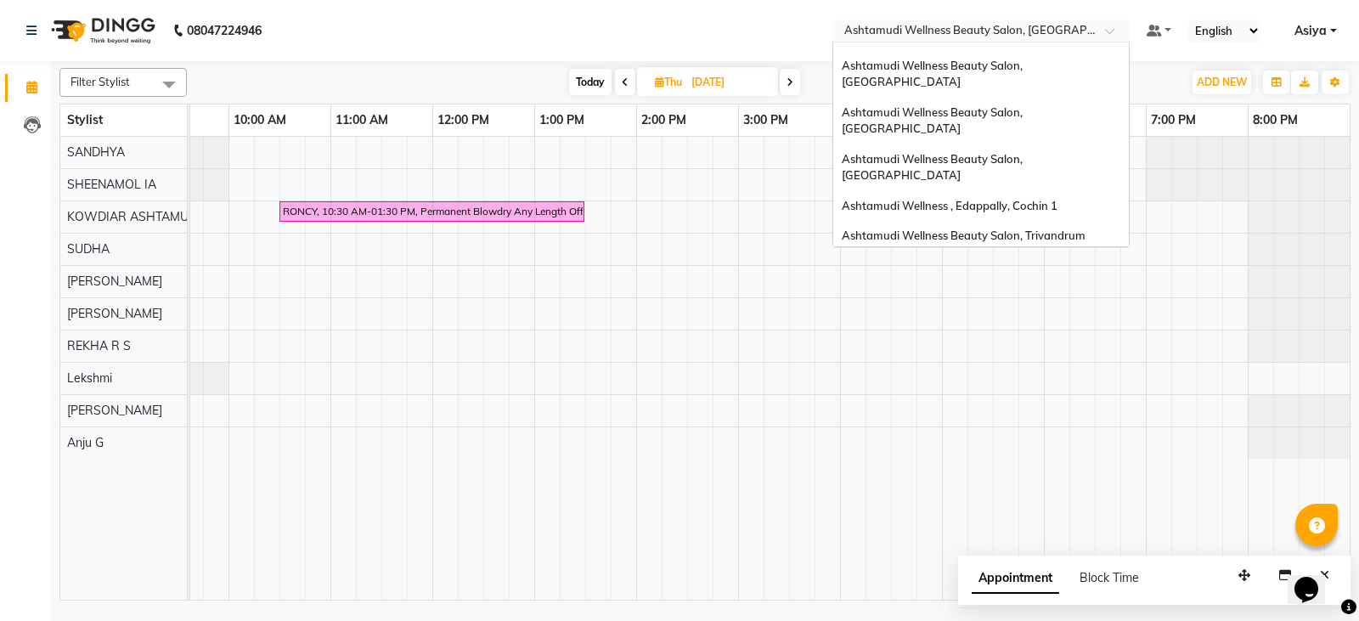
click at [1025, 259] on span "Ashtamudi Wellness Beauty Salon, [GEOGRAPHIC_DATA]" at bounding box center [933, 274] width 183 height 31
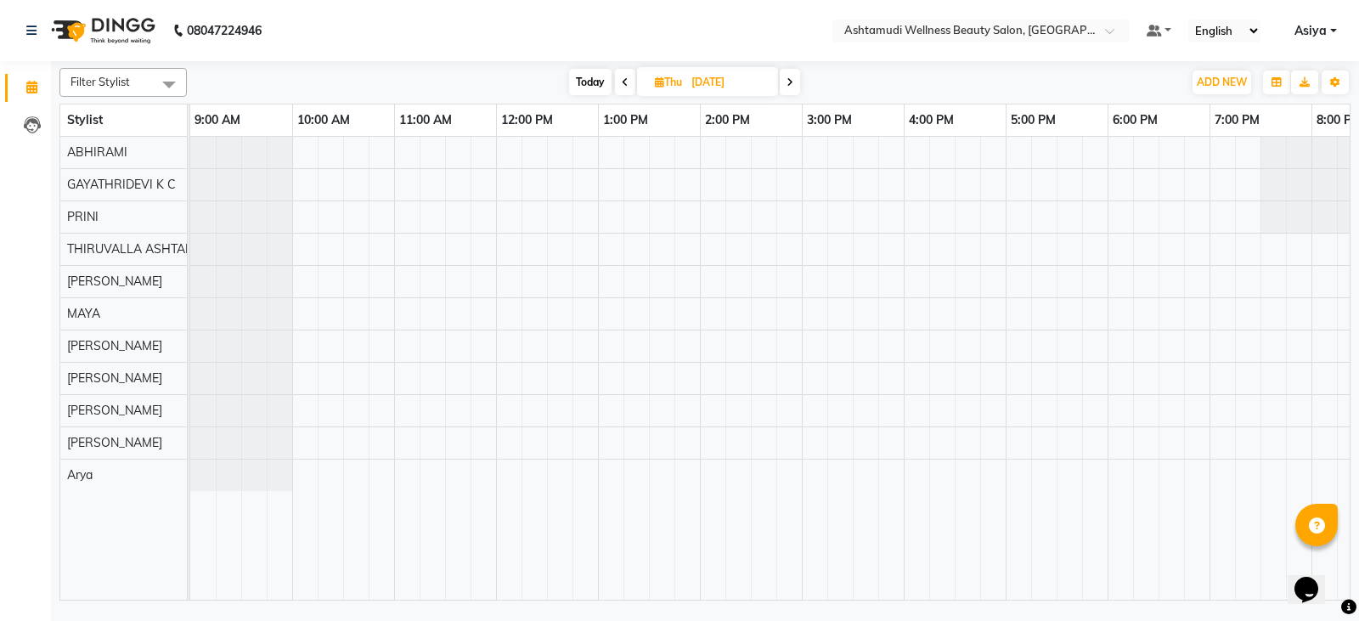
click at [597, 81] on span "Today" at bounding box center [590, 82] width 42 height 26
type input "[DATE]"
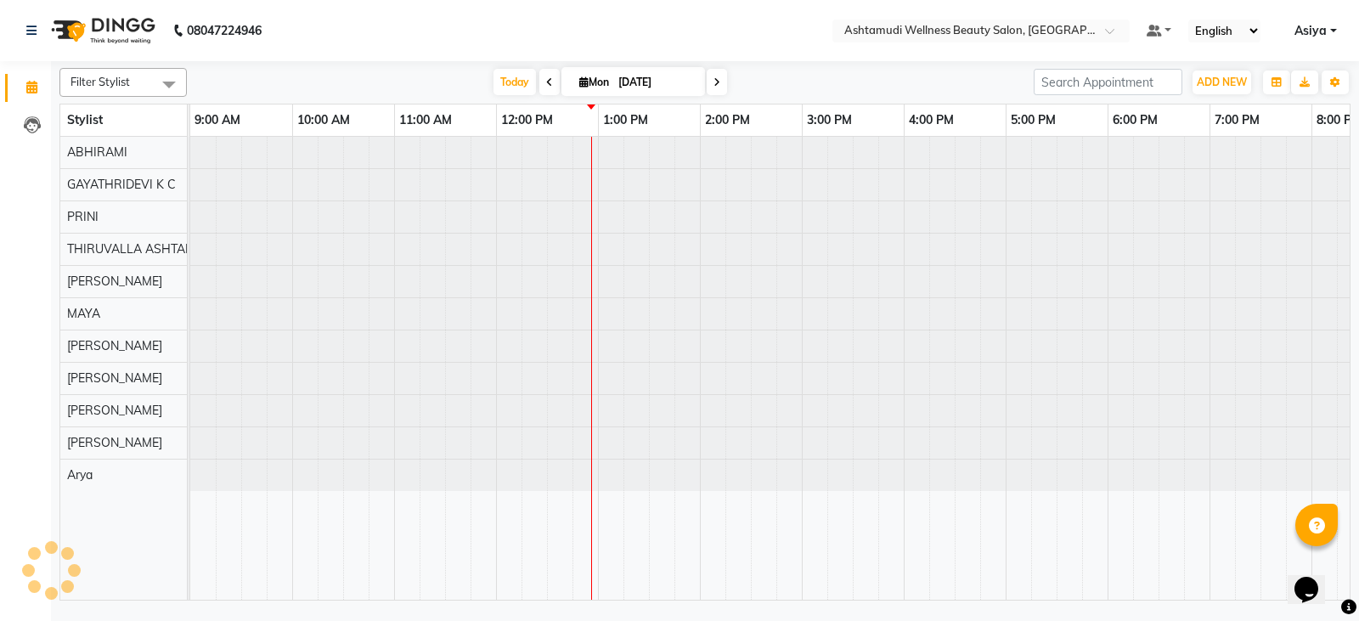
scroll to position [0, 268]
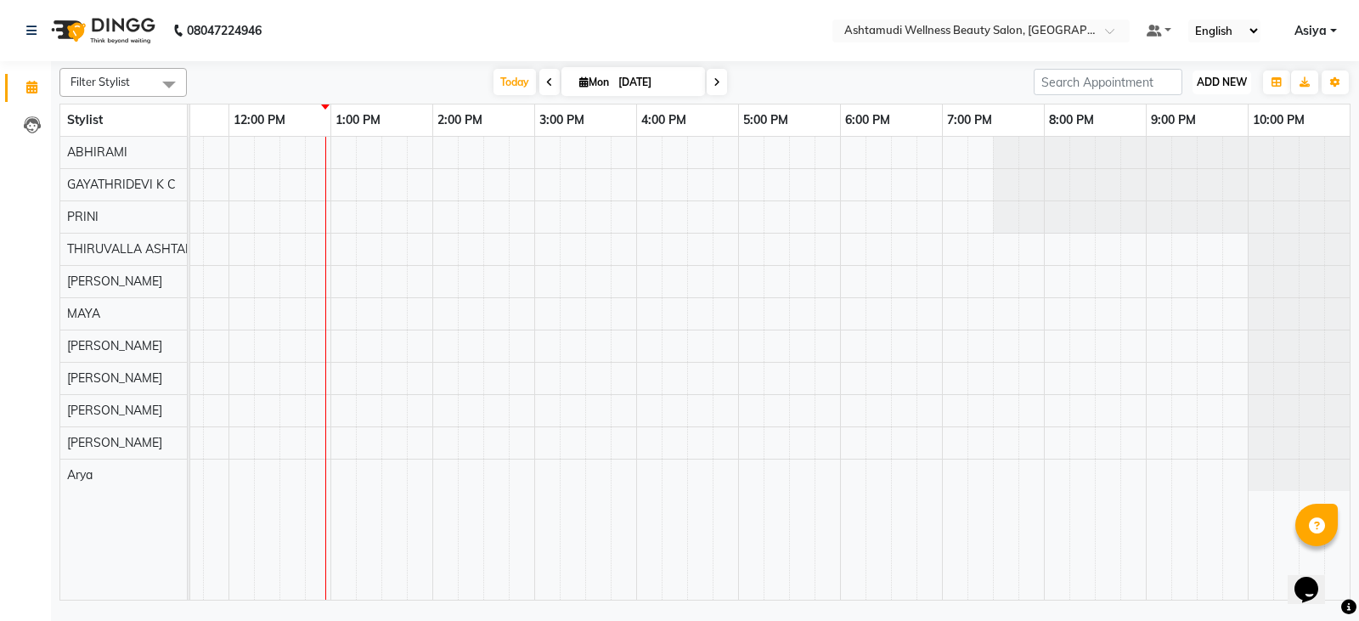
click at [1198, 84] on span "ADD NEW" at bounding box center [1222, 82] width 50 height 13
click at [1166, 106] on button "Add Appointment" at bounding box center [1183, 115] width 134 height 22
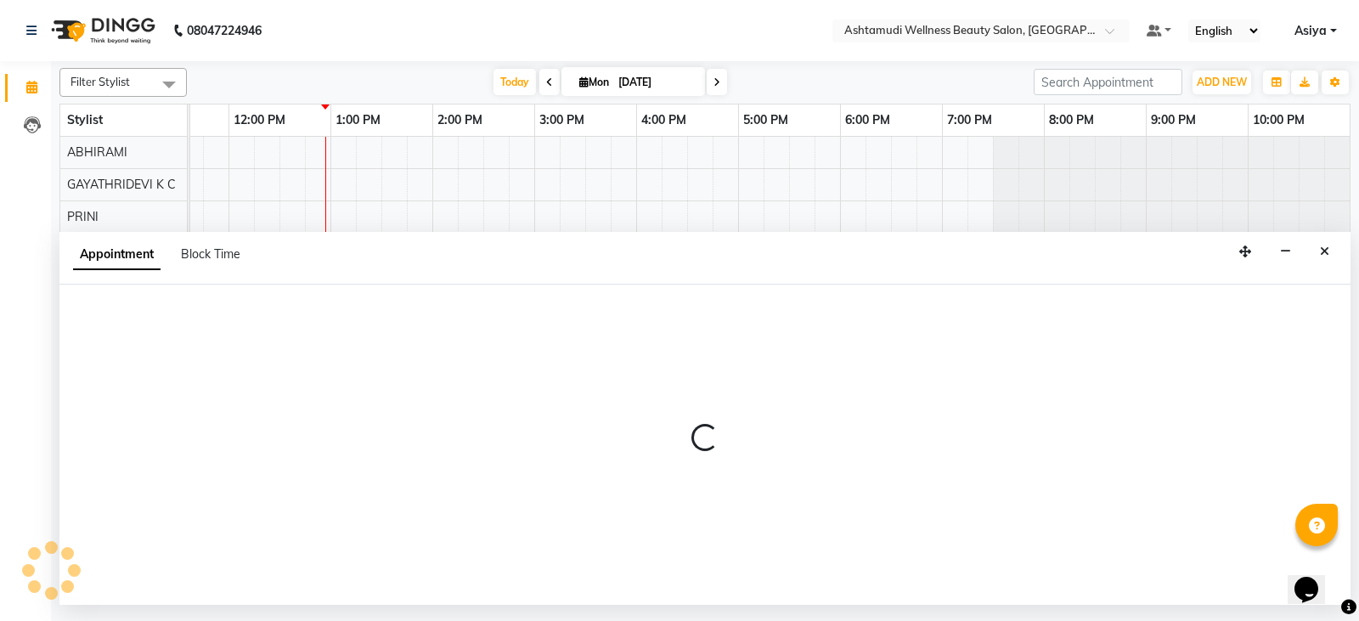
select select "tentative"
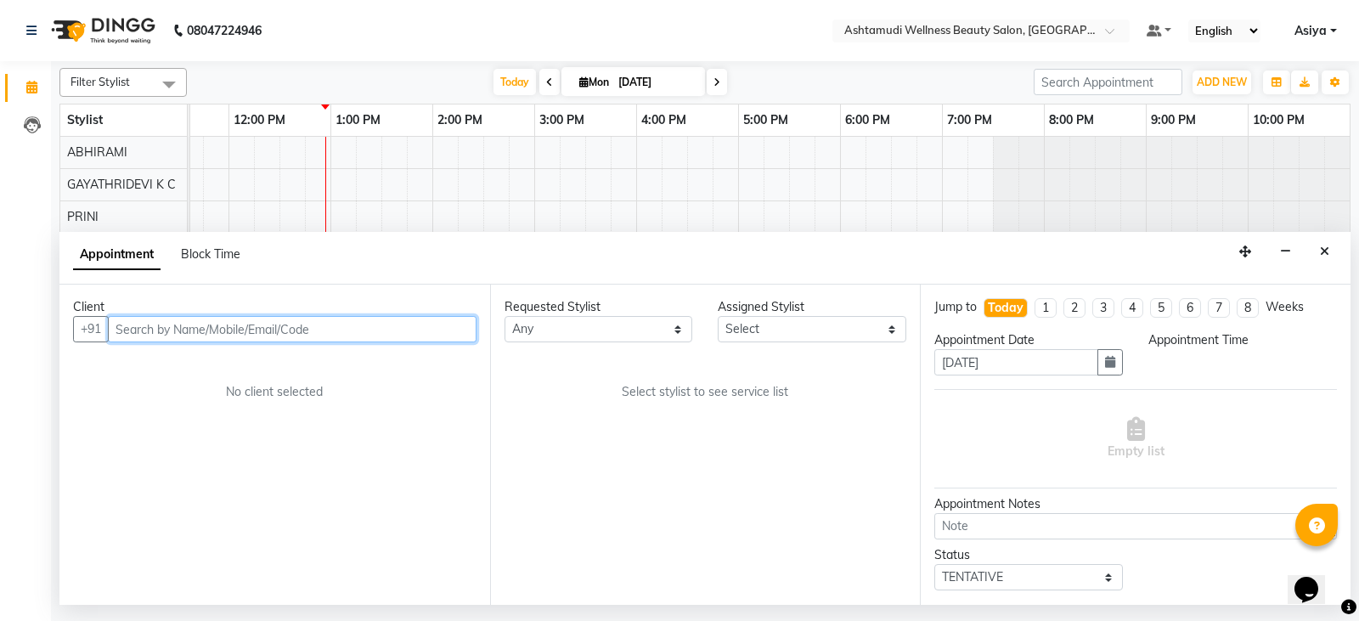
select select "600"
click at [271, 348] on div "Client +91 No client selected" at bounding box center [274, 445] width 431 height 320
click at [274, 336] on input "text" at bounding box center [292, 329] width 369 height 26
paste input "7306319715"
type input "7306319715"
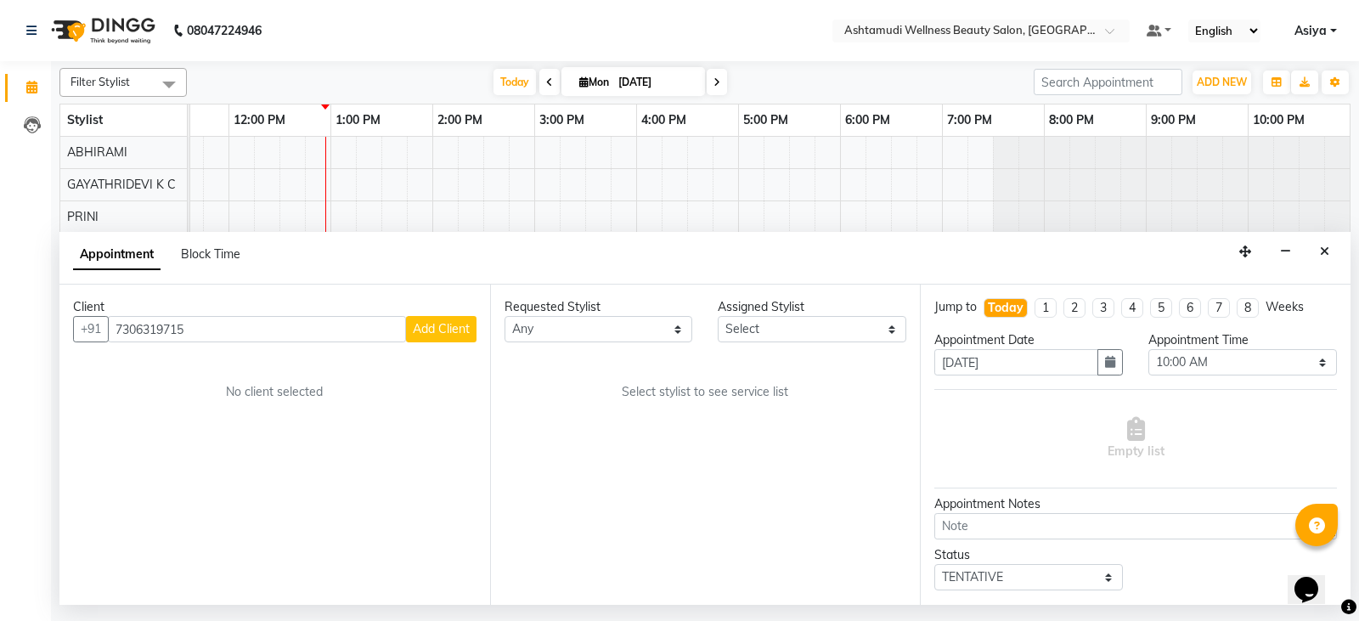
click at [444, 341] on button "Add Client" at bounding box center [441, 329] width 70 height 26
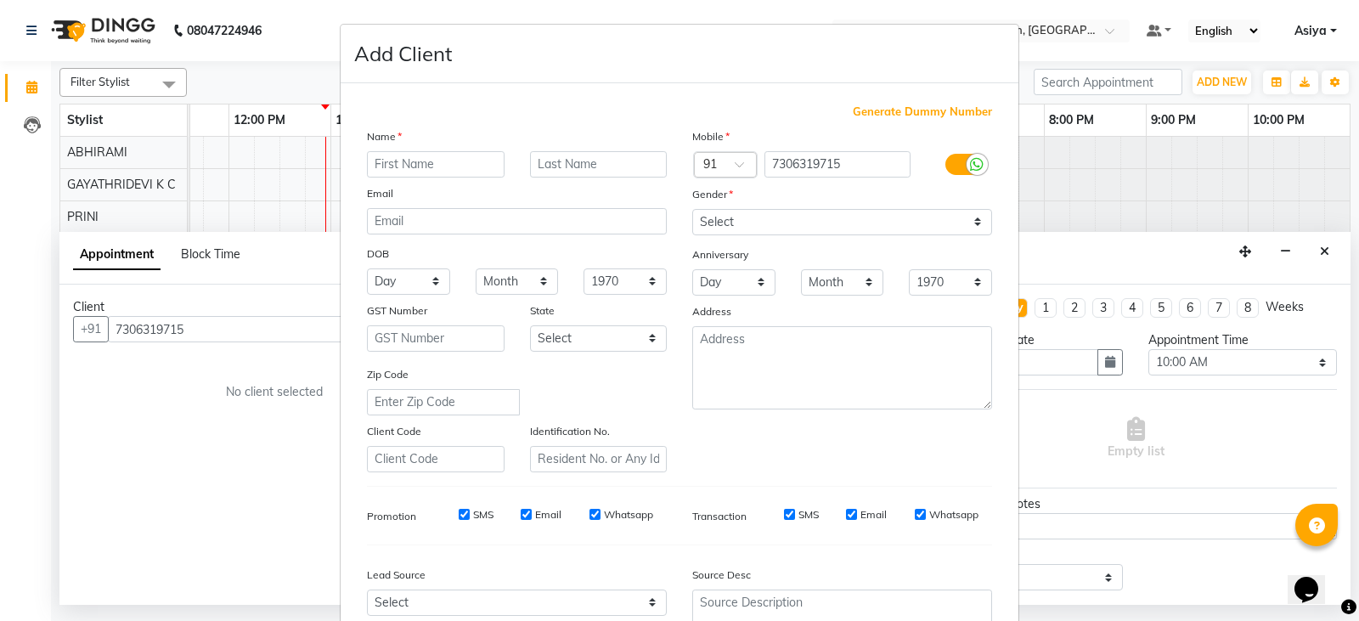
click at [426, 153] on input "text" at bounding box center [436, 164] width 138 height 26
type input "Neenu"
click at [714, 222] on select "Select [DEMOGRAPHIC_DATA] [DEMOGRAPHIC_DATA] Other Prefer Not To Say" at bounding box center [842, 222] width 300 height 26
select select "[DEMOGRAPHIC_DATA]"
click at [692, 209] on select "Select [DEMOGRAPHIC_DATA] [DEMOGRAPHIC_DATA] Other Prefer Not To Say" at bounding box center [842, 222] width 300 height 26
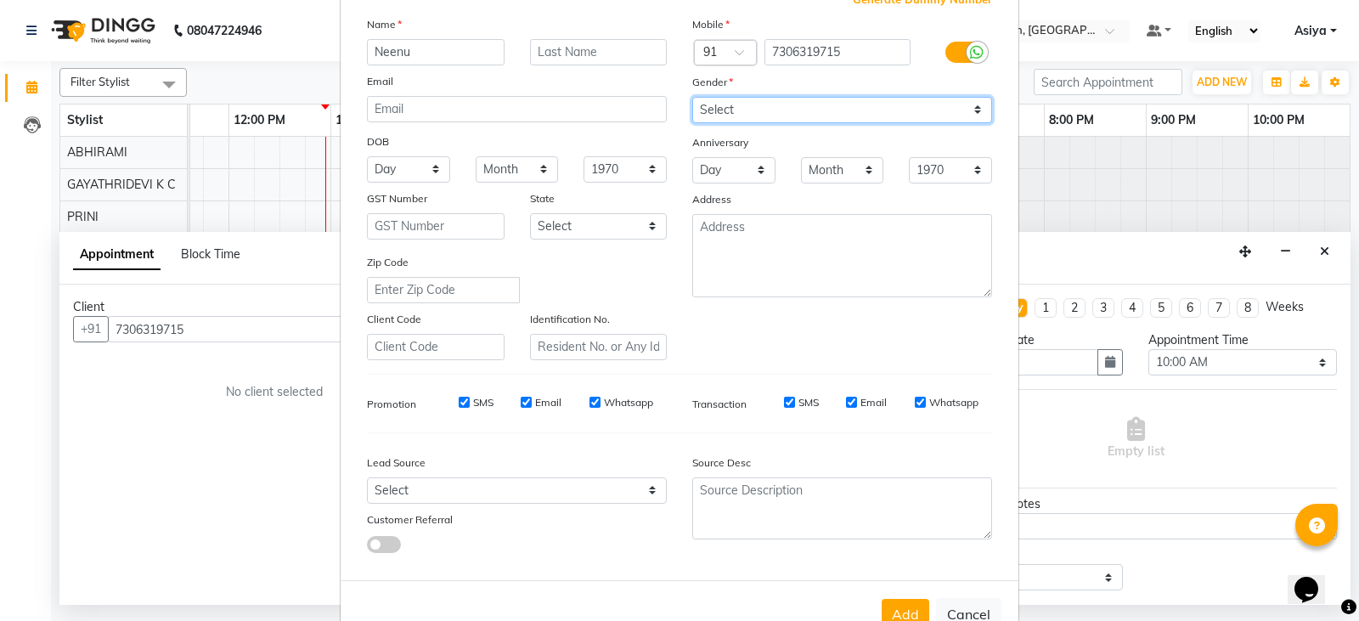
scroll to position [163, 0]
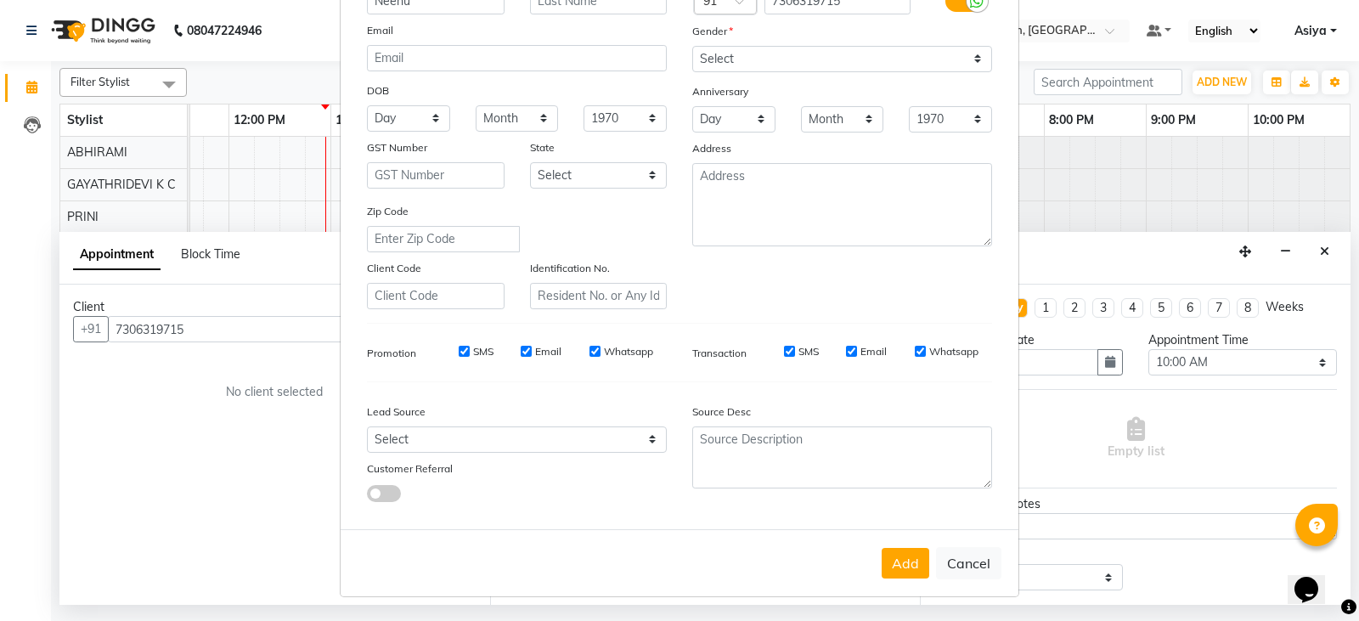
drag, startPoint x: 868, startPoint y: 547, endPoint x: 881, endPoint y: 555, distance: 15.3
click at [870, 547] on div "Add Cancel" at bounding box center [680, 562] width 678 height 67
click at [888, 556] on button "Add" at bounding box center [906, 563] width 48 height 31
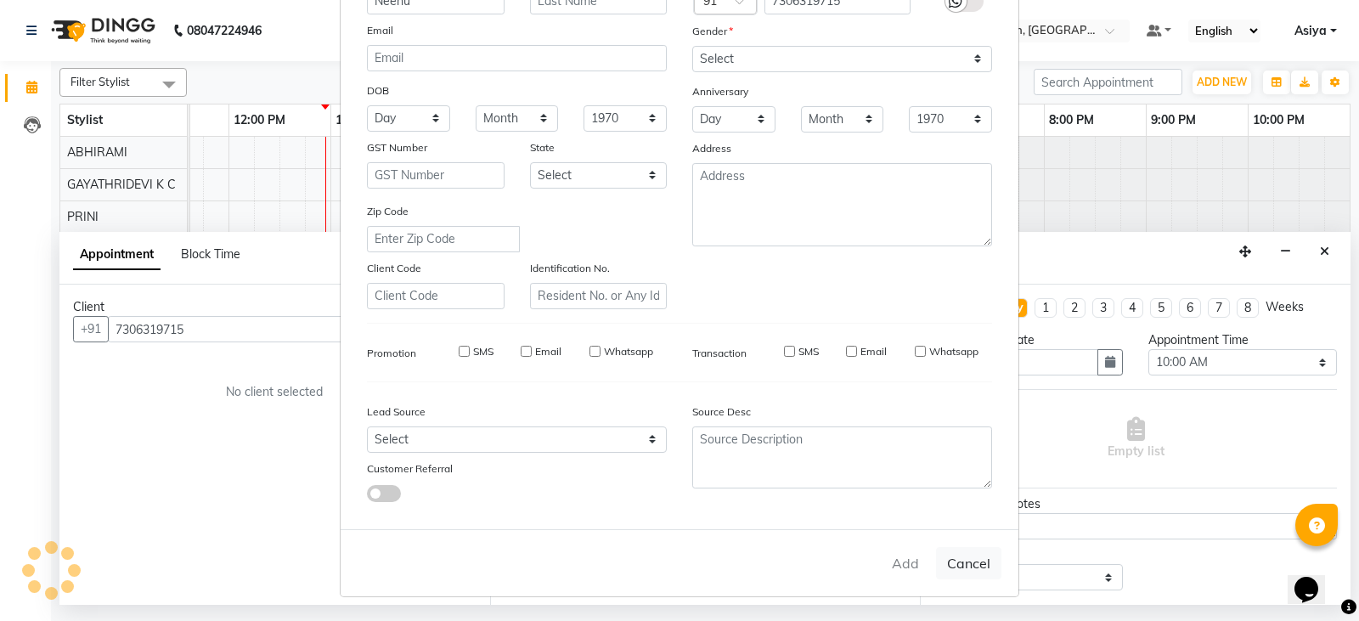
type input "73******15"
select select
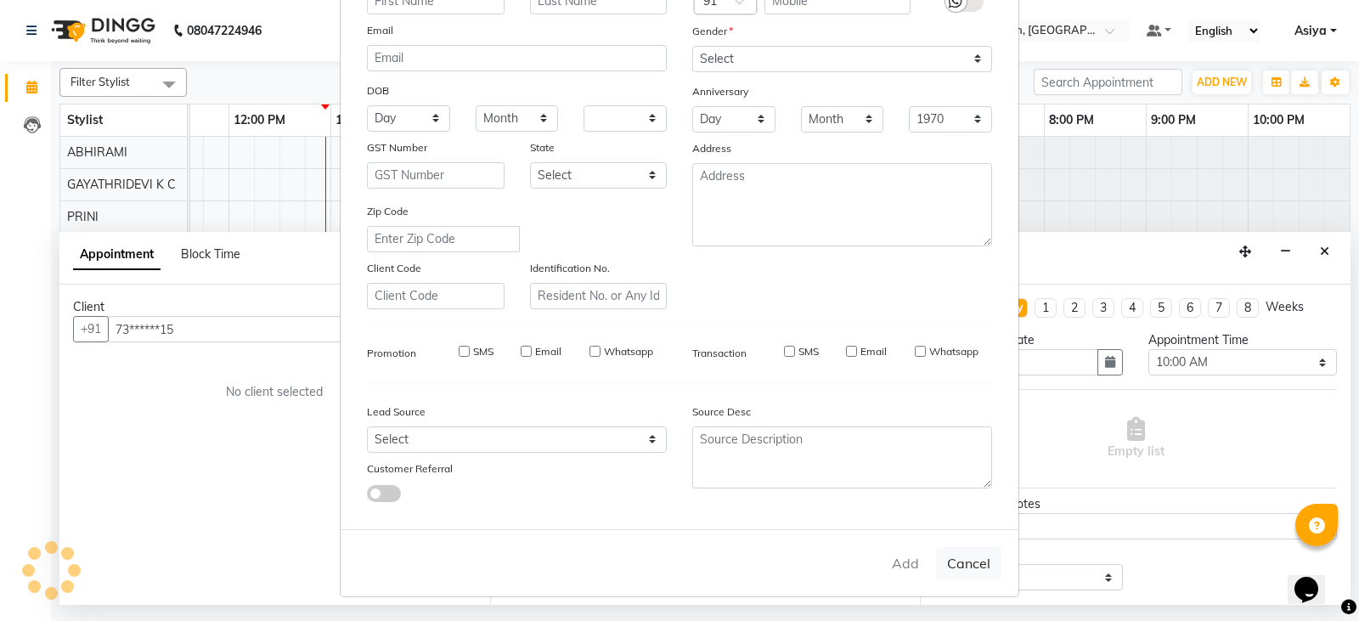
select select
checkbox input "false"
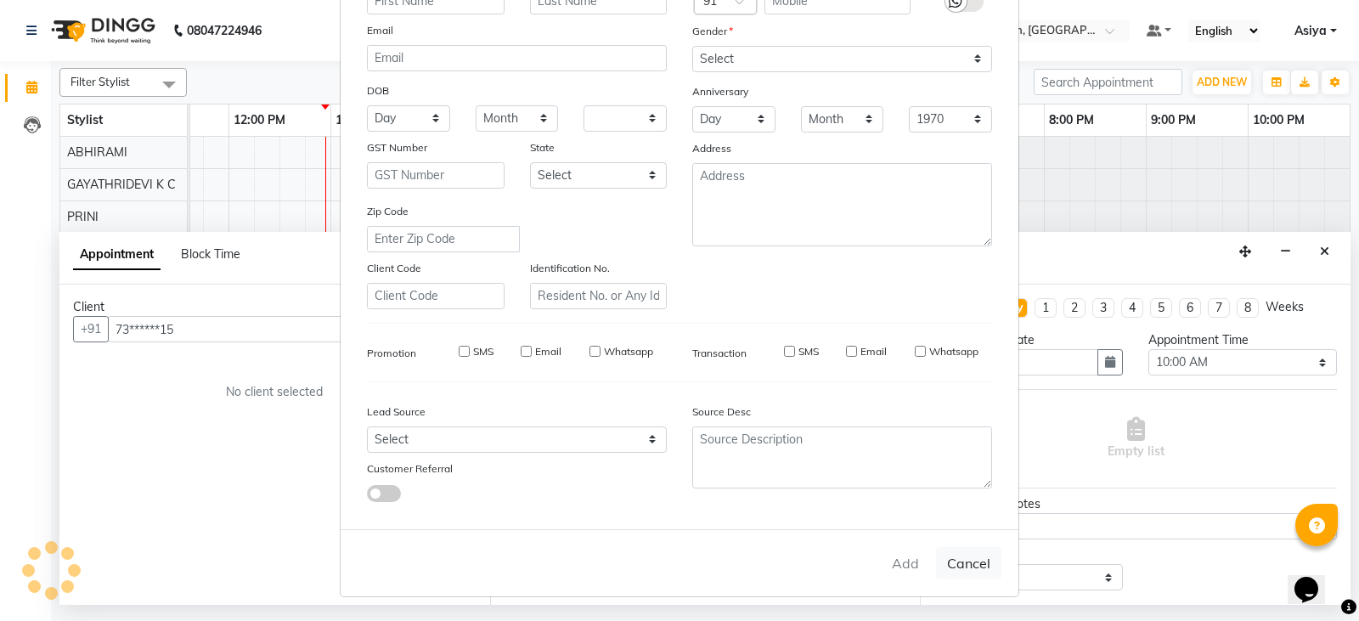
checkbox input "false"
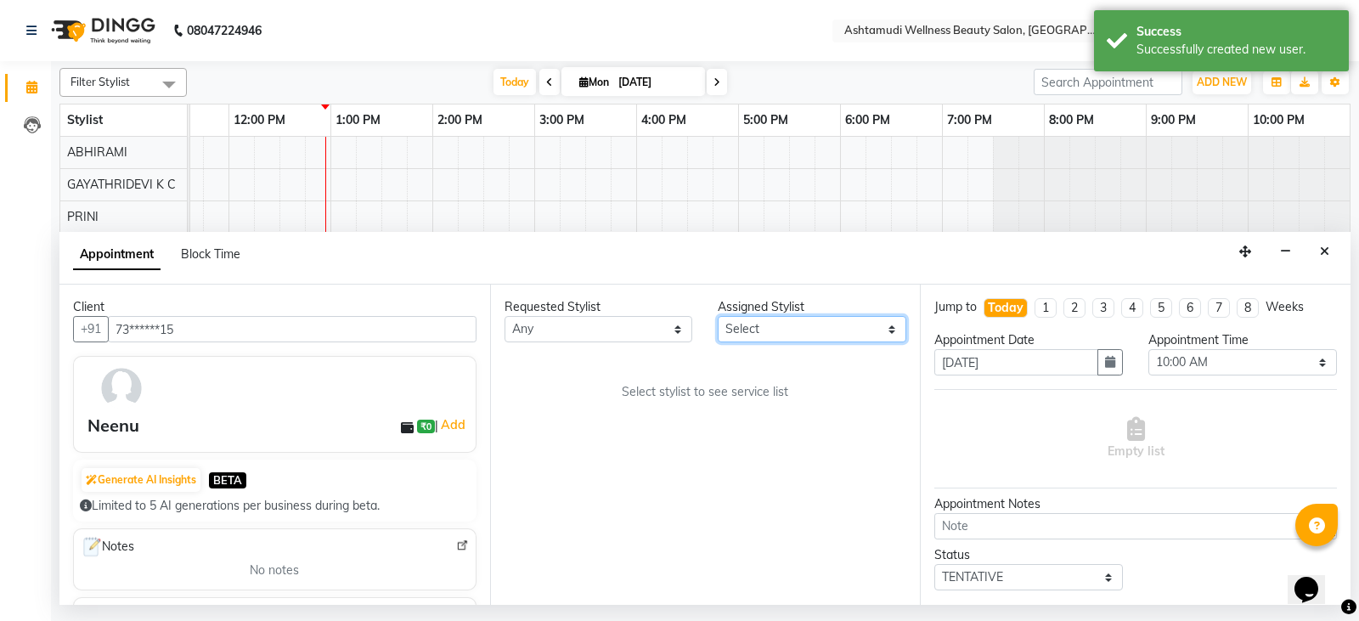
click at [743, 333] on select "Select ABHIRAMI [PERSON_NAME] [PERSON_NAME] [PERSON_NAME] [PERSON_NAME] [PERSON…" at bounding box center [812, 329] width 189 height 26
select select "27311"
click at [718, 316] on select "Select ABHIRAMI [PERSON_NAME] [PERSON_NAME] [PERSON_NAME] [PERSON_NAME] [PERSON…" at bounding box center [812, 329] width 189 height 26
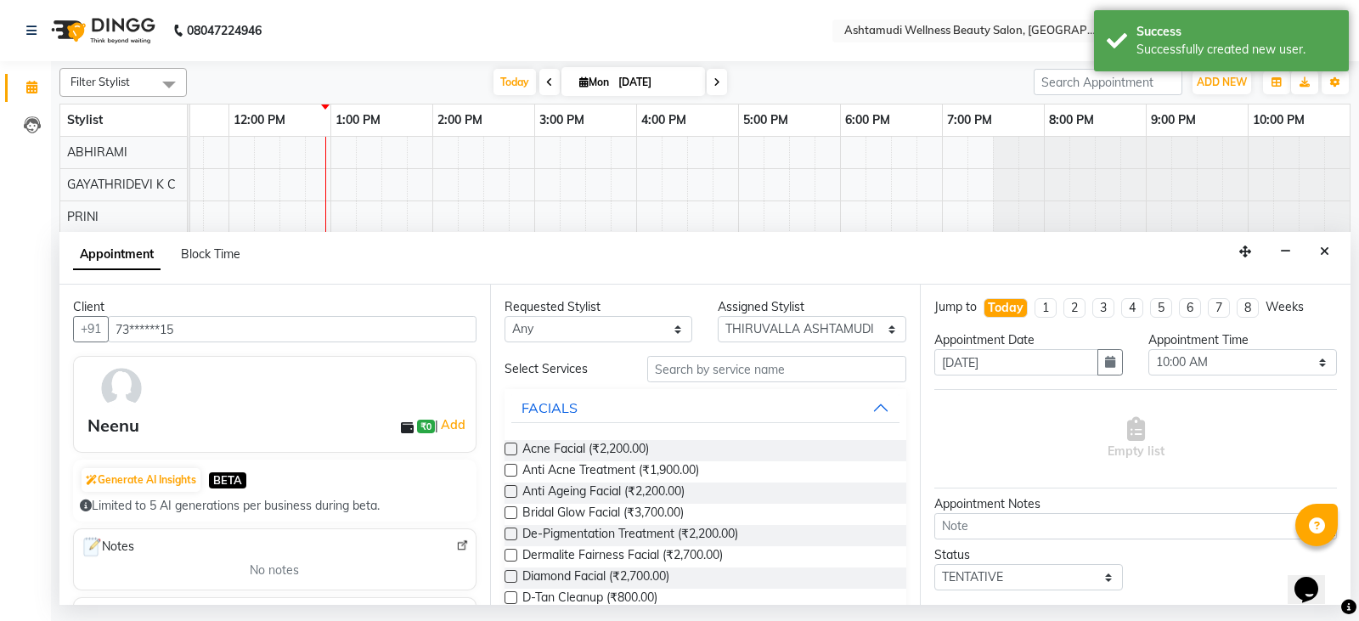
click at [750, 382] on input "text" at bounding box center [777, 369] width 260 height 26
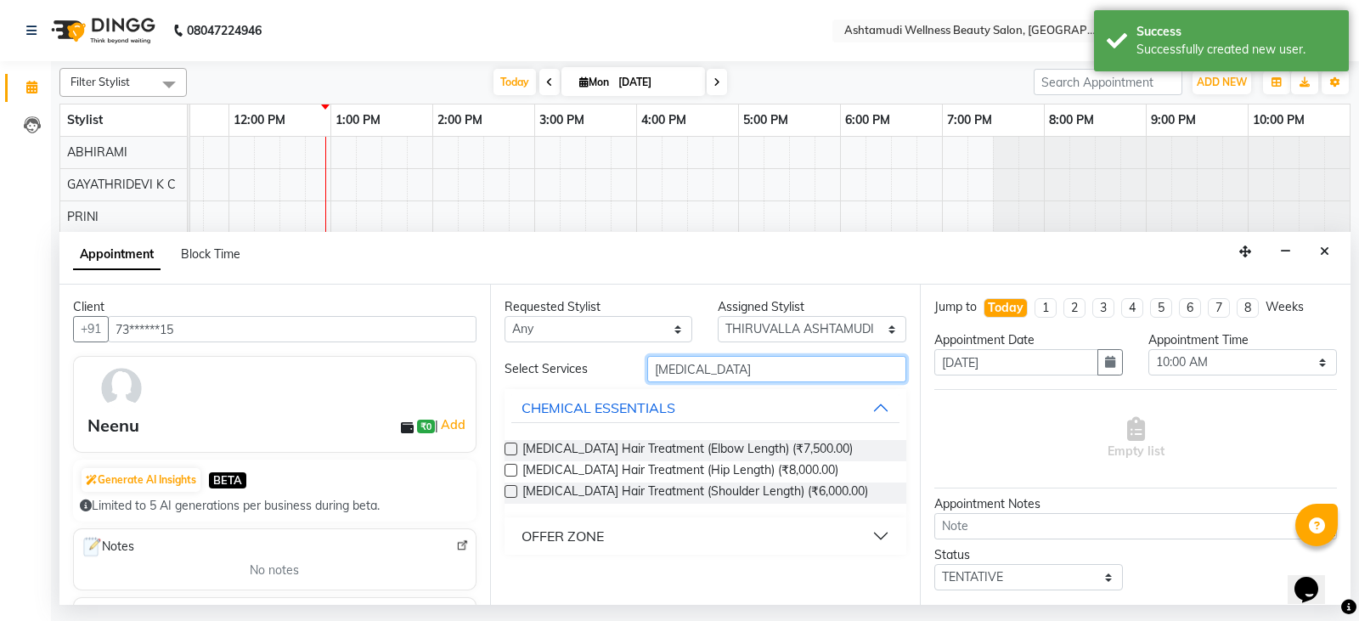
type input "[MEDICAL_DATA]"
click at [634, 535] on button "OFFER ZONE" at bounding box center [705, 536] width 389 height 31
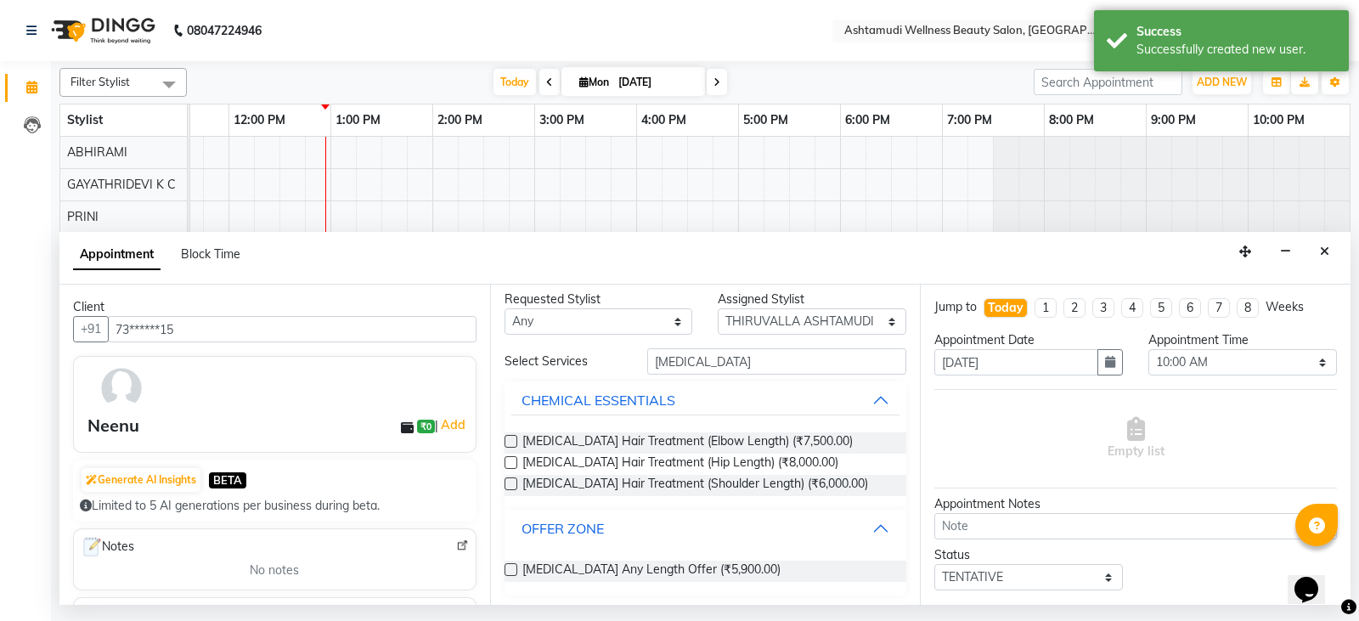
scroll to position [12, 0]
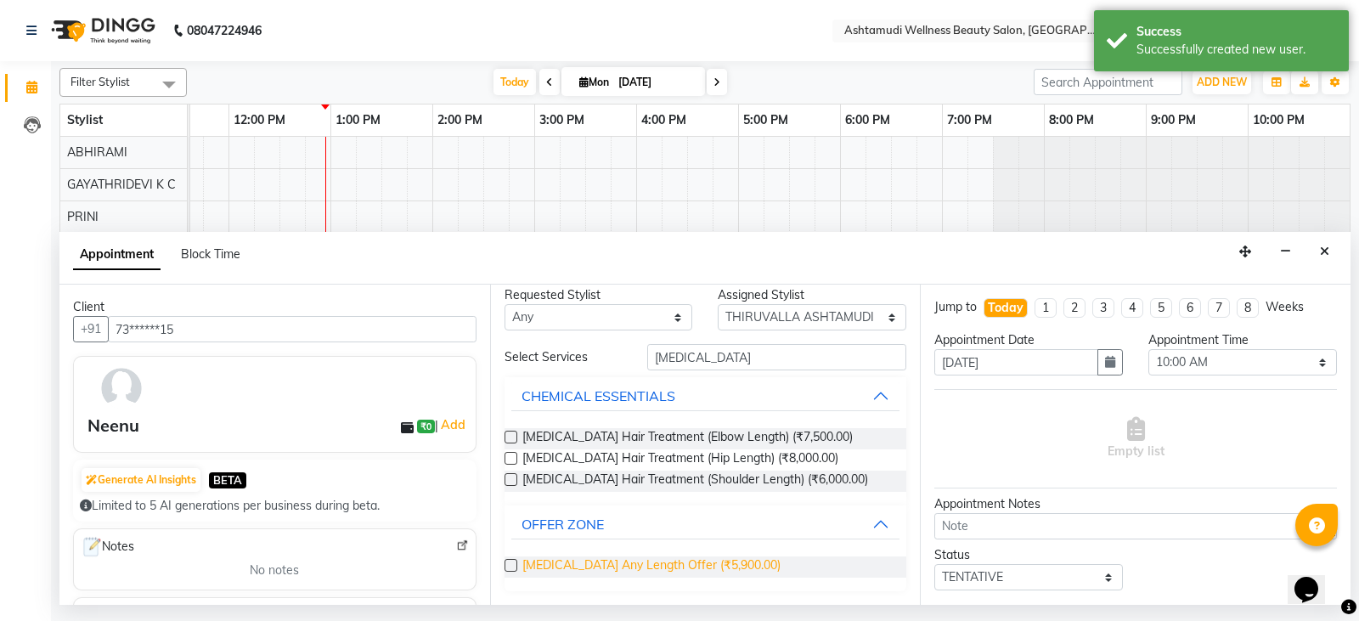
click at [632, 563] on span "[MEDICAL_DATA] Any Length Offer (₹5,900.00)" at bounding box center [651, 566] width 258 height 21
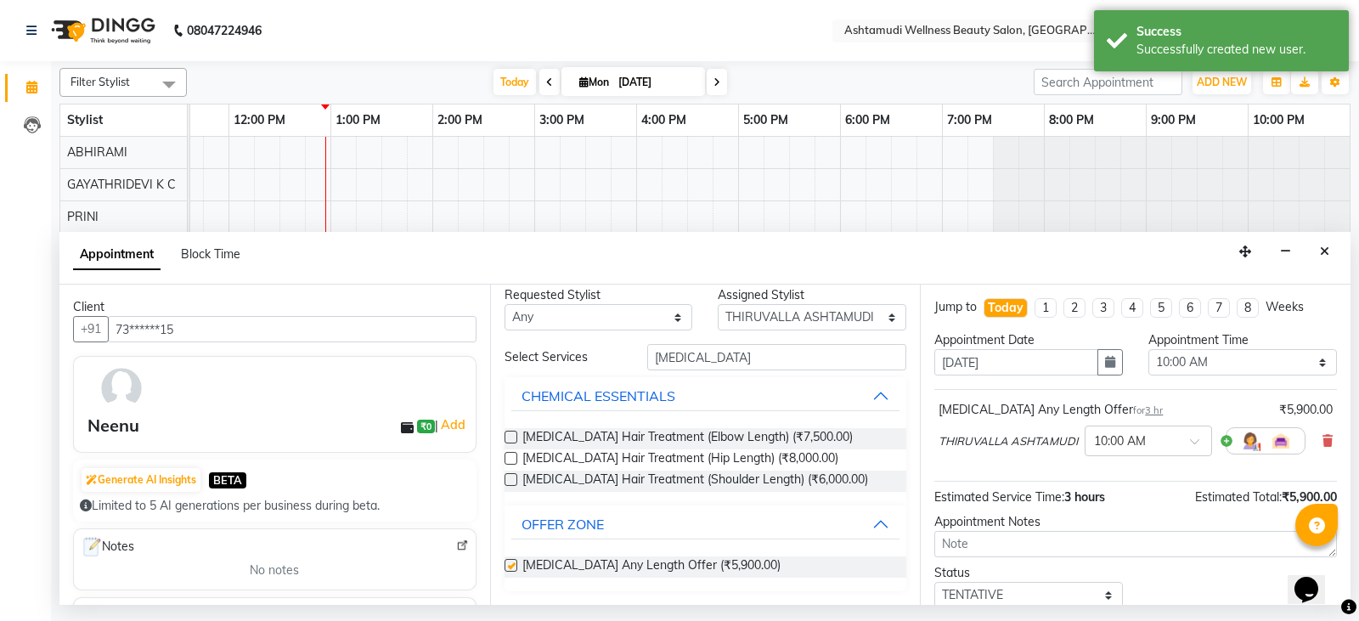
checkbox input "false"
click at [1207, 368] on select "Select 10:00 AM 10:15 AM 10:30 AM 10:45 AM 11:00 AM 11:15 AM 11:30 AM 11:45 AM …" at bounding box center [1242, 362] width 189 height 26
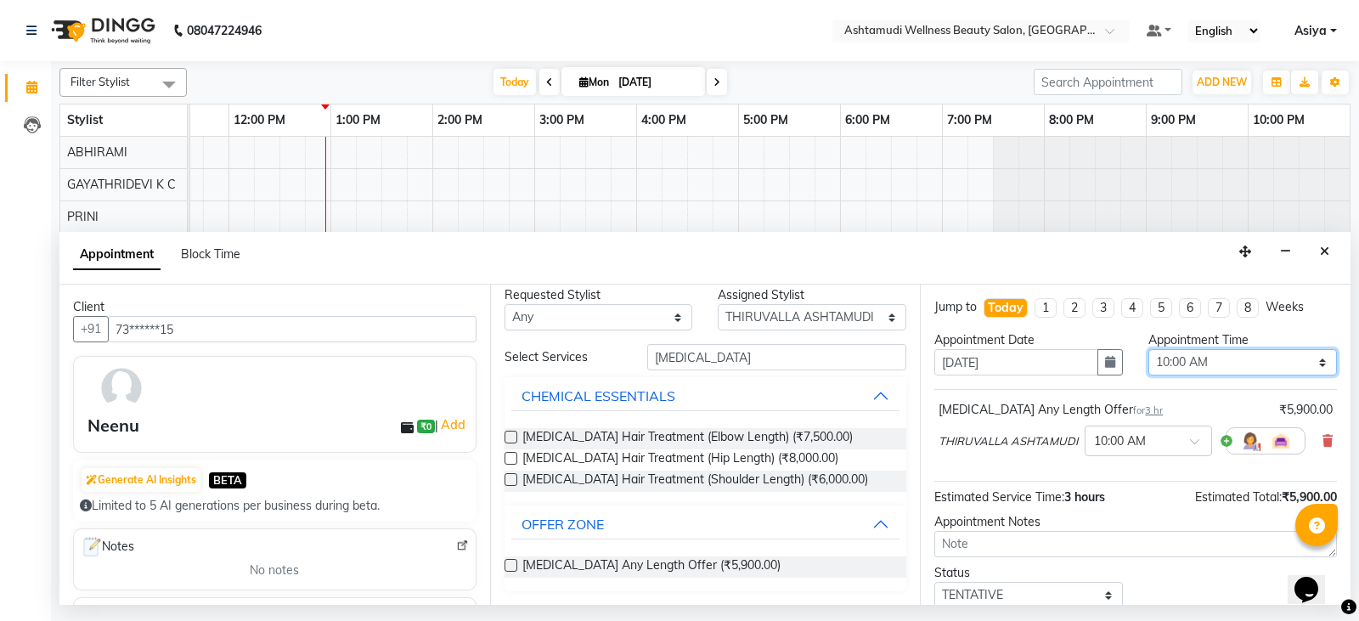
select select "960"
click at [1148, 349] on select "Select 10:00 AM 10:15 AM 10:30 AM 10:45 AM 11:00 AM 11:15 AM 11:30 AM 11:45 AM …" at bounding box center [1242, 362] width 189 height 26
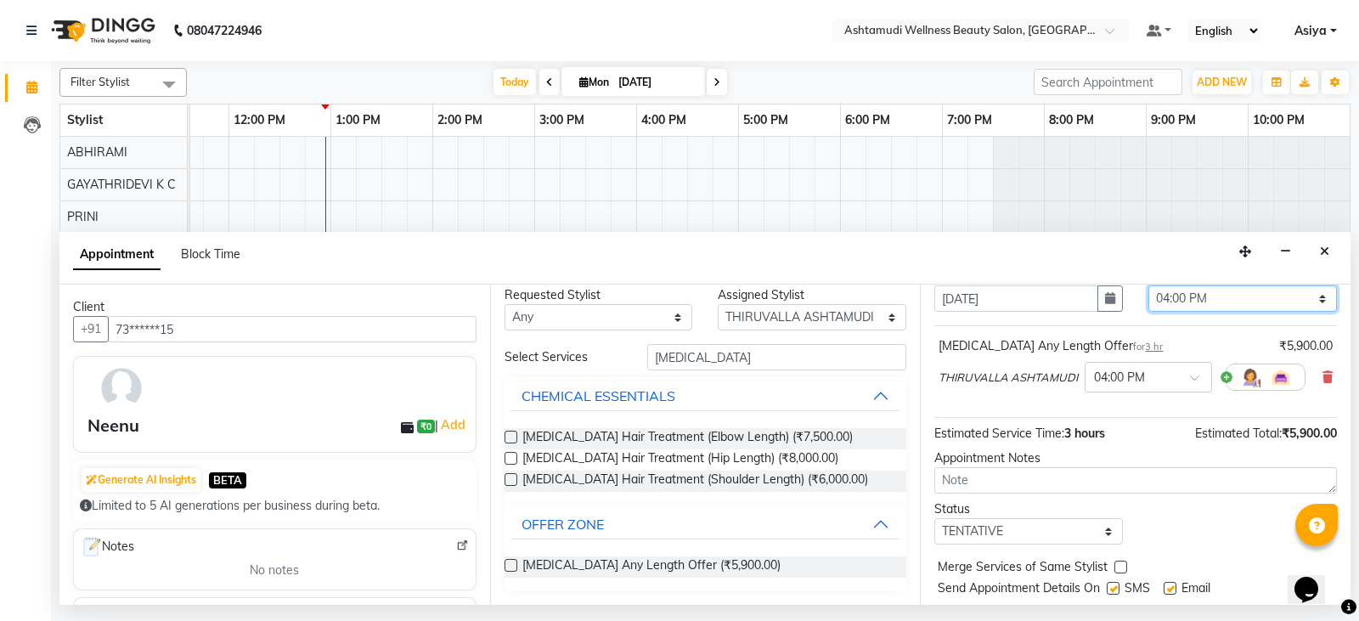
scroll to position [113, 0]
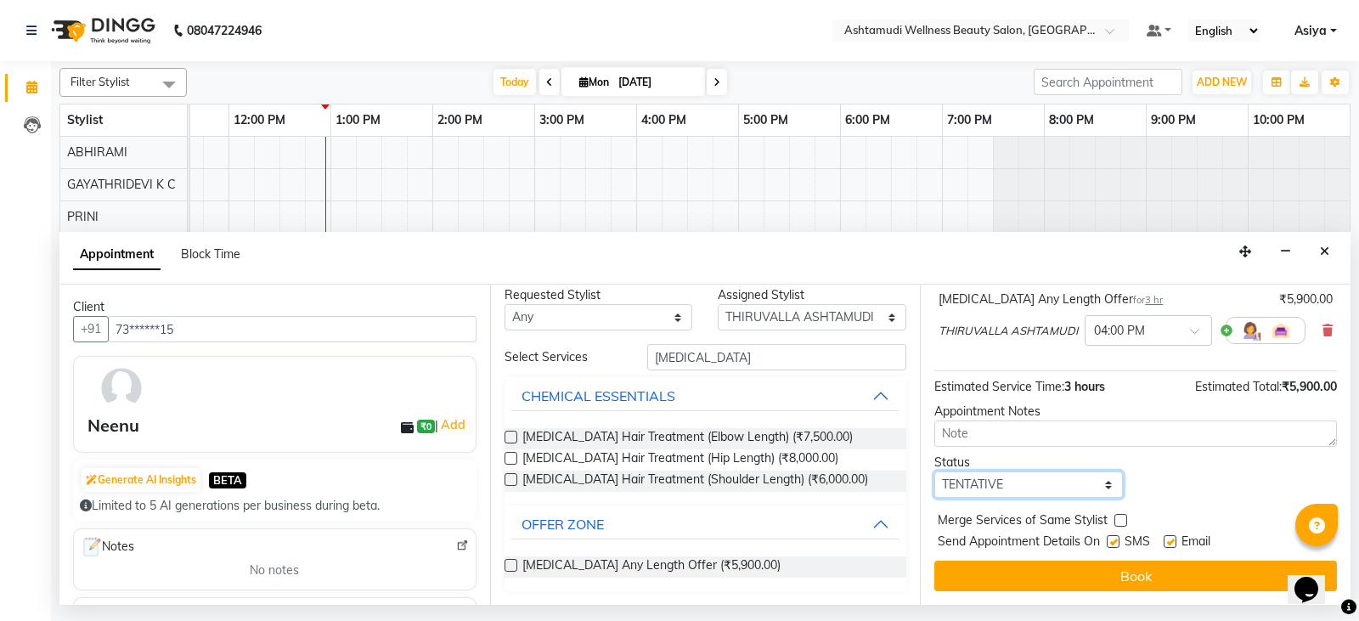
click at [993, 483] on select "Select TENTATIVE CONFIRM CHECK-IN UPCOMING" at bounding box center [1028, 484] width 189 height 26
select select "confirm booking"
click at [934, 471] on select "Select TENTATIVE CONFIRM CHECK-IN UPCOMING" at bounding box center [1028, 484] width 189 height 26
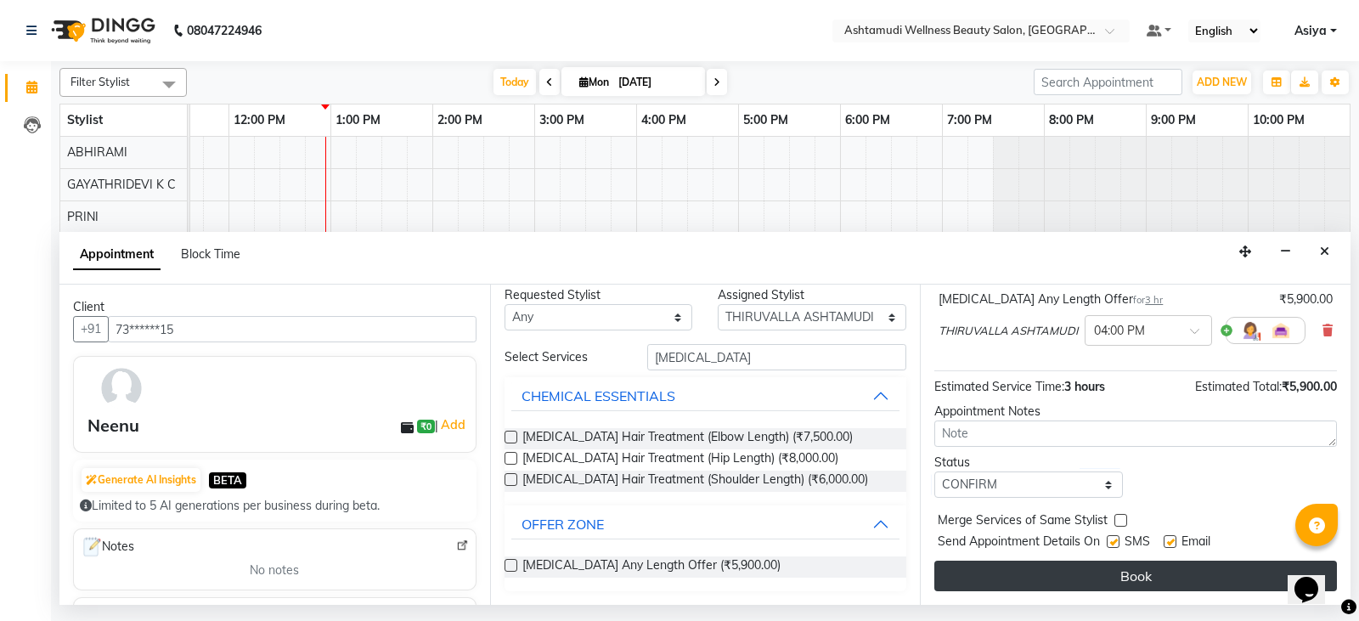
click at [990, 574] on button "Book" at bounding box center [1135, 576] width 403 height 31
